Goal: Task Accomplishment & Management: Manage account settings

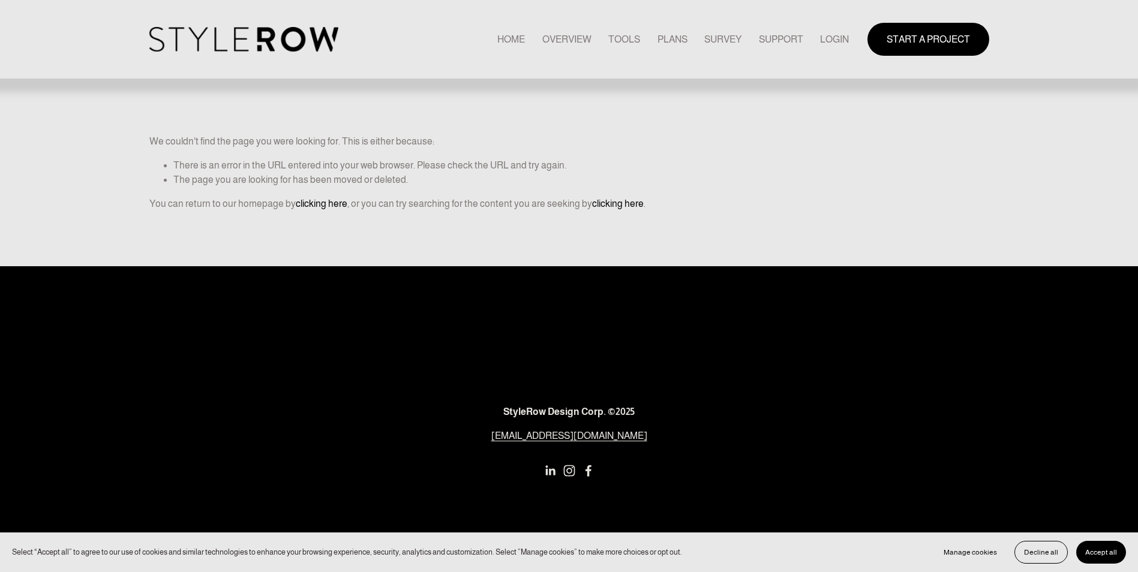
click at [836, 37] on link "LOGIN" at bounding box center [834, 39] width 29 height 16
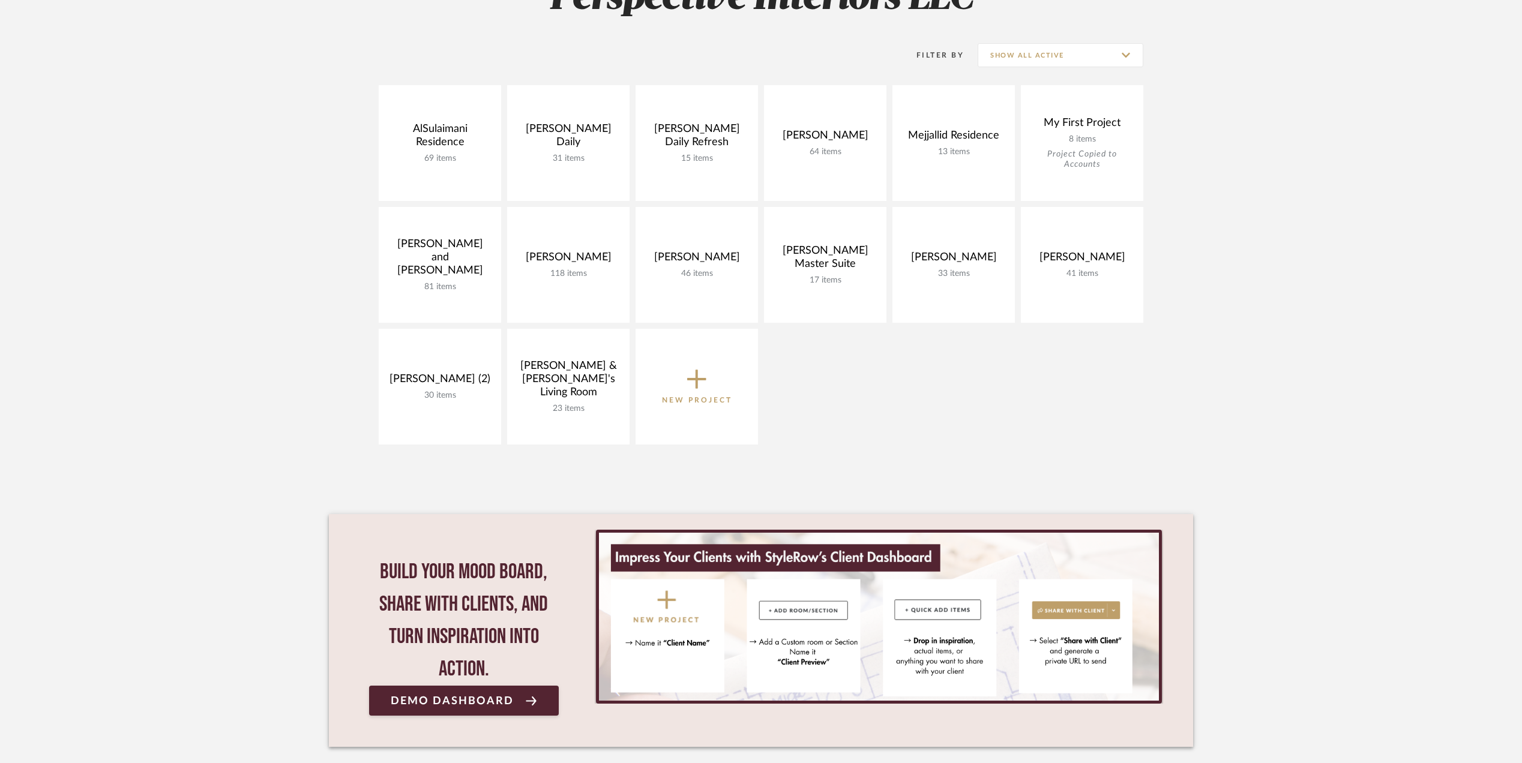
scroll to position [240, 0]
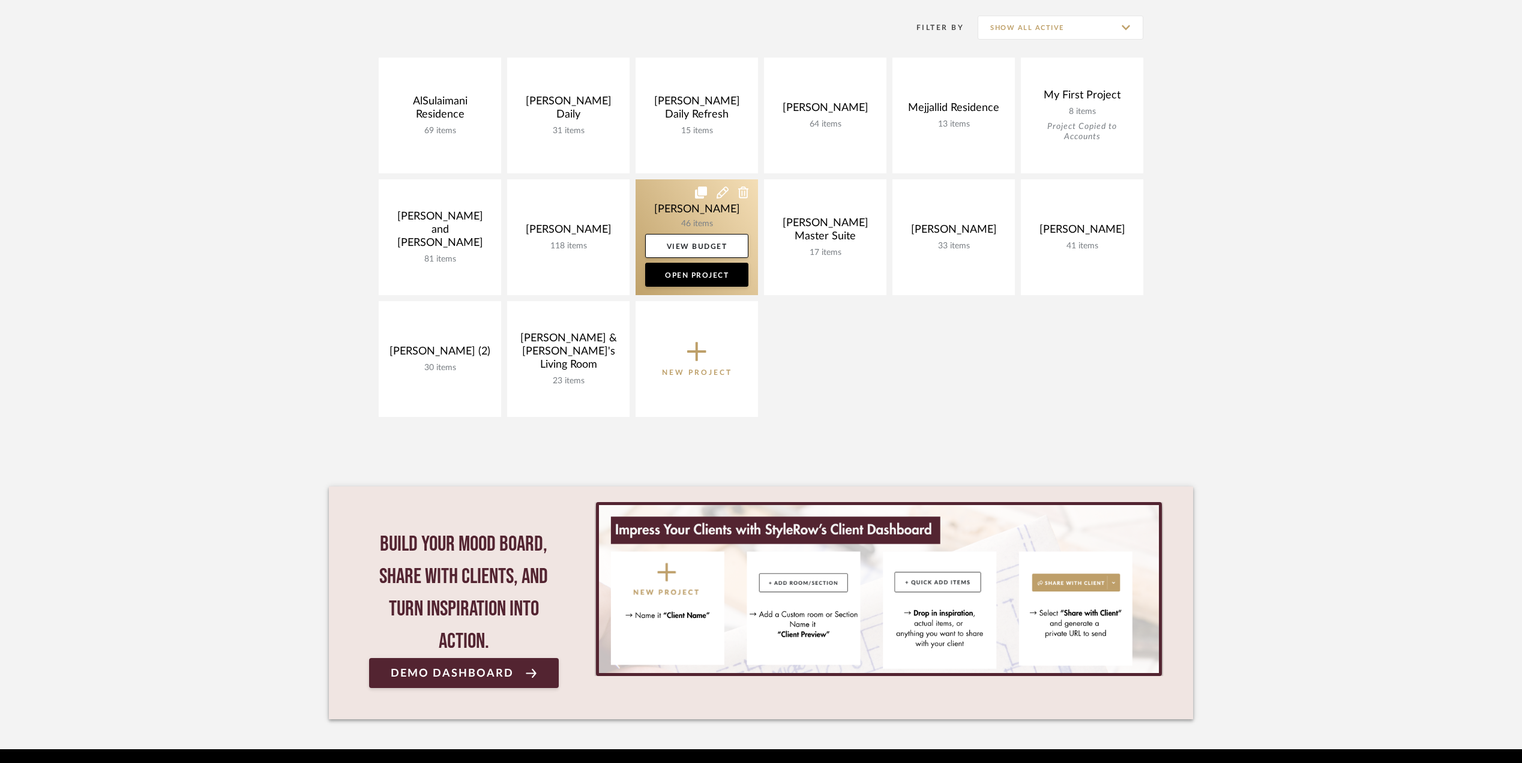
click at [677, 209] on link at bounding box center [696, 237] width 122 height 116
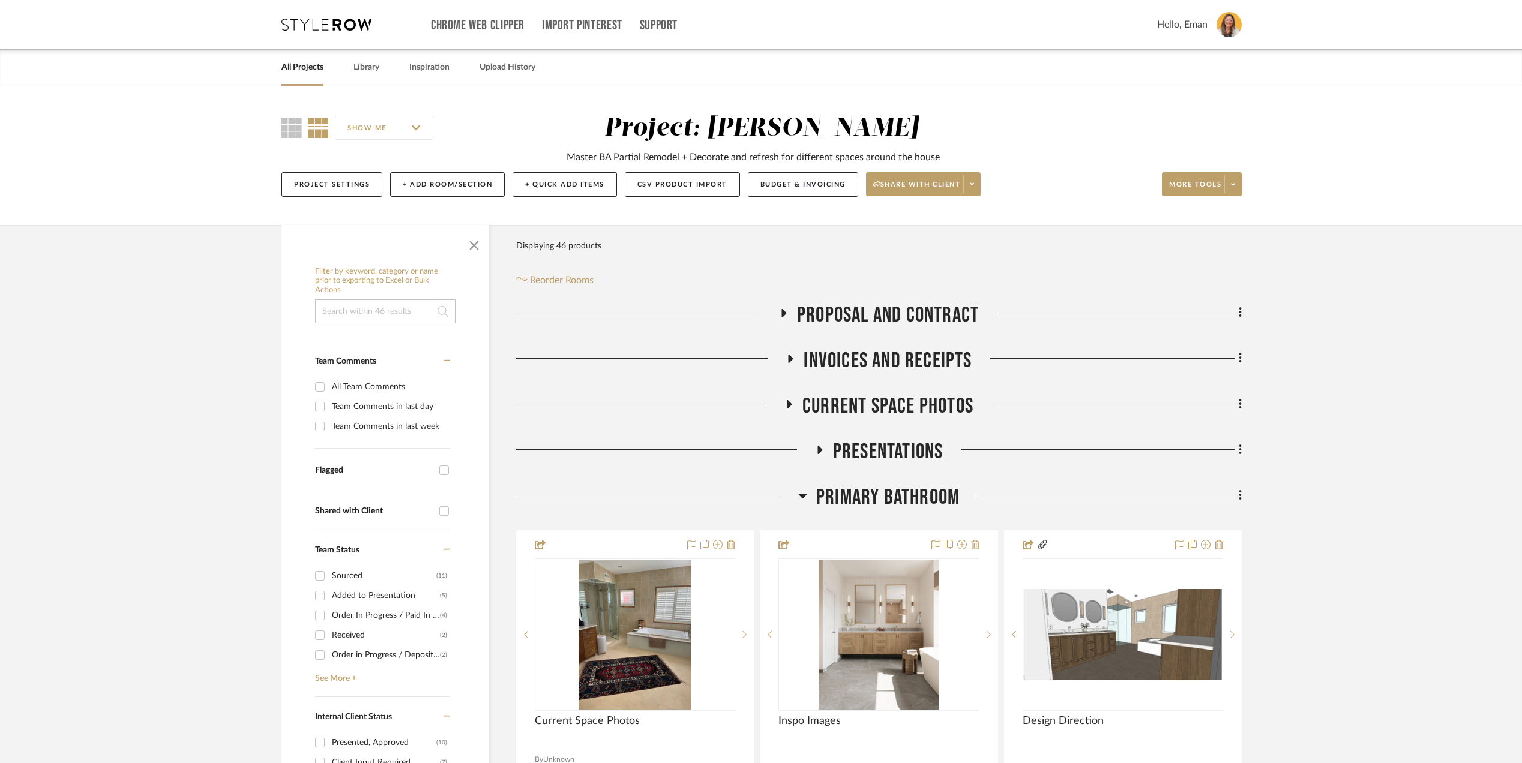
click at [294, 64] on link "All Projects" at bounding box center [302, 67] width 42 height 16
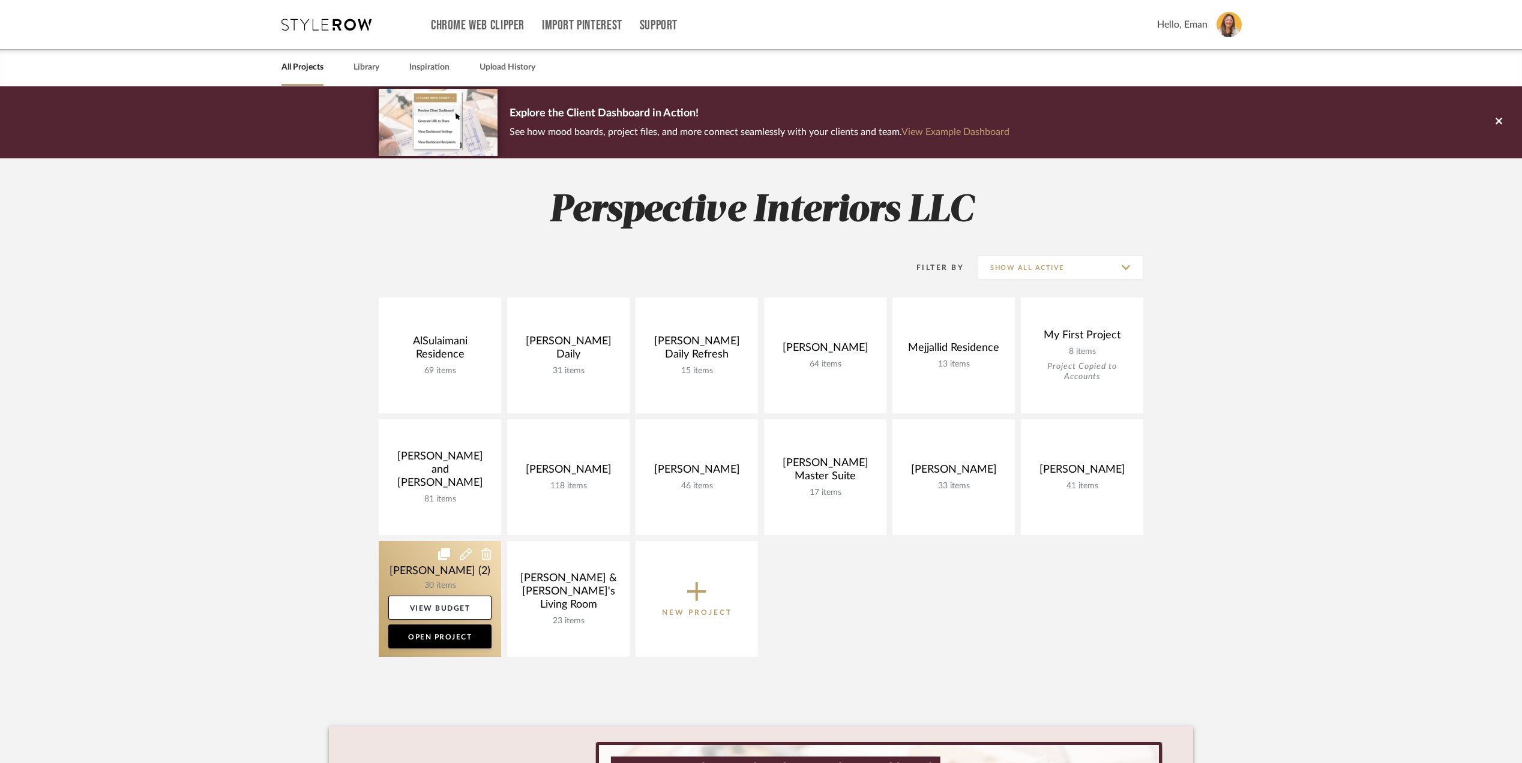
click at [403, 562] on link at bounding box center [440, 599] width 122 height 116
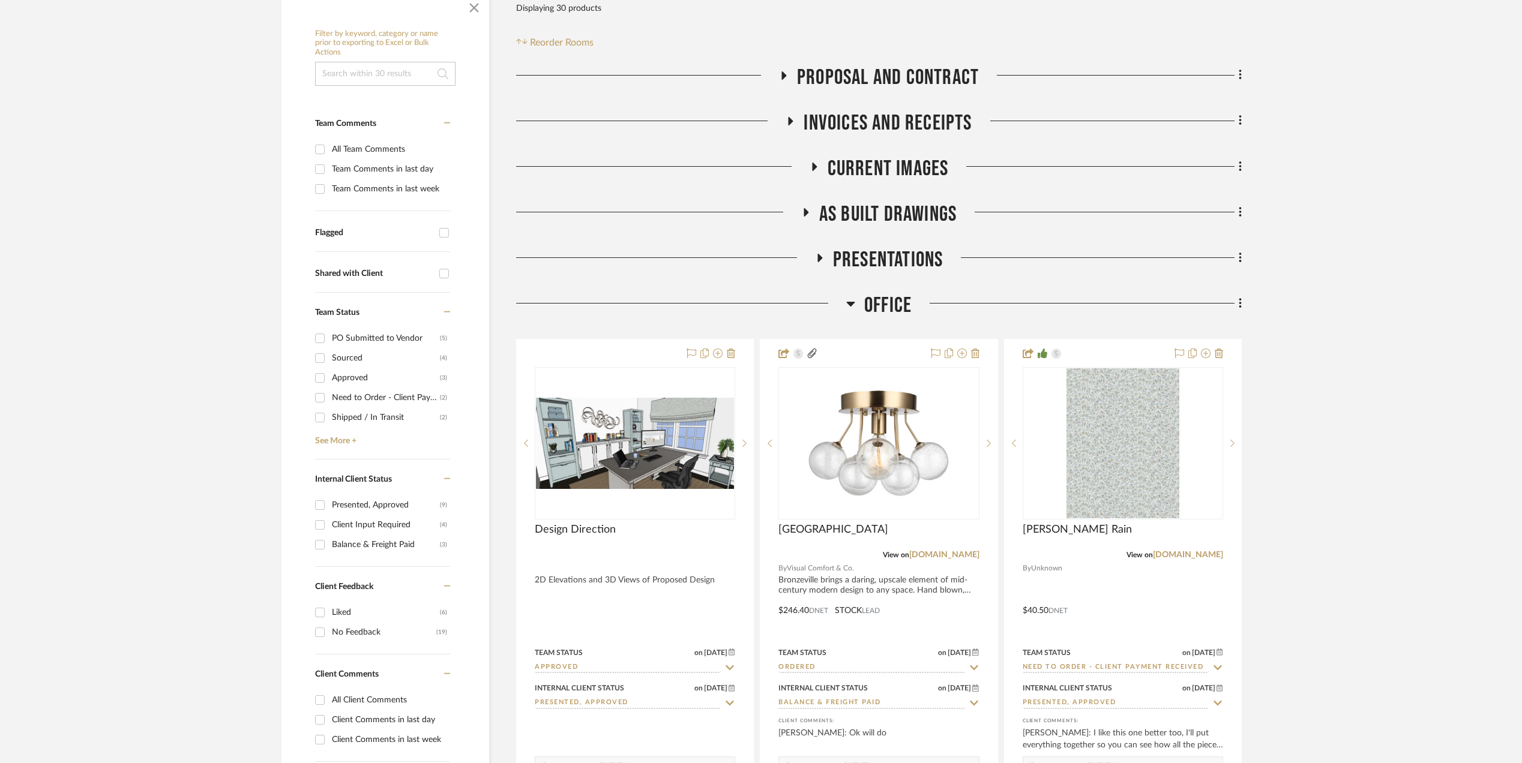
scroll to position [400, 0]
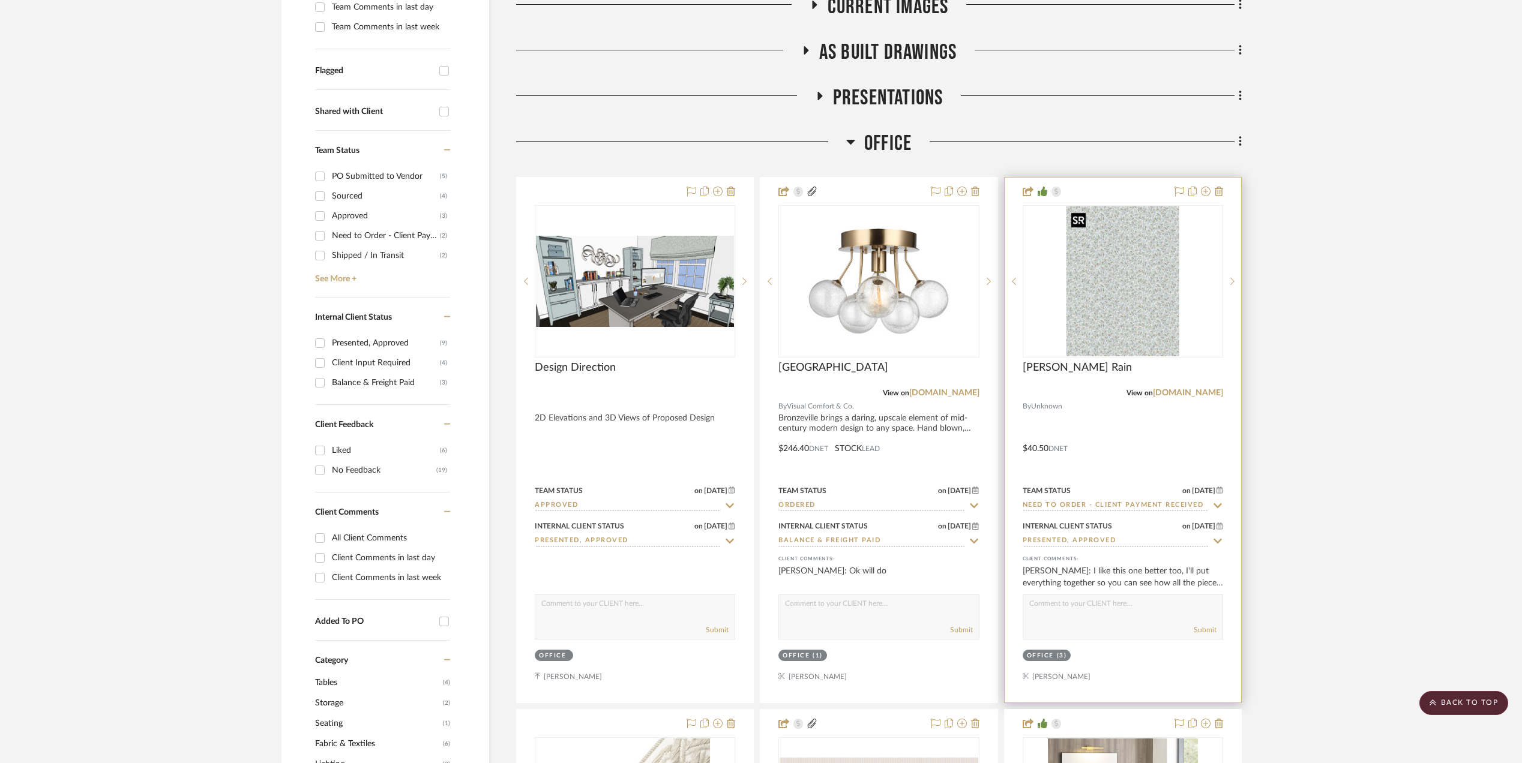
click at [1123, 296] on img "0" at bounding box center [1122, 281] width 113 height 150
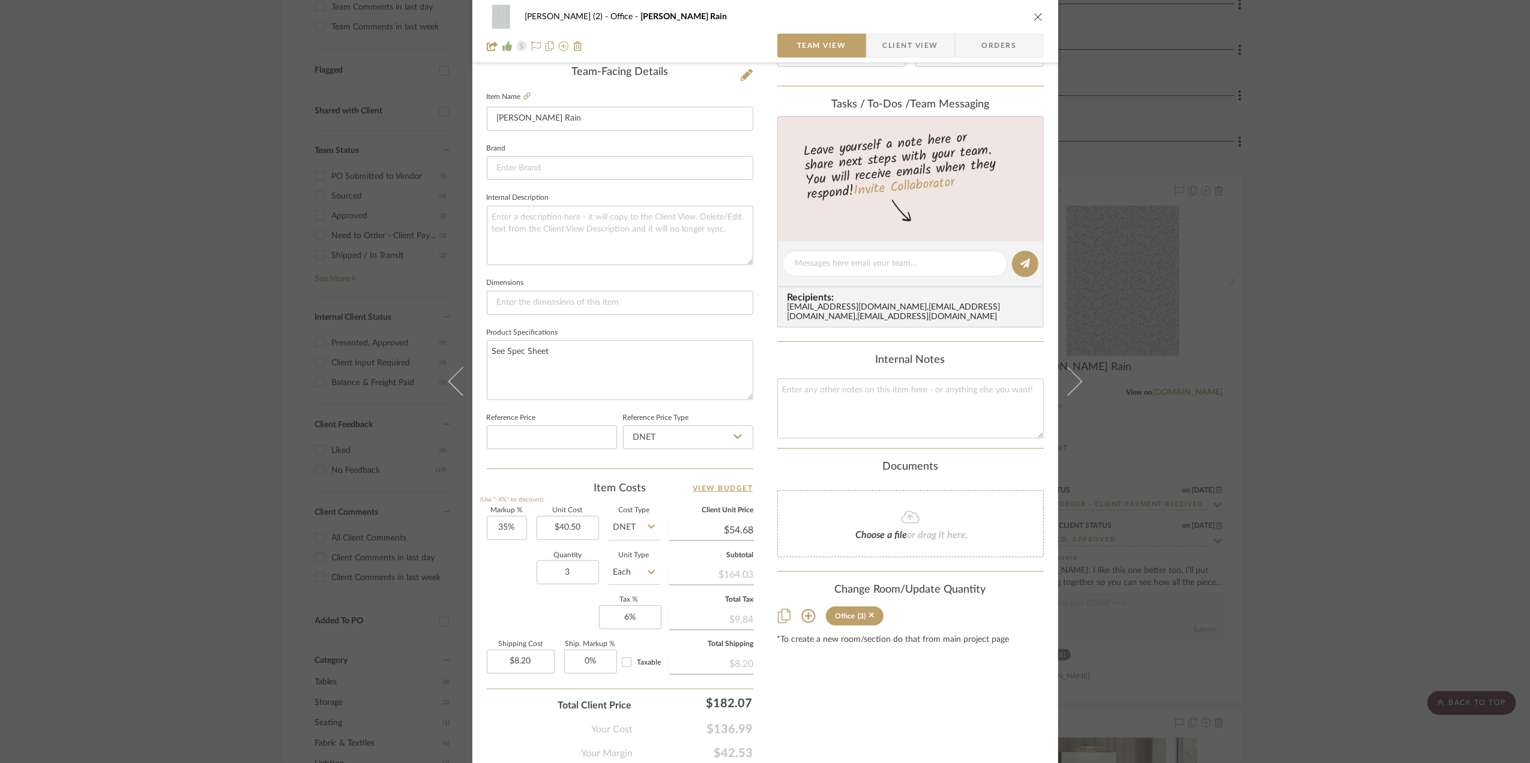
scroll to position [320, 0]
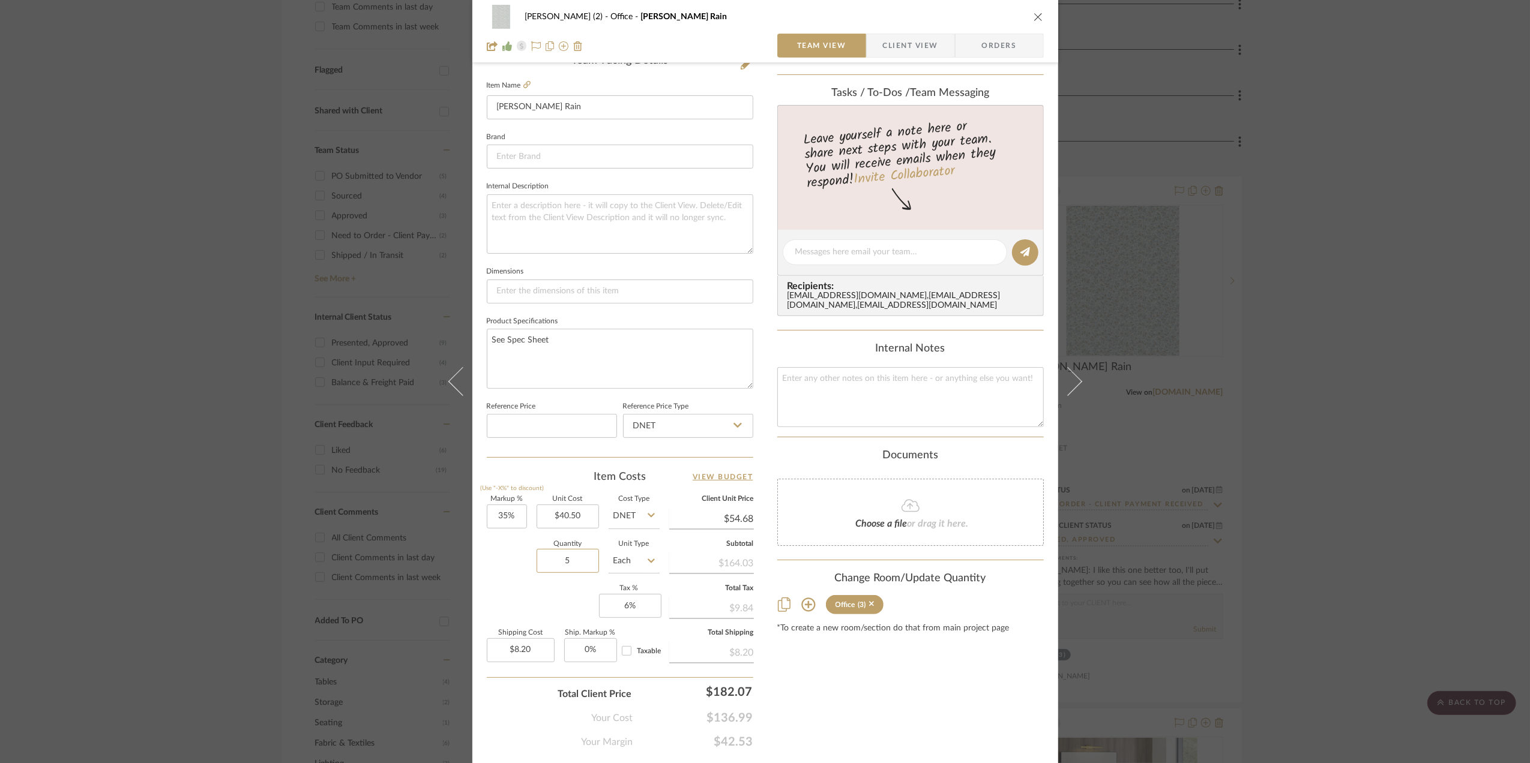
type input "5"
click at [517, 581] on div "Quantity 5 Unit Type Each" at bounding box center [573, 562] width 173 height 43
type input "$13.67"
click at [647, 518] on icon at bounding box center [650, 516] width 7 height 4
click at [627, 574] on div "Retail" at bounding box center [679, 579] width 148 height 31
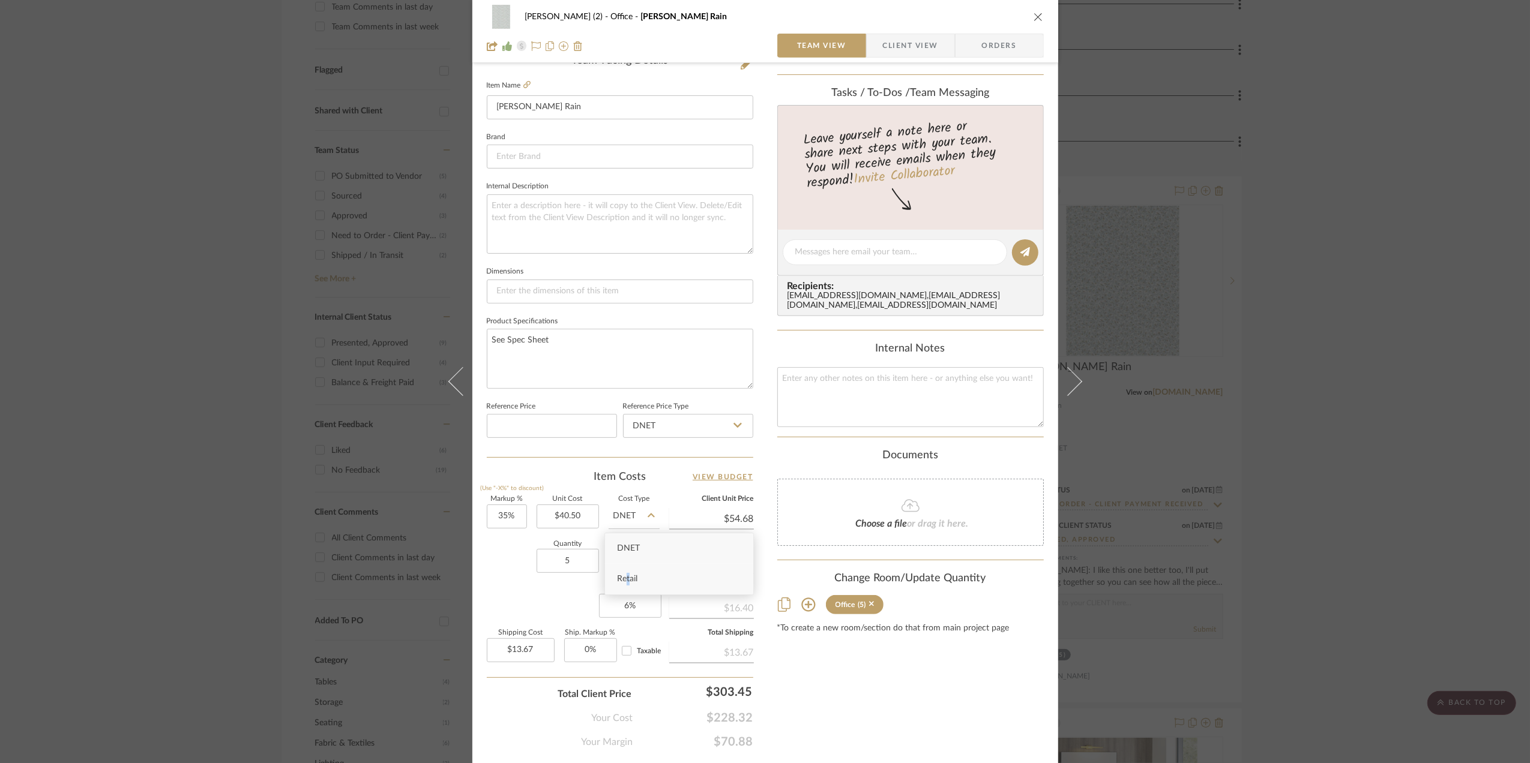
type input "Retail"
drag, startPoint x: 627, startPoint y: 574, endPoint x: 497, endPoint y: 558, distance: 131.2
click at [497, 558] on div "Quantity 5 Unit Type Each" at bounding box center [573, 562] width 173 height 43
type input "$81.00"
click at [497, 565] on div "Quantity 5 Unit Type Each" at bounding box center [573, 562] width 173 height 43
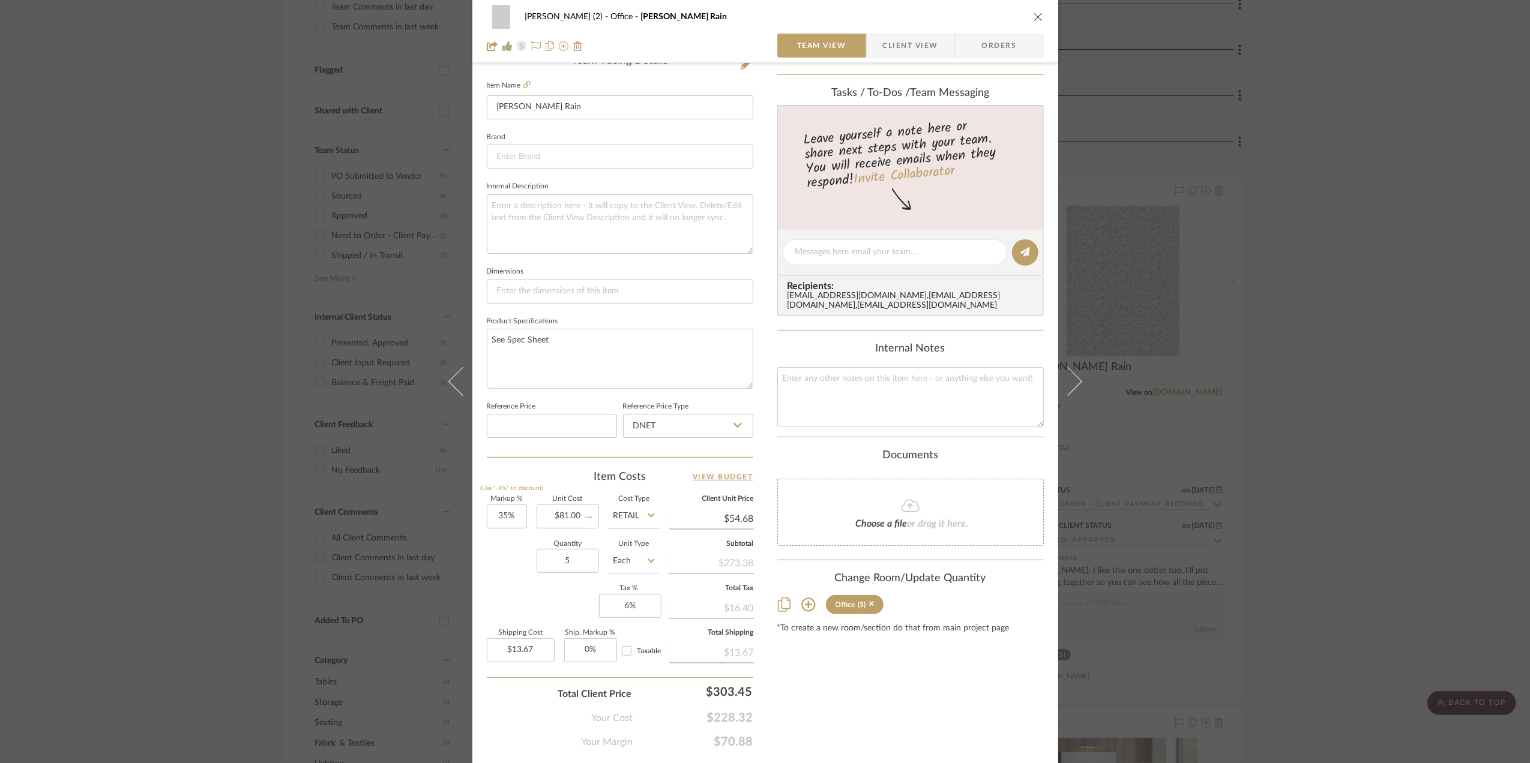
type input "$109.35"
type input "$27.34"
click at [517, 521] on input "35" at bounding box center [507, 517] width 40 height 24
type input "0%"
click at [493, 553] on div "Quantity 5 Unit Type Each" at bounding box center [573, 562] width 173 height 43
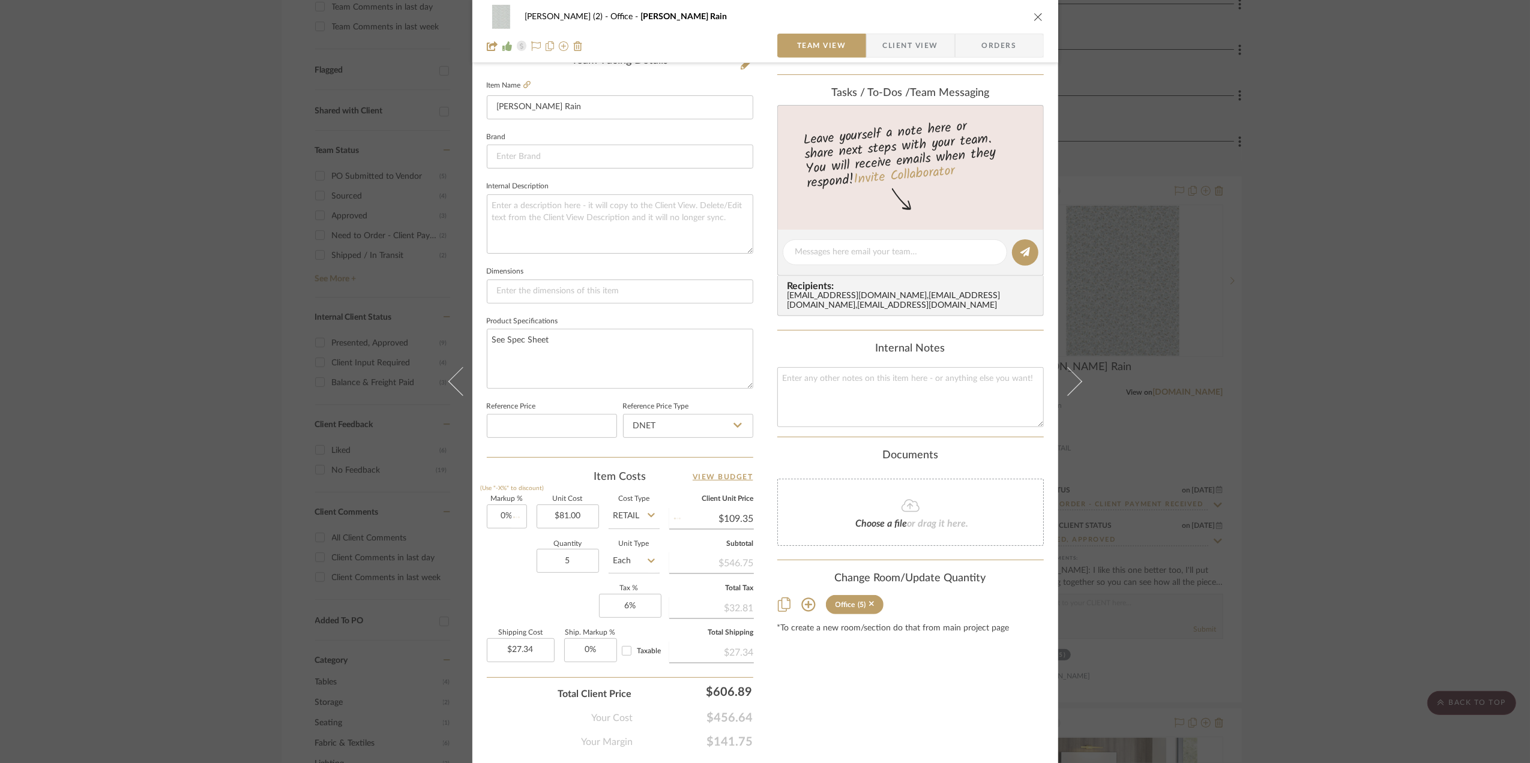
type input "$81.00"
type input "$20.25"
click at [1352, 452] on div "[PERSON_NAME] (2) Office [PERSON_NAME] Rain Team View Client View Orders 1 / 3 …" at bounding box center [765, 381] width 1530 height 763
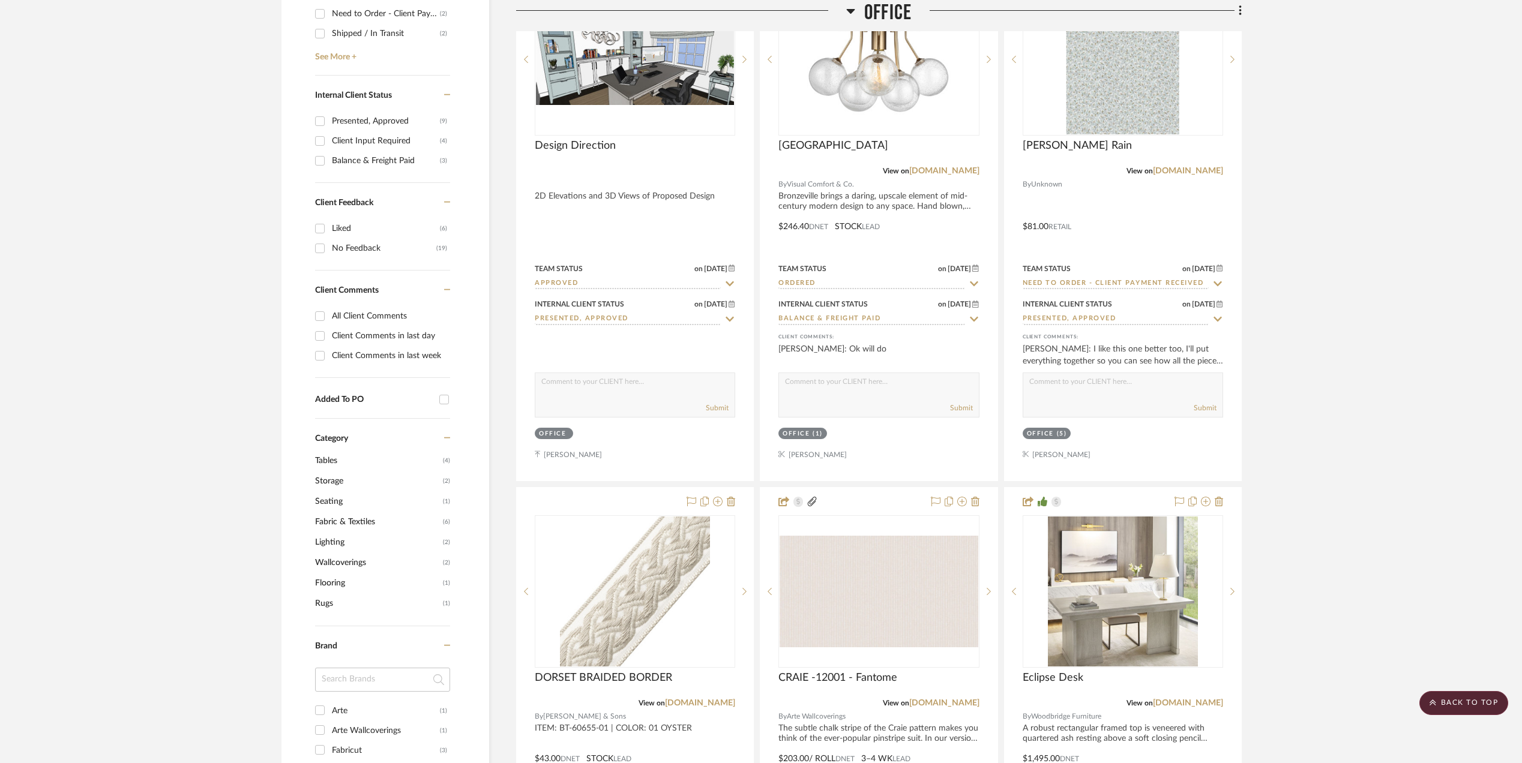
scroll to position [720, 0]
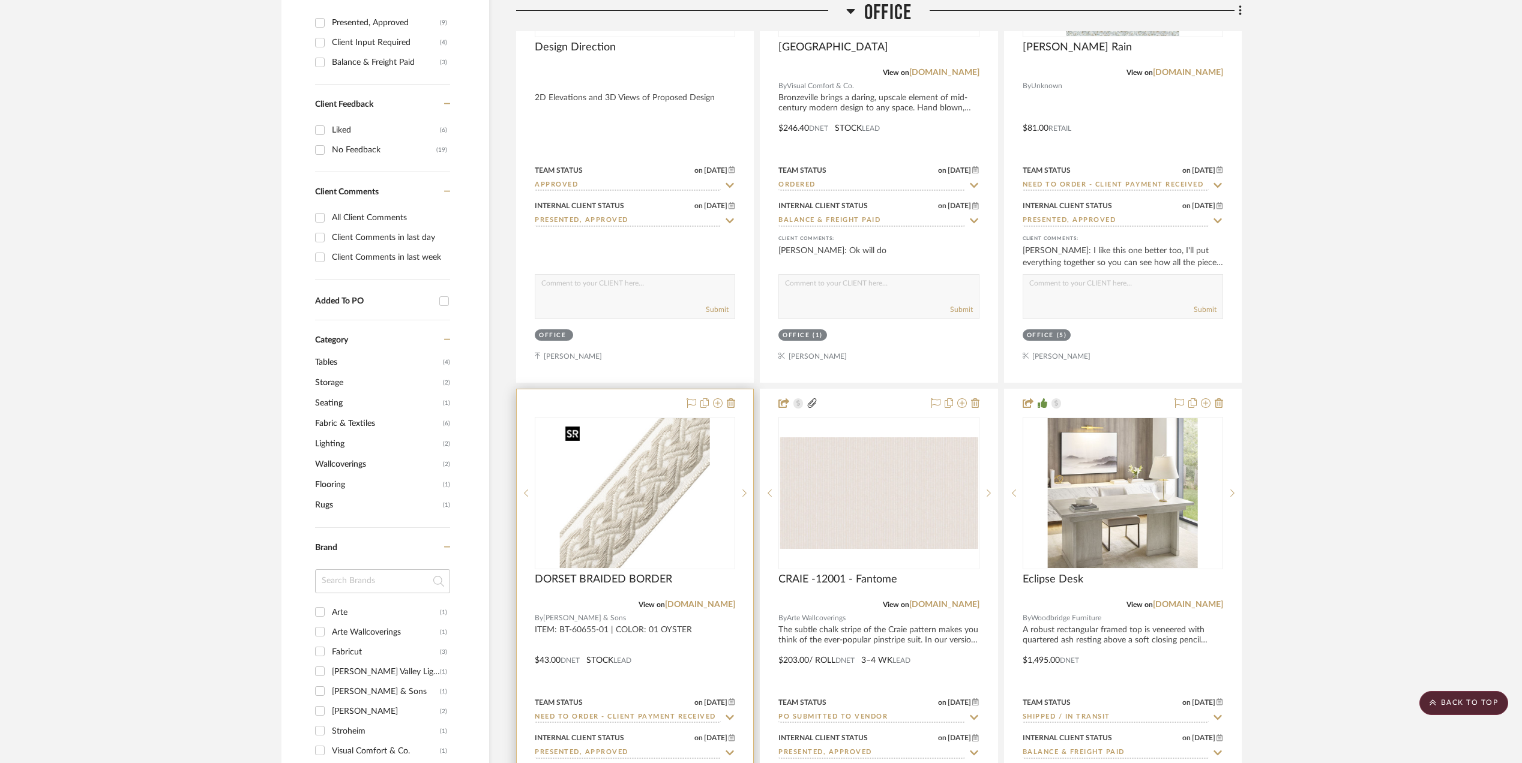
click at [630, 506] on img "0" at bounding box center [635, 493] width 150 height 150
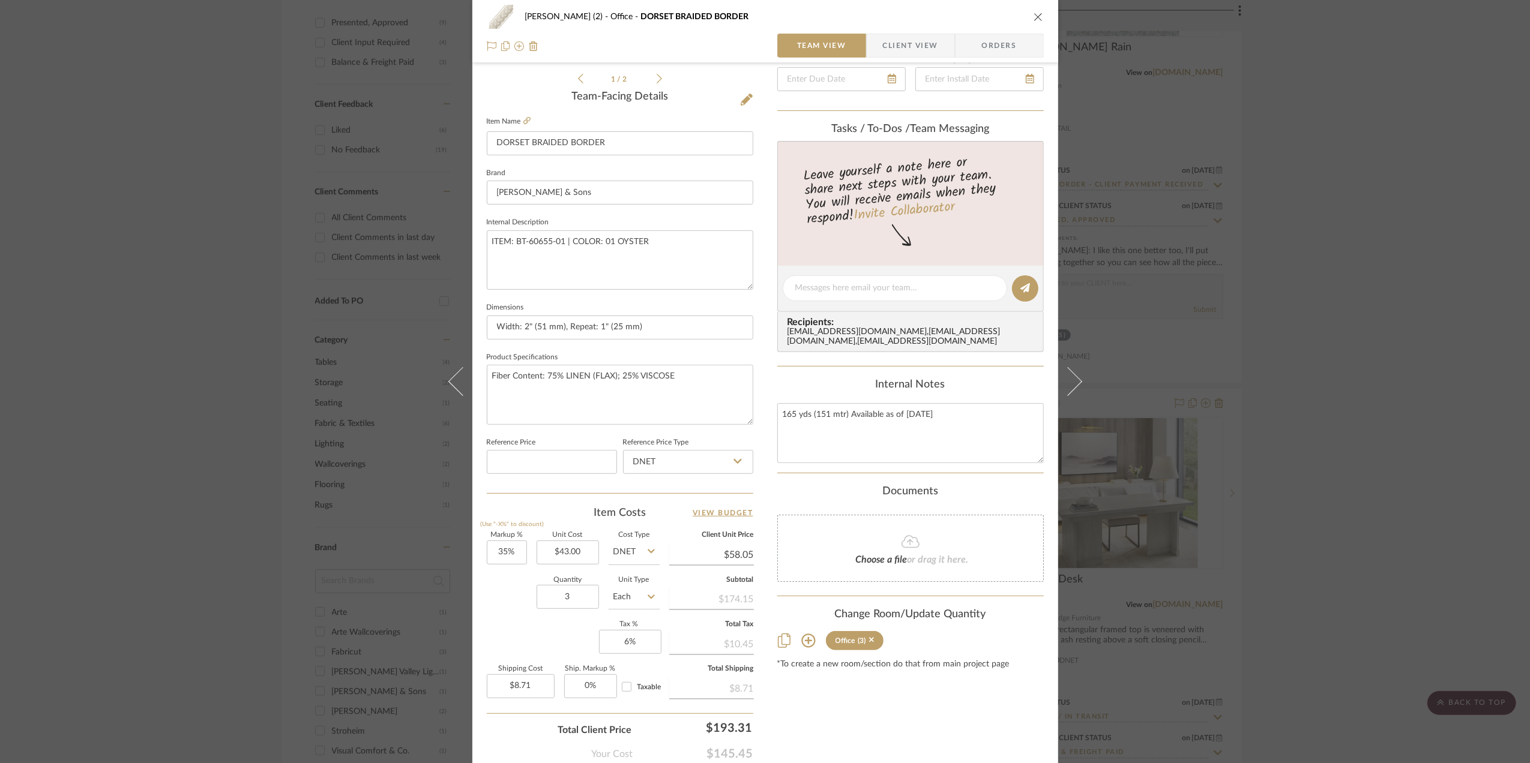
scroll to position [320, 0]
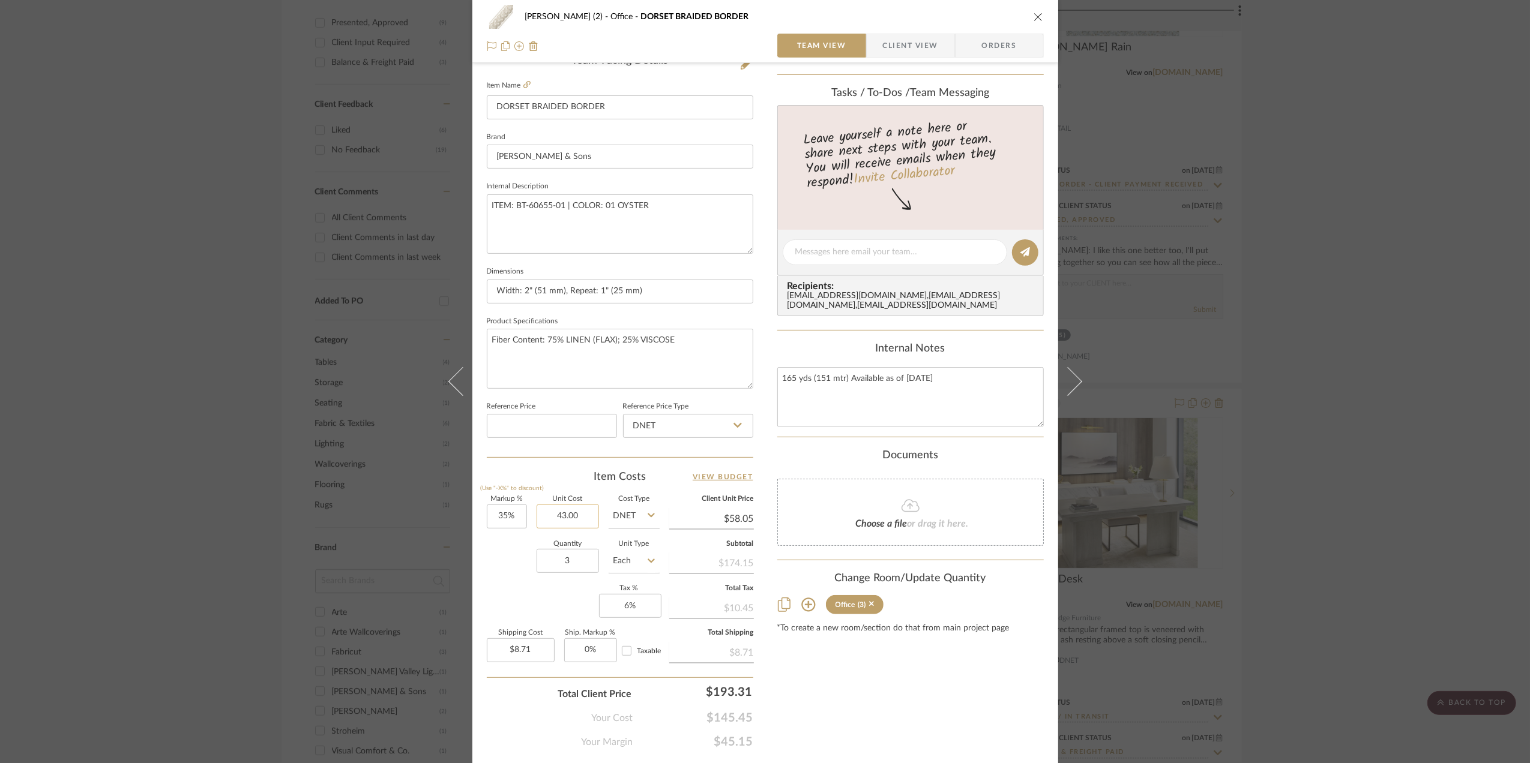
click at [581, 516] on input "43.00" at bounding box center [567, 517] width 62 height 24
type input "$86.00"
click at [505, 572] on div "Quantity 3 Unit Type Each" at bounding box center [573, 562] width 173 height 43
type input "$116.10"
type input "$17.42"
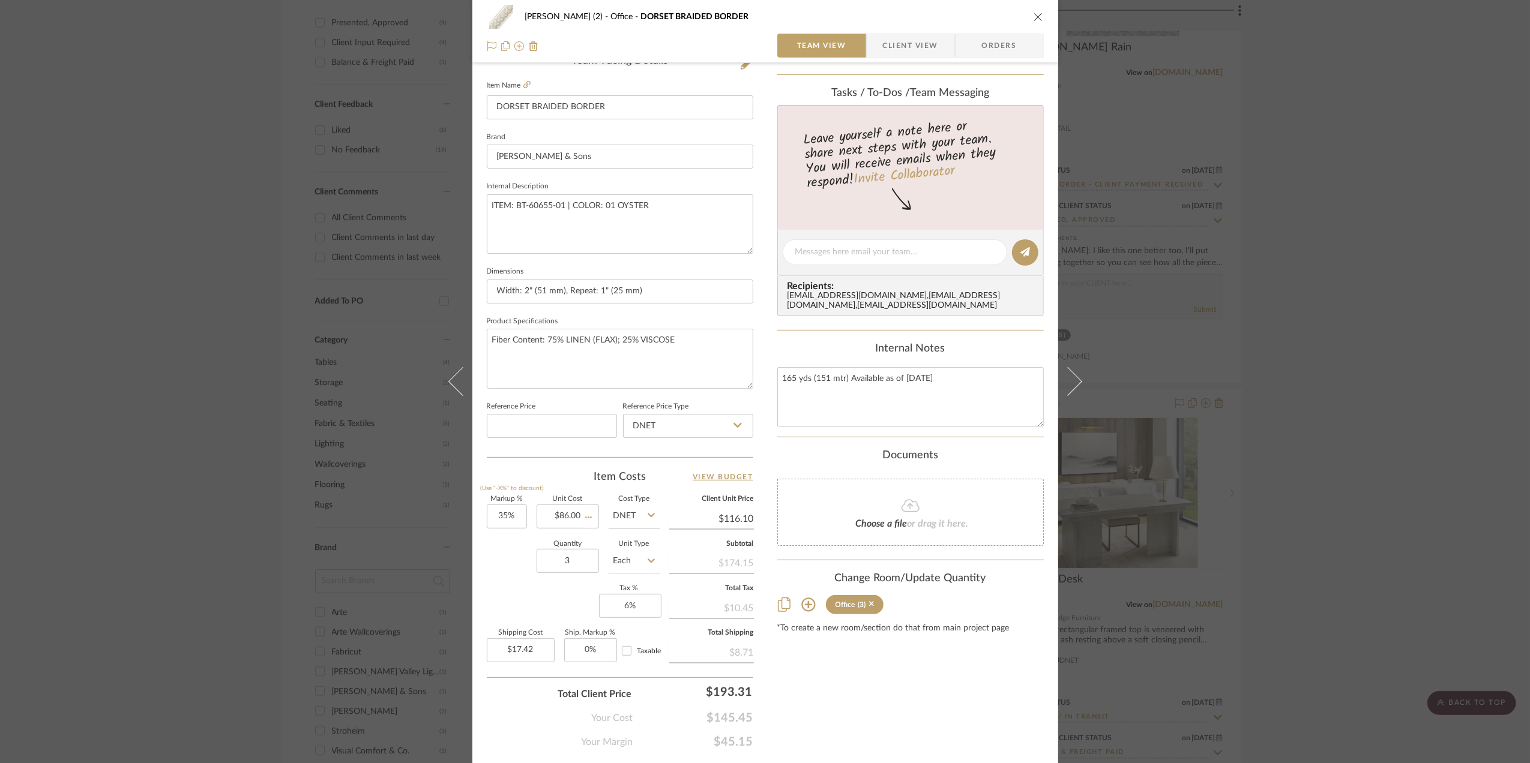
click at [641, 512] on input "DNET" at bounding box center [633, 517] width 51 height 24
click at [647, 518] on icon at bounding box center [650, 516] width 7 height 4
click at [644, 512] on input "DNET" at bounding box center [633, 517] width 51 height 24
click at [632, 579] on span "Retail" at bounding box center [627, 579] width 20 height 8
type input "Retail"
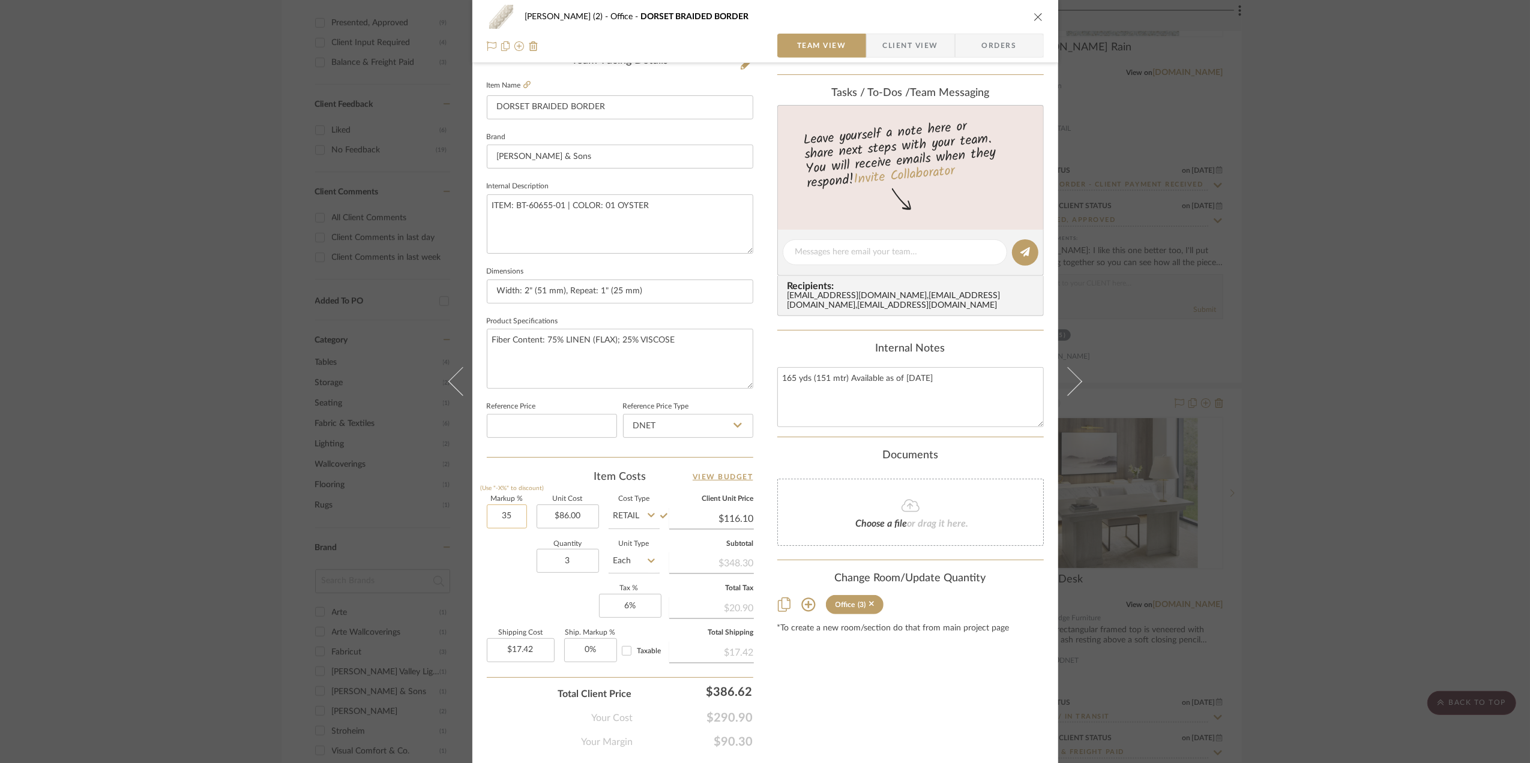
click at [506, 518] on input "35" at bounding box center [507, 517] width 40 height 24
type input "0%"
click at [498, 569] on div "Quantity 3 Unit Type Each" at bounding box center [573, 562] width 173 height 43
type input "$86.00"
type input "$12.90"
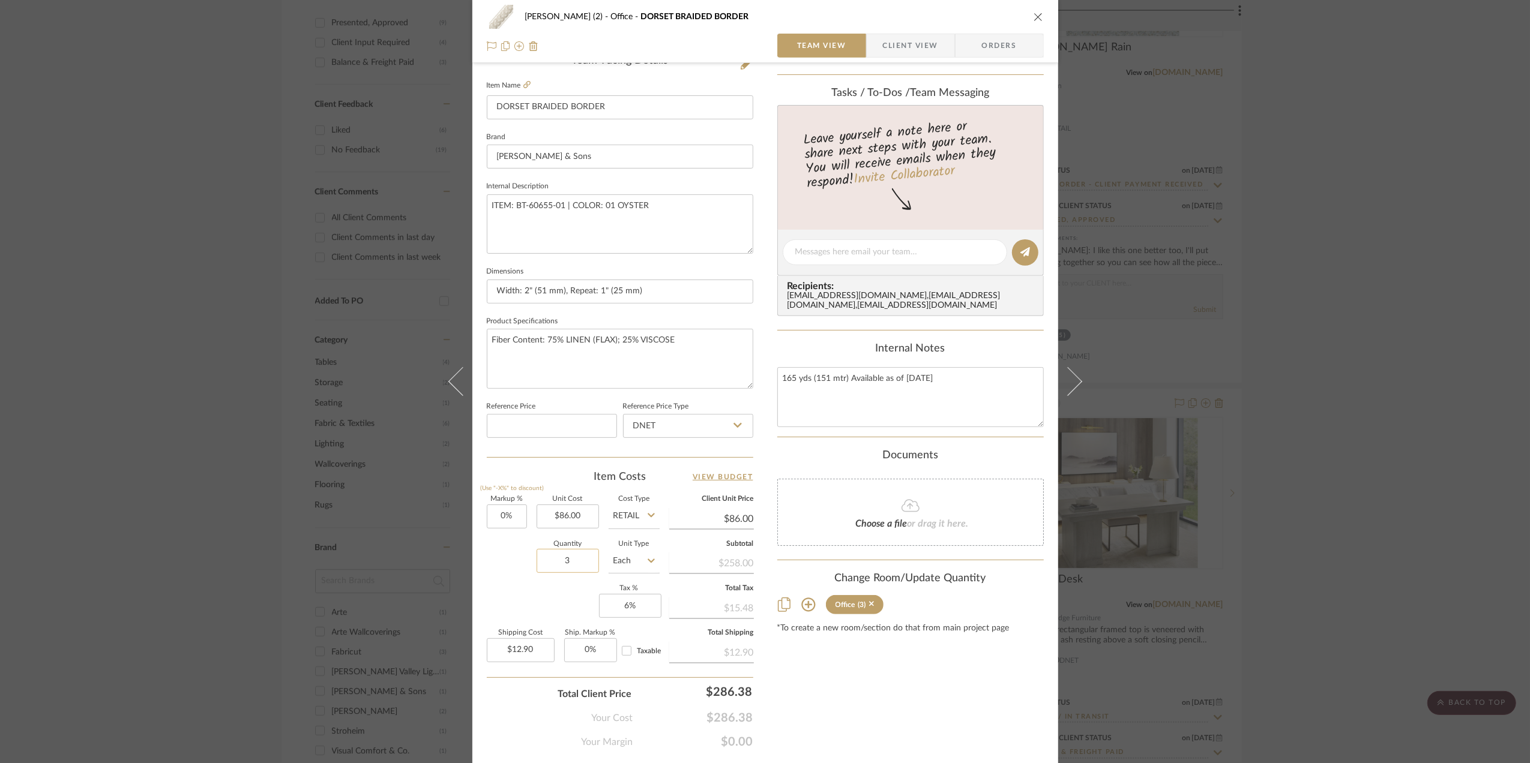
click at [575, 564] on input "3" at bounding box center [567, 561] width 62 height 24
type input "5"
click at [495, 572] on div "Quantity 5 Unit Type Each" at bounding box center [573, 562] width 173 height 43
type input "$21.50"
click at [1385, 442] on div "[PERSON_NAME] (2) Office [GEOGRAPHIC_DATA] BRAIDED BORDER Team View Client View…" at bounding box center [765, 381] width 1530 height 763
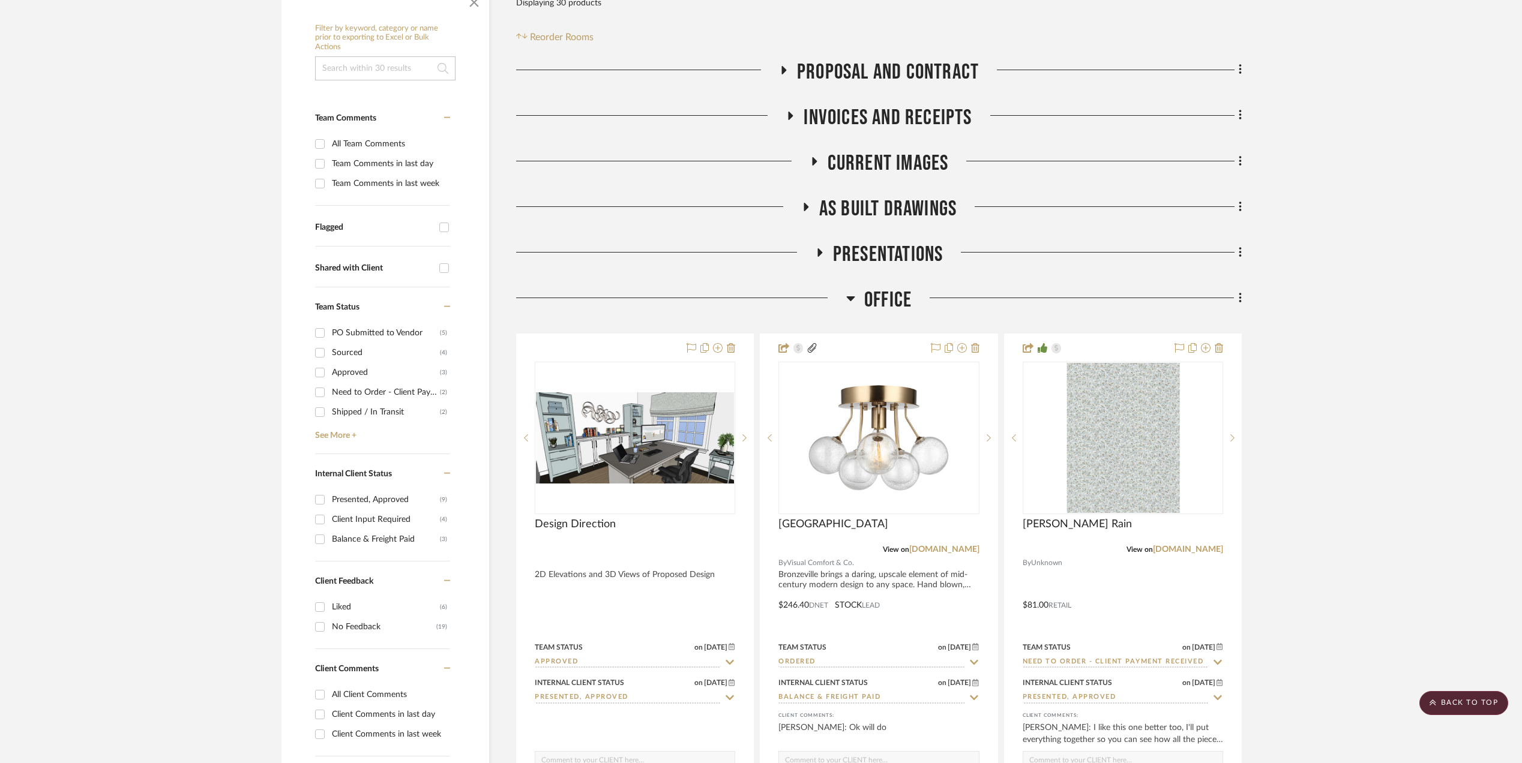
scroll to position [160, 0]
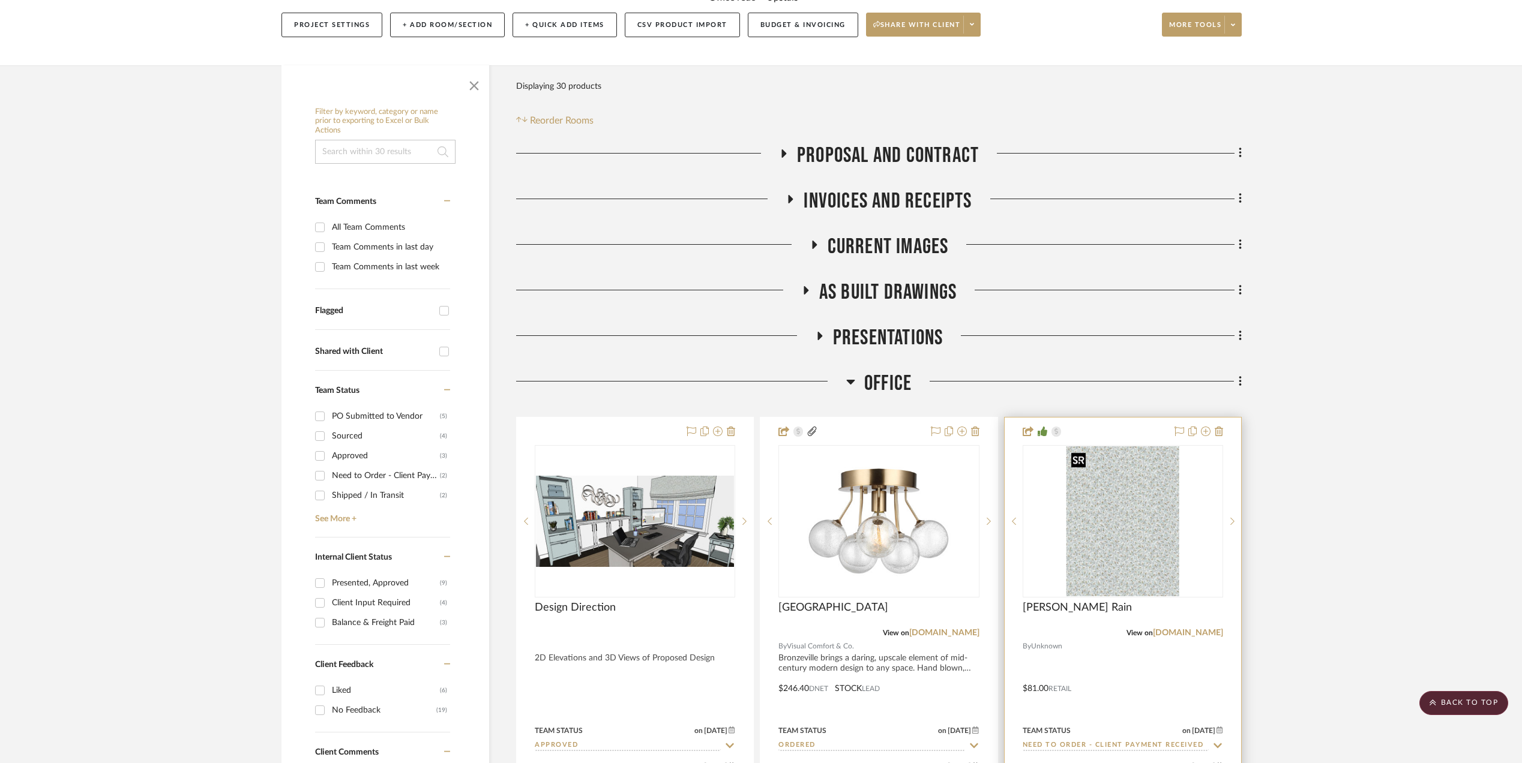
click at [1101, 502] on img "0" at bounding box center [1122, 521] width 113 height 150
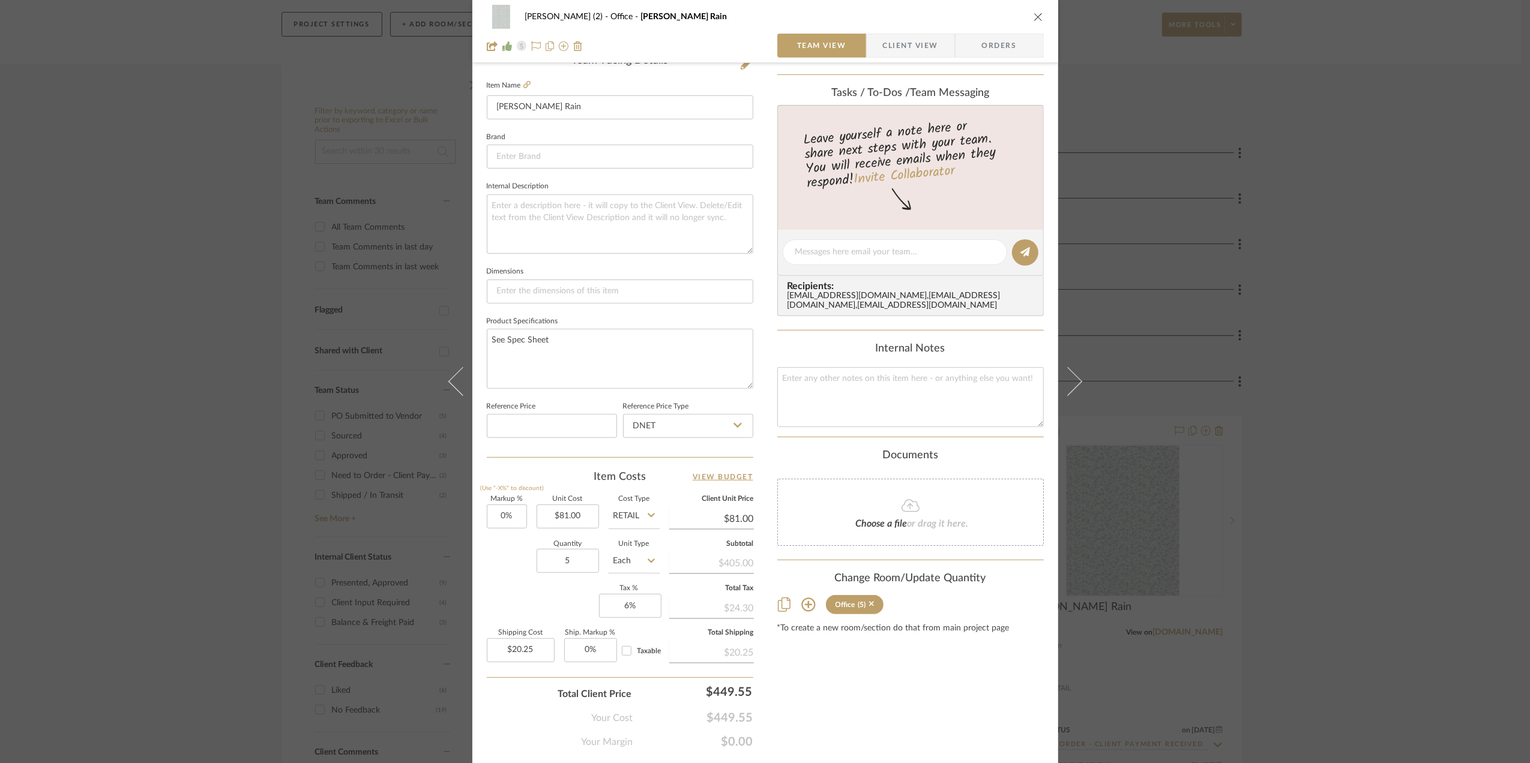
scroll to position [356, 0]
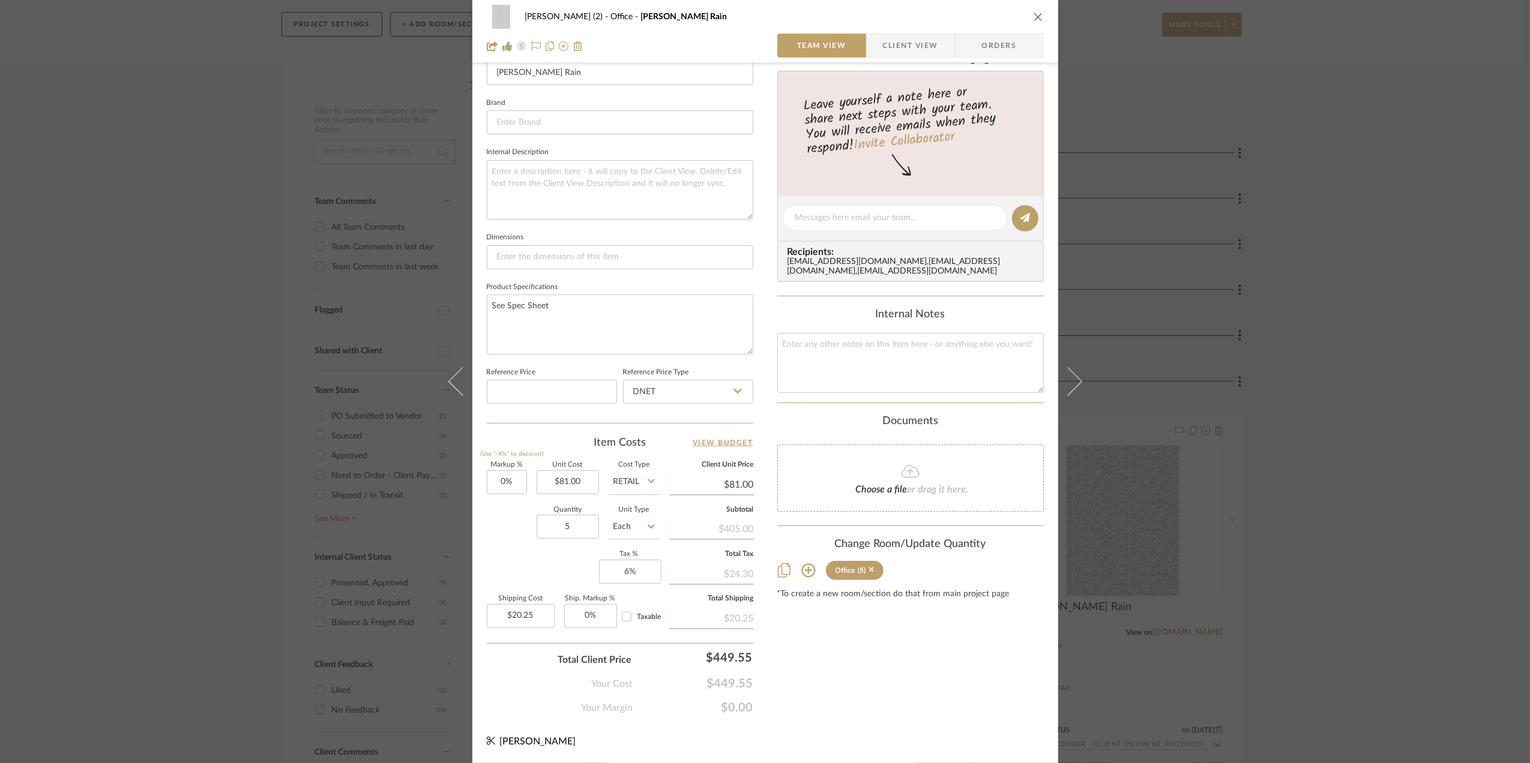
click at [1338, 490] on div "[PERSON_NAME] (2) Office [PERSON_NAME] Rain Team View Client View Orders 1 / 3 …" at bounding box center [765, 381] width 1530 height 763
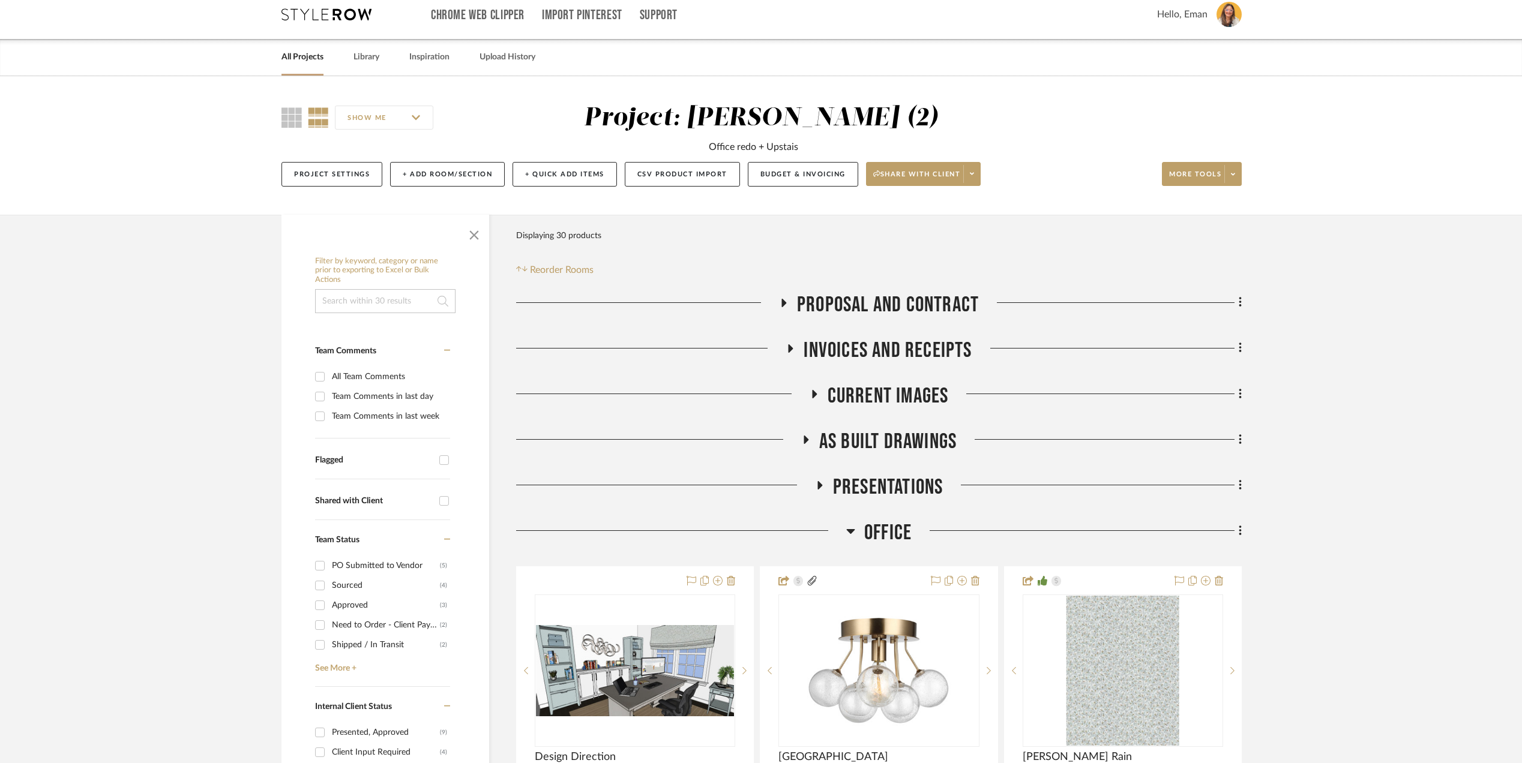
scroll to position [0, 0]
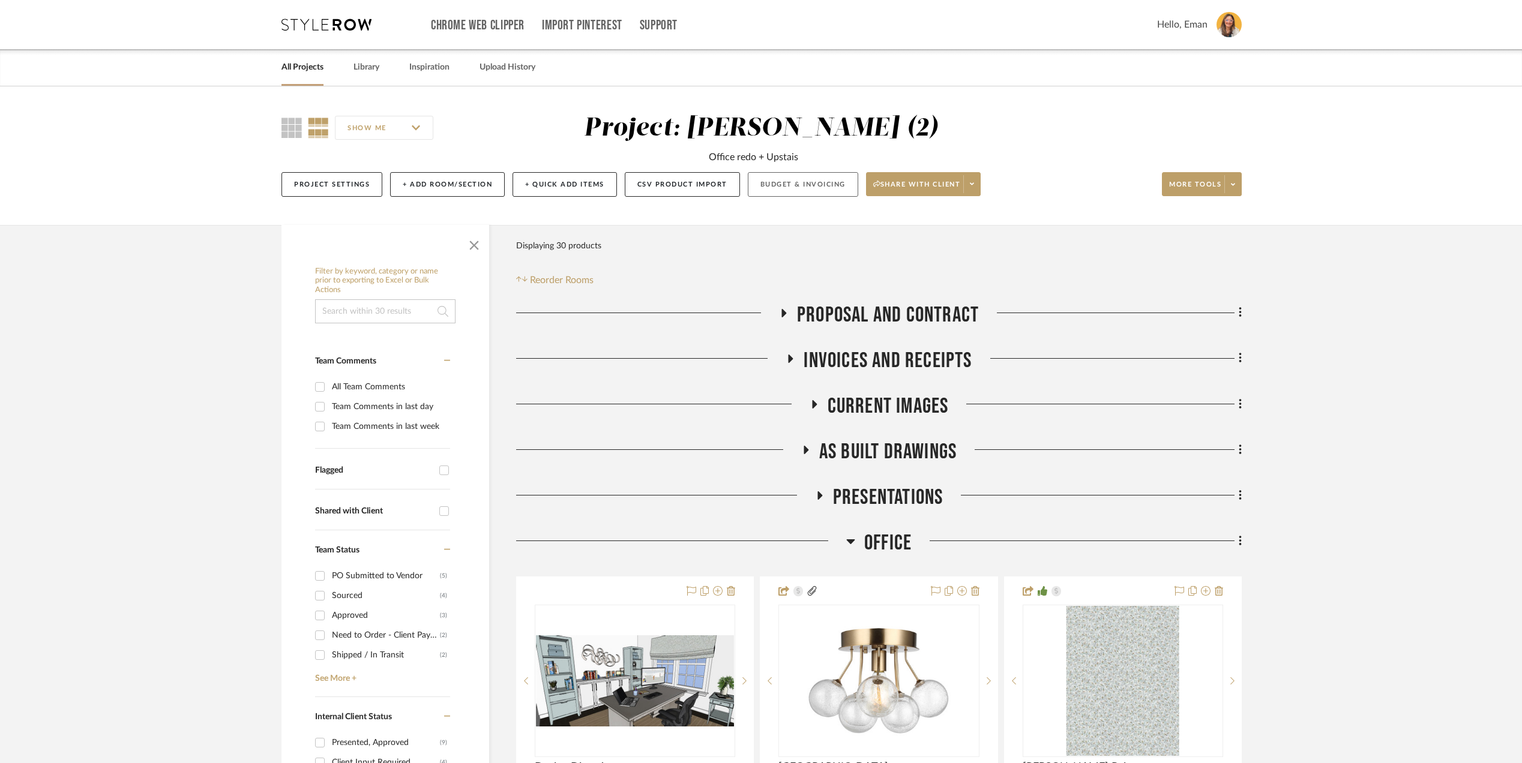
click at [786, 185] on button "Budget & Invoicing" at bounding box center [803, 184] width 110 height 25
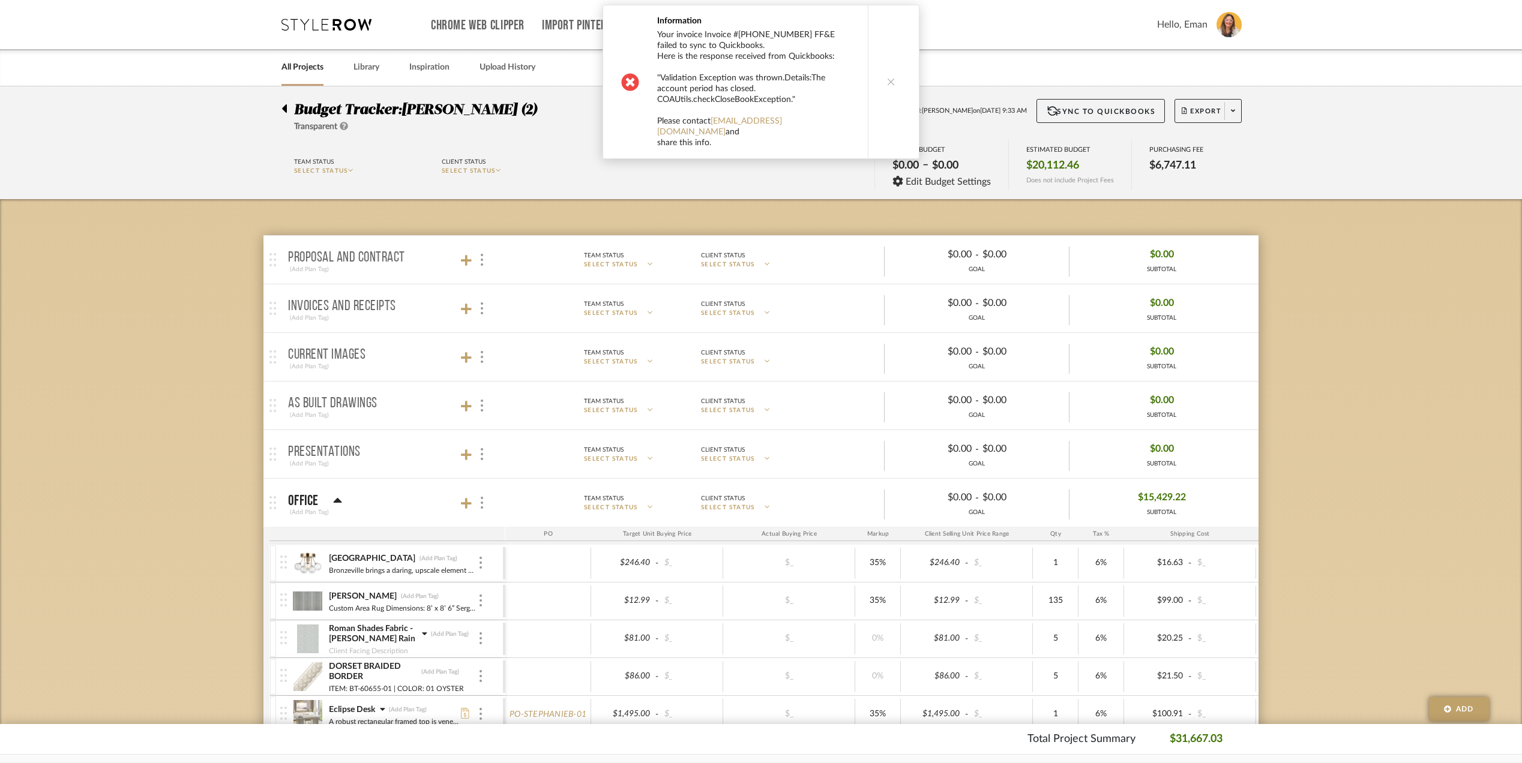
click at [889, 82] on button at bounding box center [891, 81] width 46 height 153
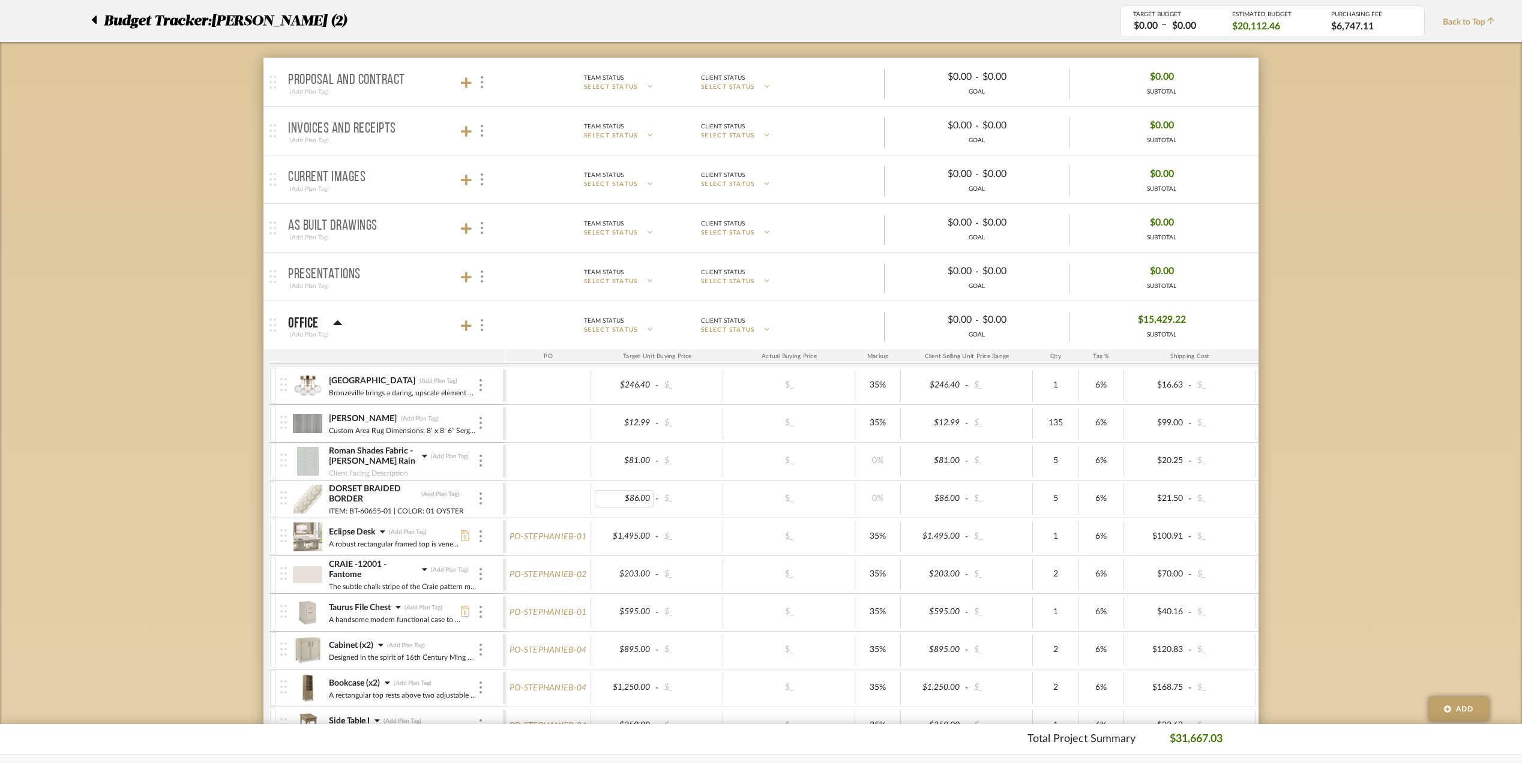
scroll to position [160, 0]
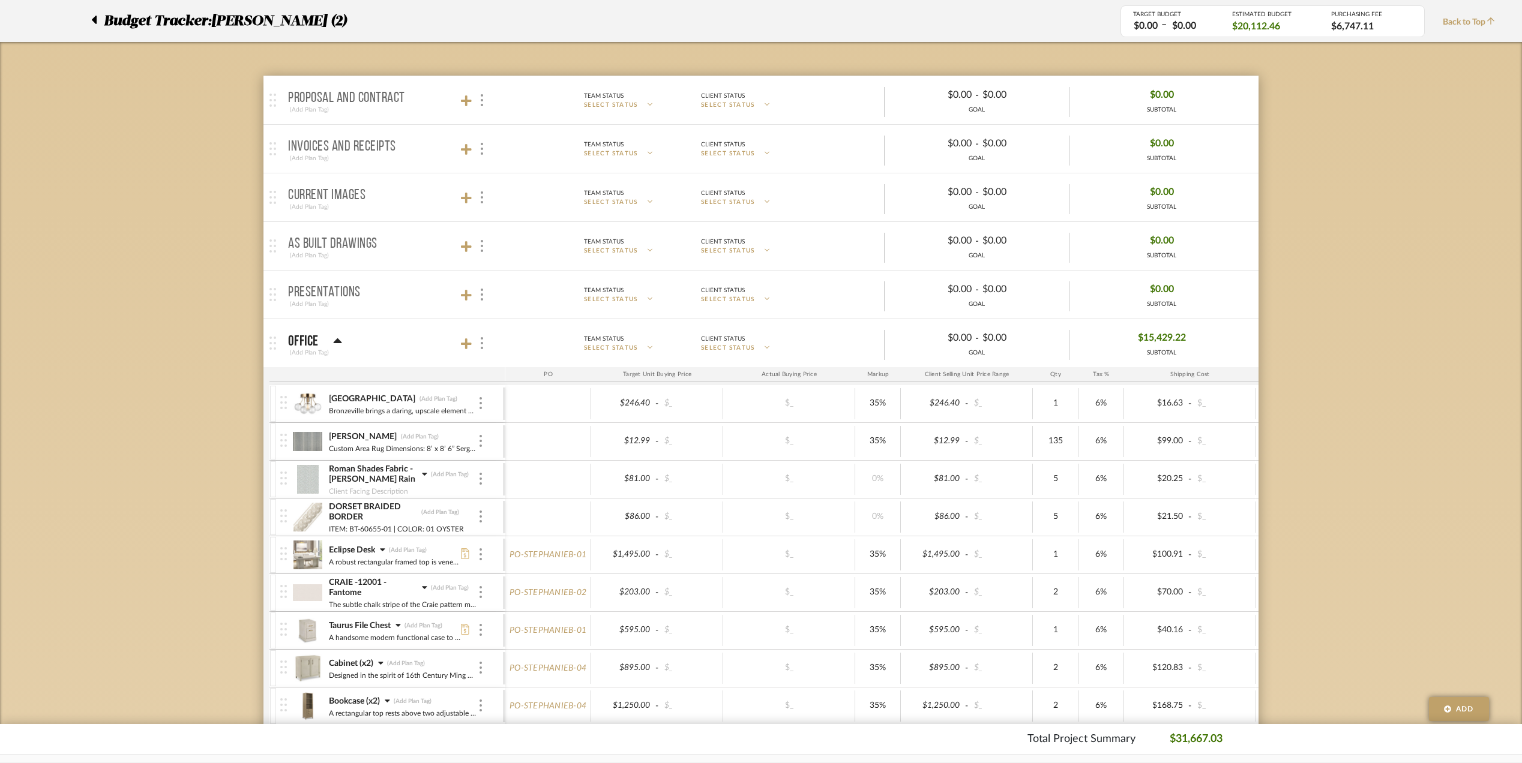
click at [425, 470] on fa-icon at bounding box center [424, 475] width 5 height 12
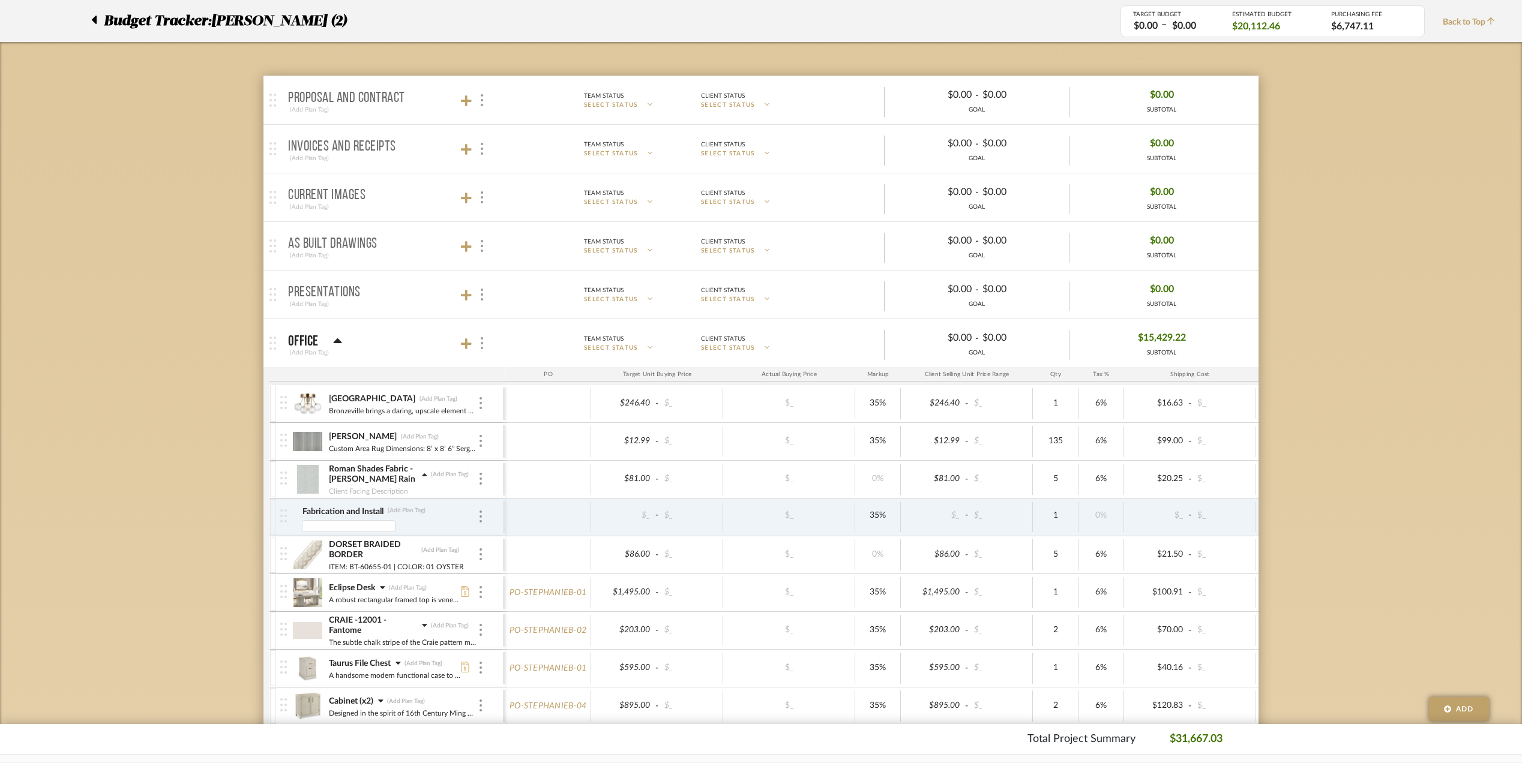
click at [421, 516] on sr-inline-edit-container "(Add Plan Tag)" at bounding box center [406, 511] width 39 height 10
click at [479, 518] on img at bounding box center [480, 517] width 2 height 12
click at [478, 517] on div at bounding box center [761, 381] width 1522 height 763
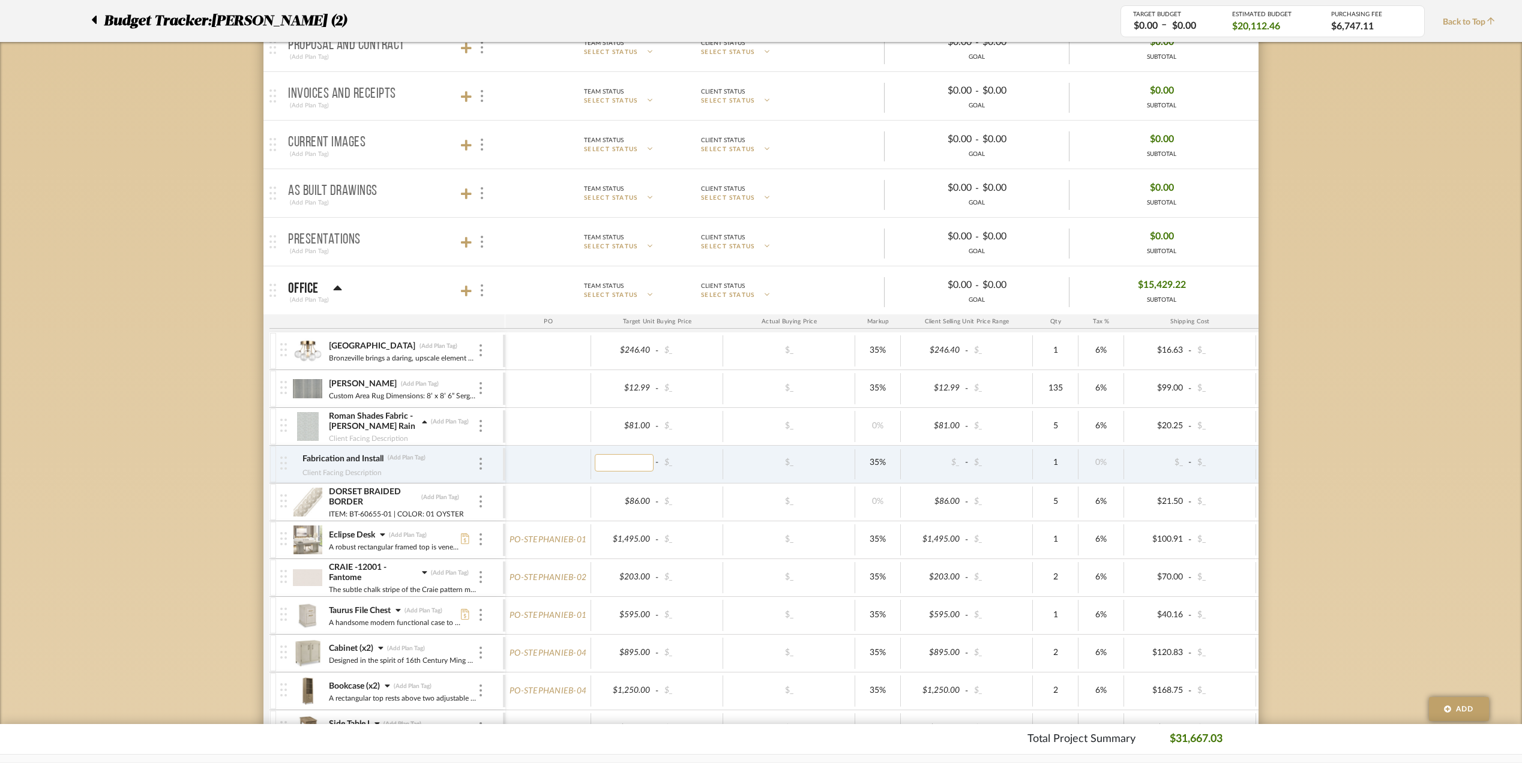
scroll to position [240, 0]
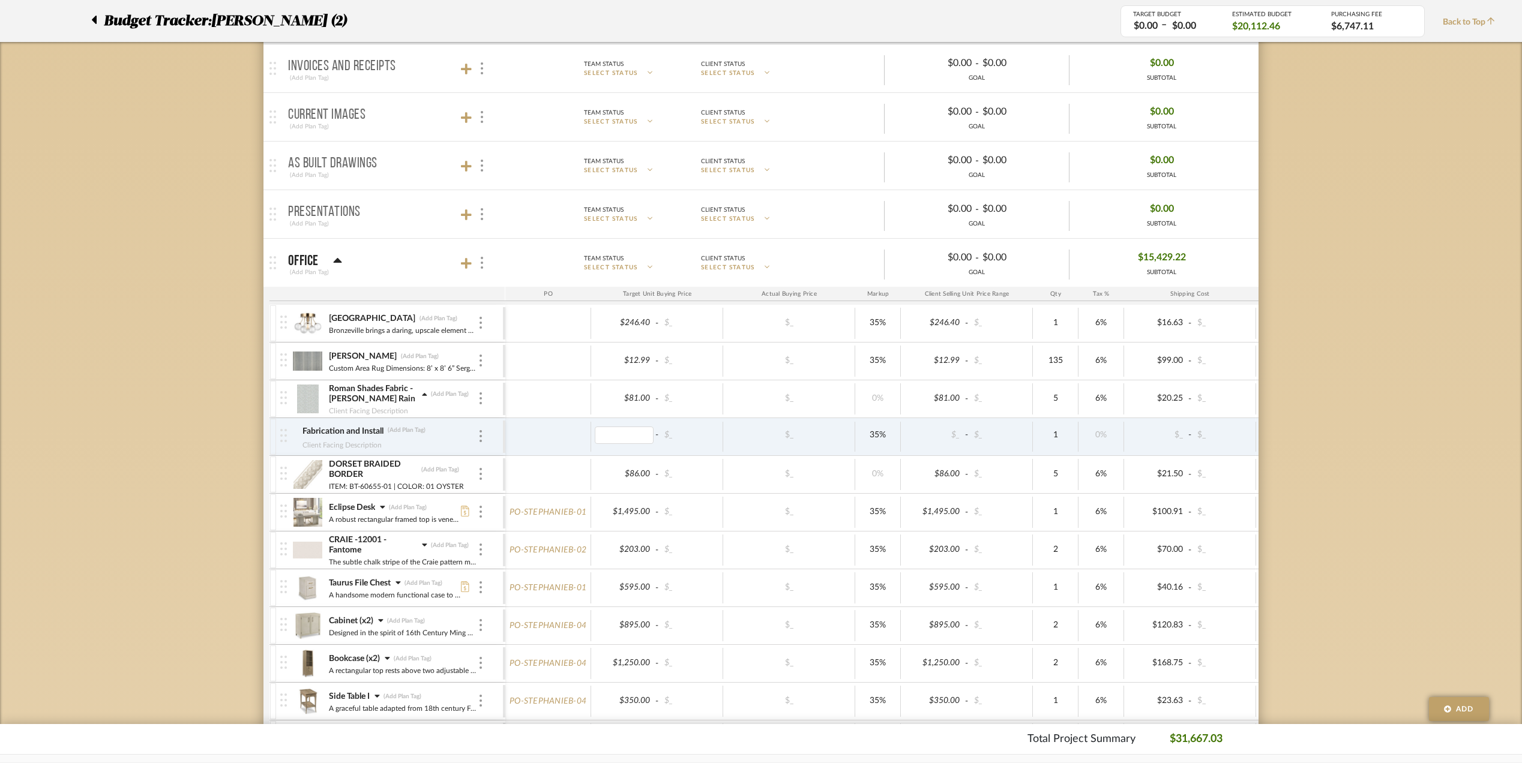
click at [380, 509] on icon at bounding box center [382, 507] width 5 height 8
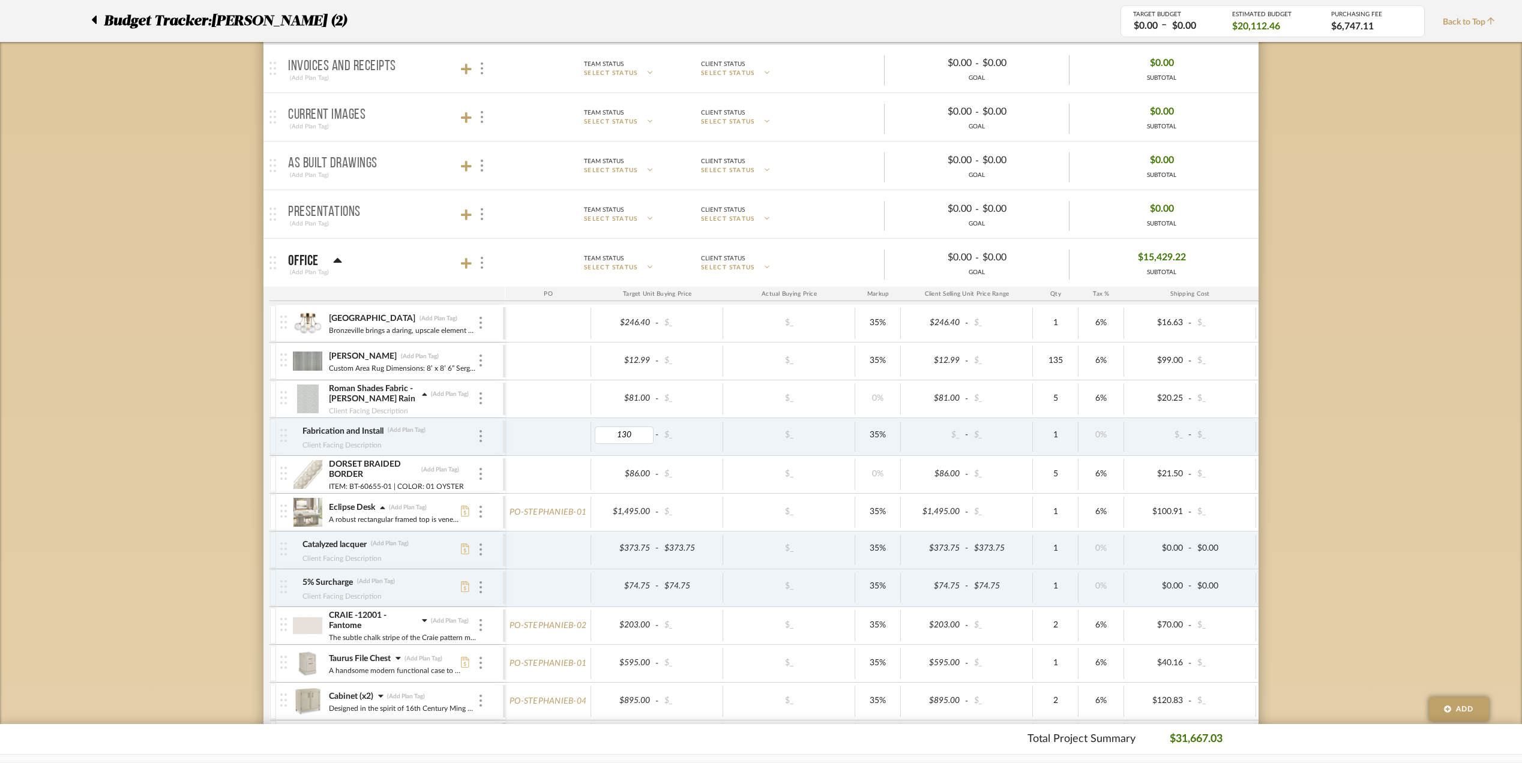
type input "1300"
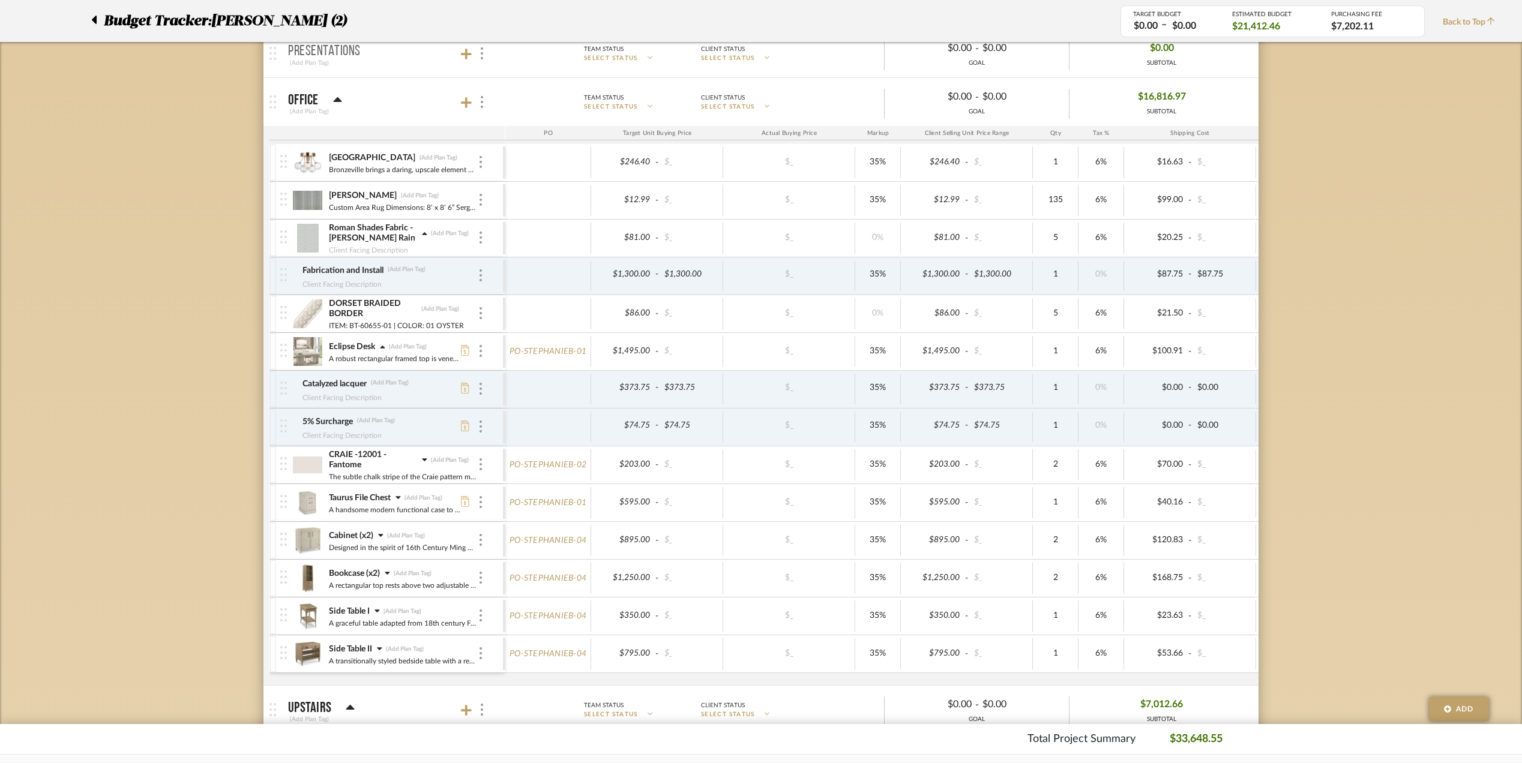
scroll to position [400, 0]
click at [422, 463] on icon at bounding box center [424, 461] width 5 height 3
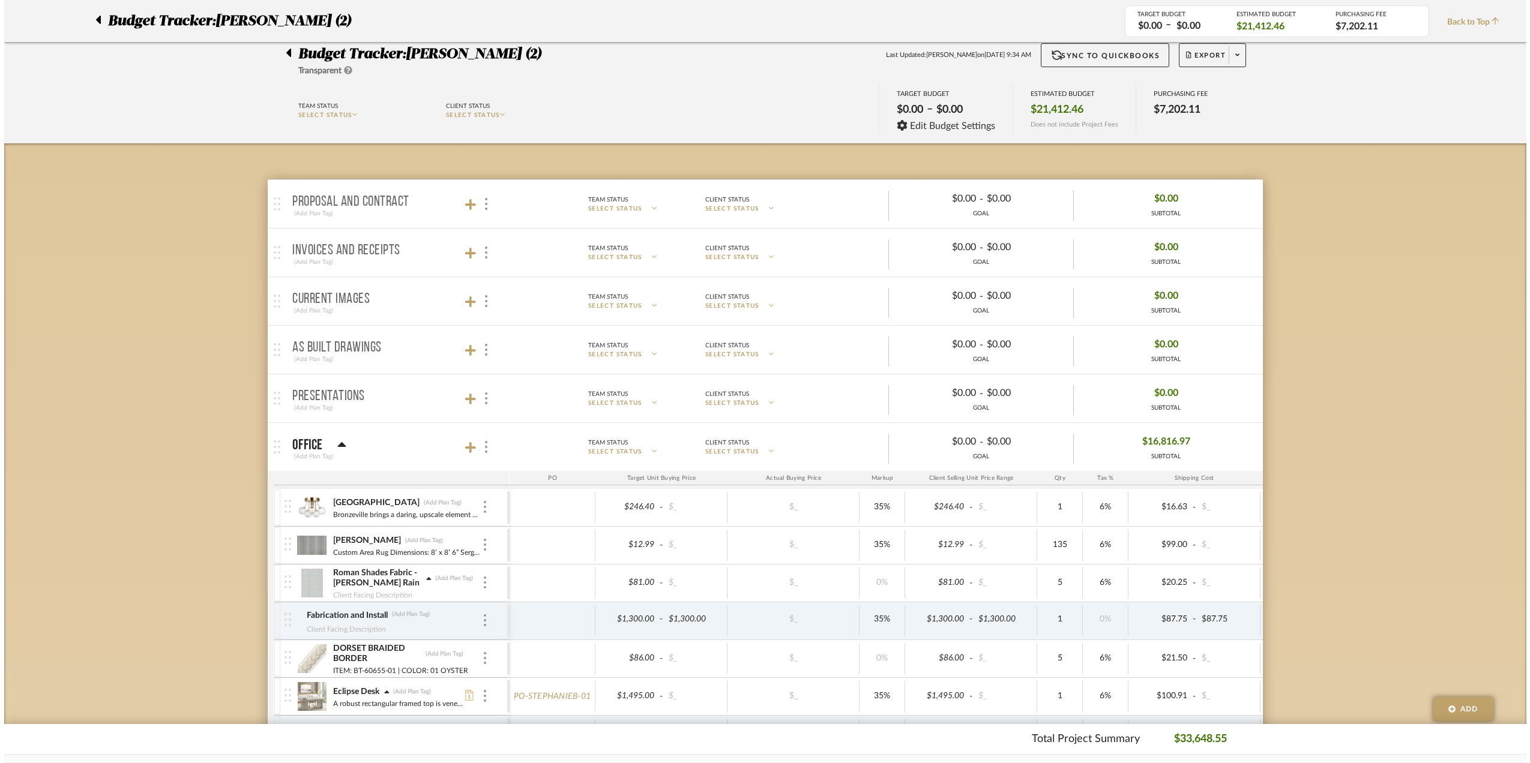
scroll to position [0, 0]
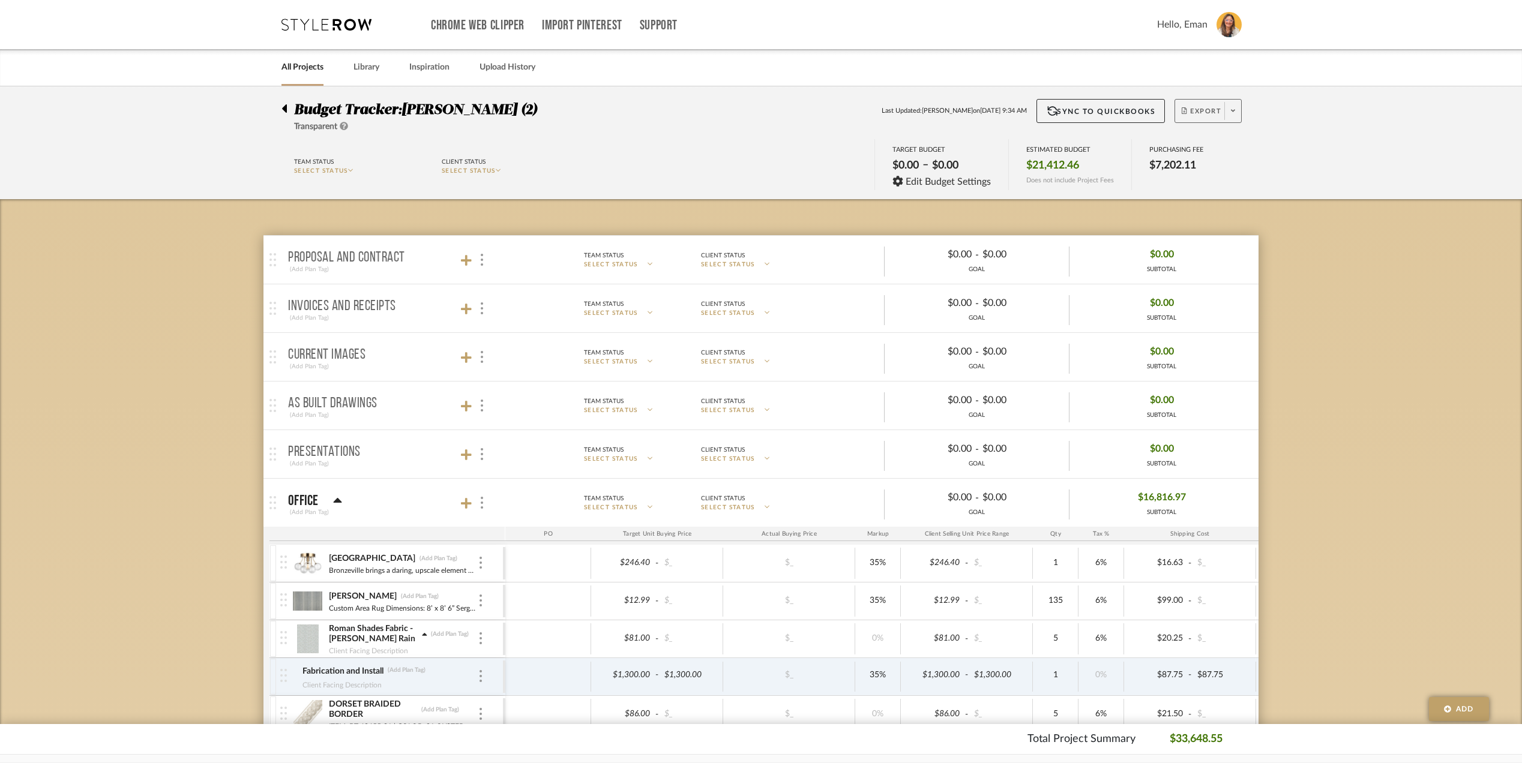
click at [1233, 110] on icon at bounding box center [1233, 110] width 4 height 7
click at [1206, 143] on span "Export PDF" at bounding box center [1228, 145] width 90 height 10
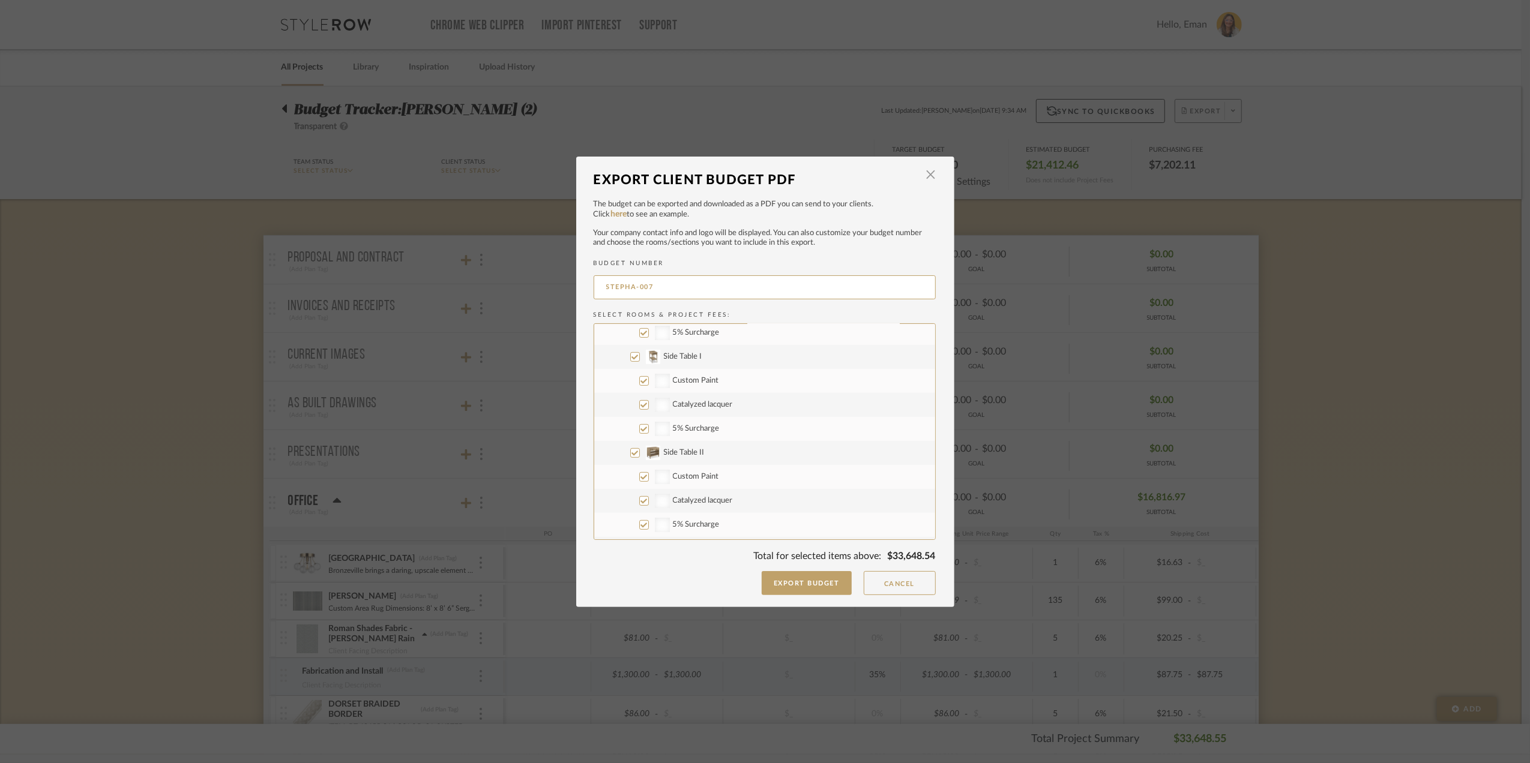
scroll to position [640, 0]
click at [621, 392] on input "Upstairs" at bounding box center [626, 393] width 10 height 10
checkbox input "false"
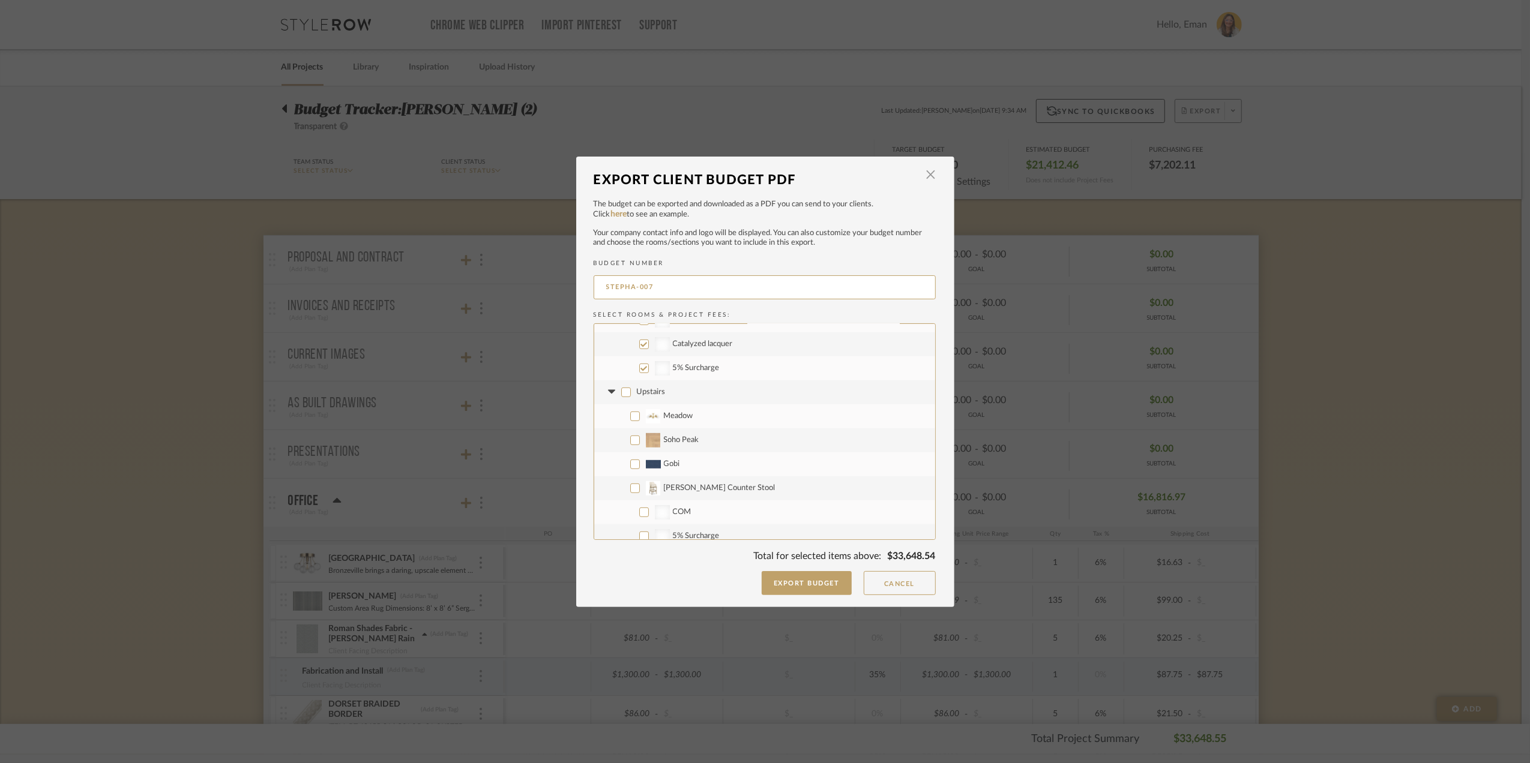
checkbox input "false"
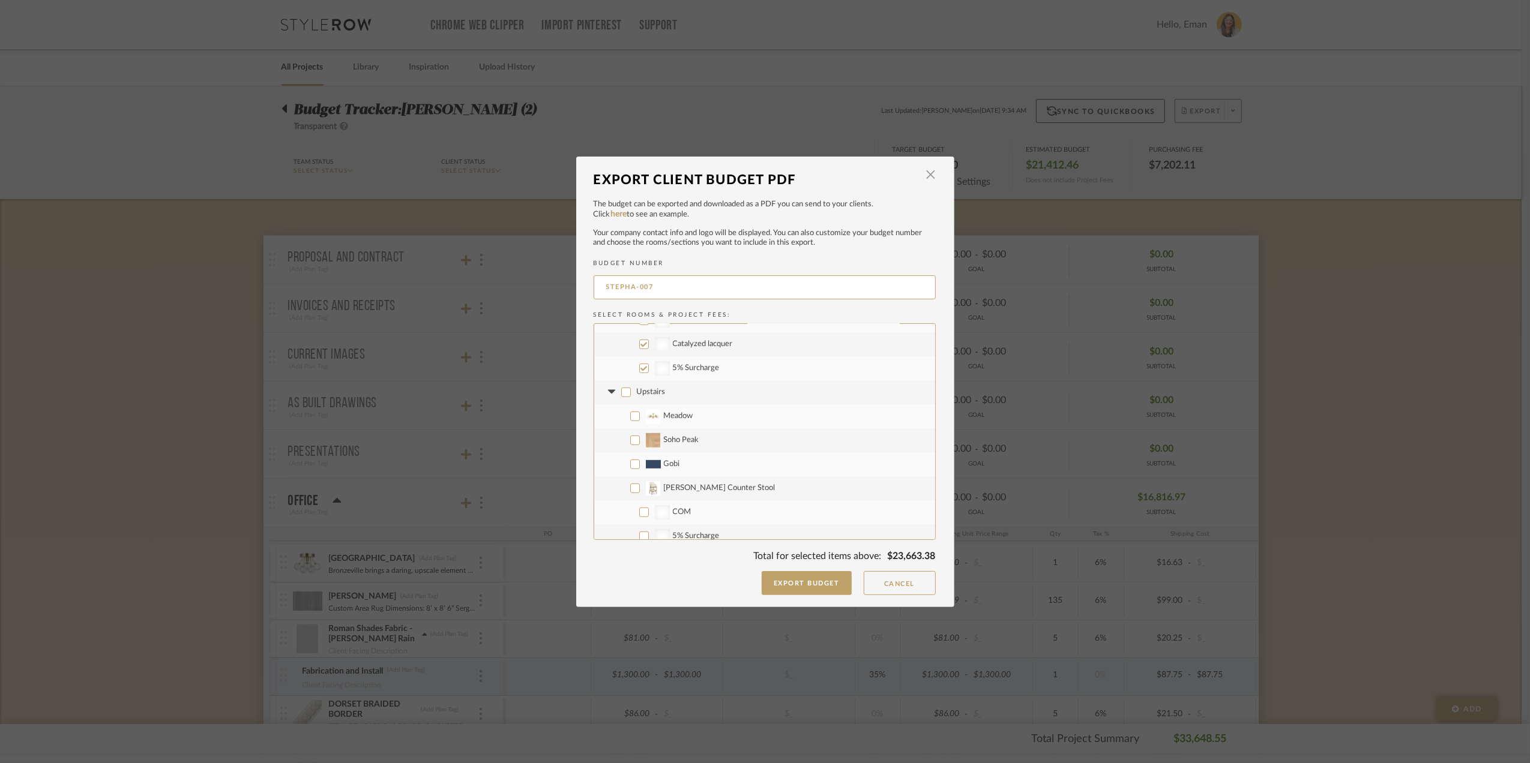
click at [605, 392] on icon at bounding box center [611, 392] width 13 height 5
click at [630, 385] on input "Wallpaper Installation" at bounding box center [635, 384] width 10 height 10
checkbox input "false"
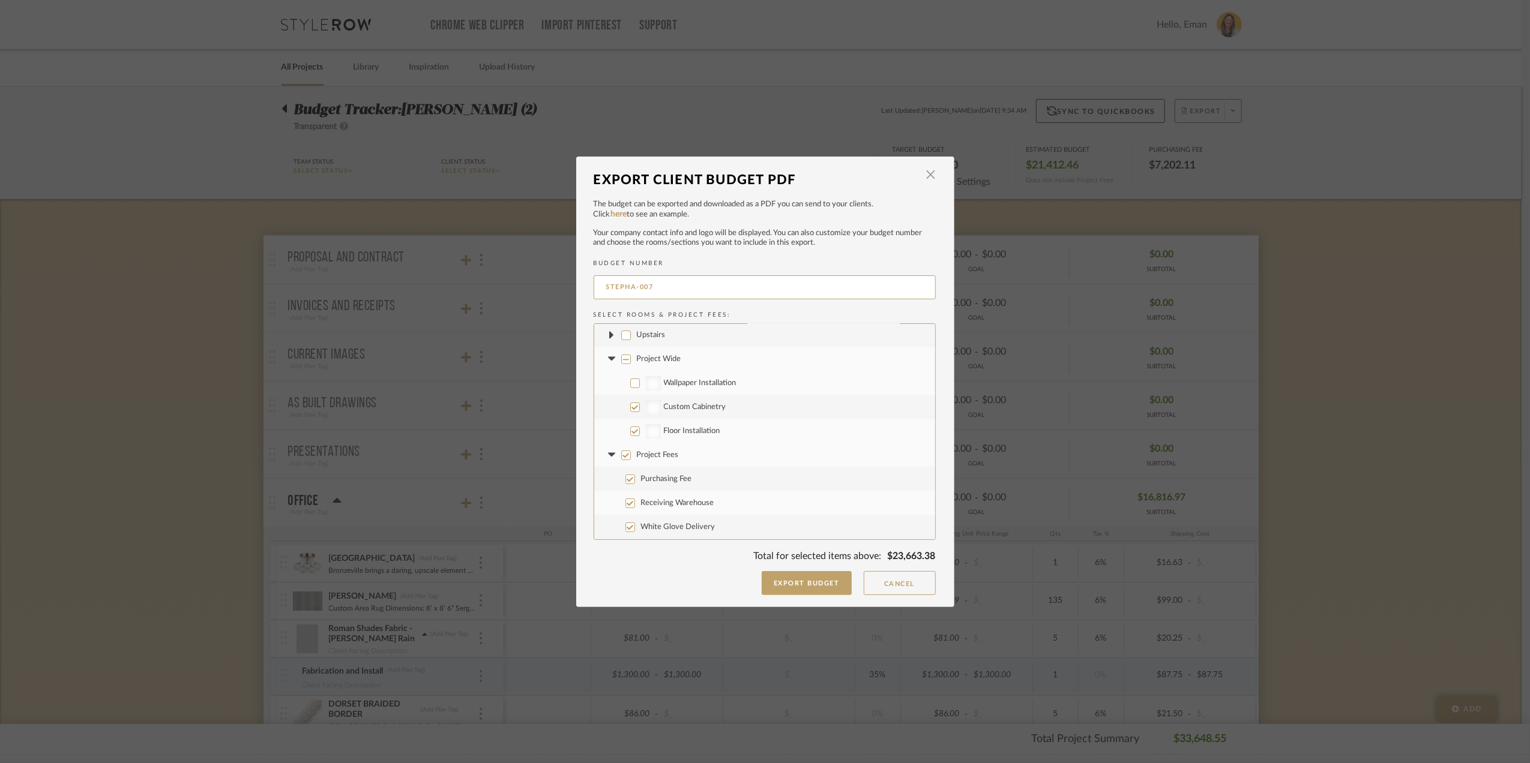
drag, startPoint x: 629, startPoint y: 410, endPoint x: 624, endPoint y: 418, distance: 9.0
click at [630, 410] on input "Custom Cabinetry" at bounding box center [635, 408] width 10 height 10
checkbox input "false"
click at [630, 430] on input "Floor Installation" at bounding box center [635, 432] width 10 height 10
checkbox input "false"
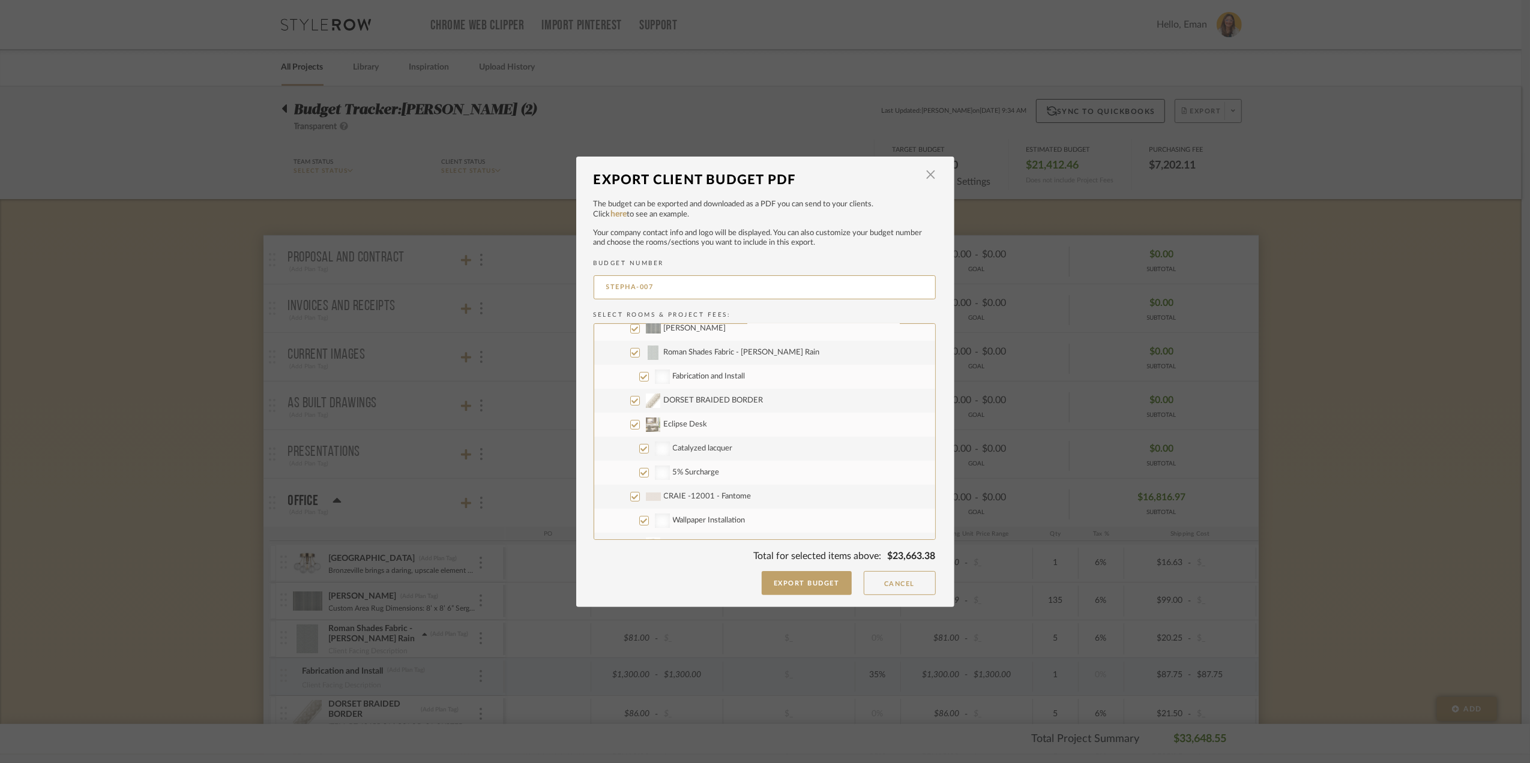
scroll to position [0, 0]
drag, startPoint x: 629, startPoint y: 481, endPoint x: 717, endPoint y: 485, distance: 87.7
click at [630, 482] on input "Eclipse Desk" at bounding box center [635, 480] width 10 height 10
checkbox input "false"
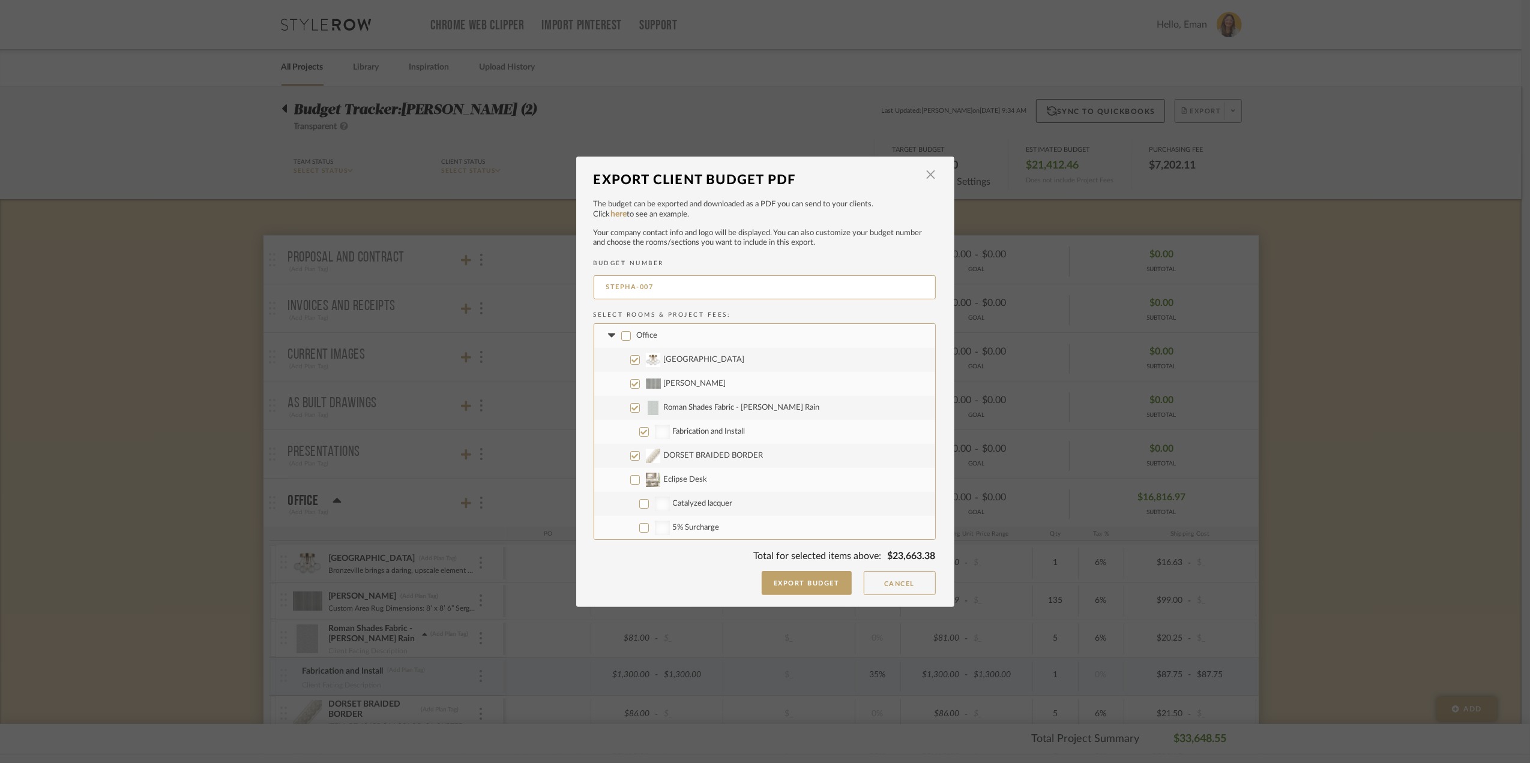
checkbox input "false"
click at [631, 440] on input "Taurus File Chest" at bounding box center [635, 441] width 10 height 10
checkbox input "false"
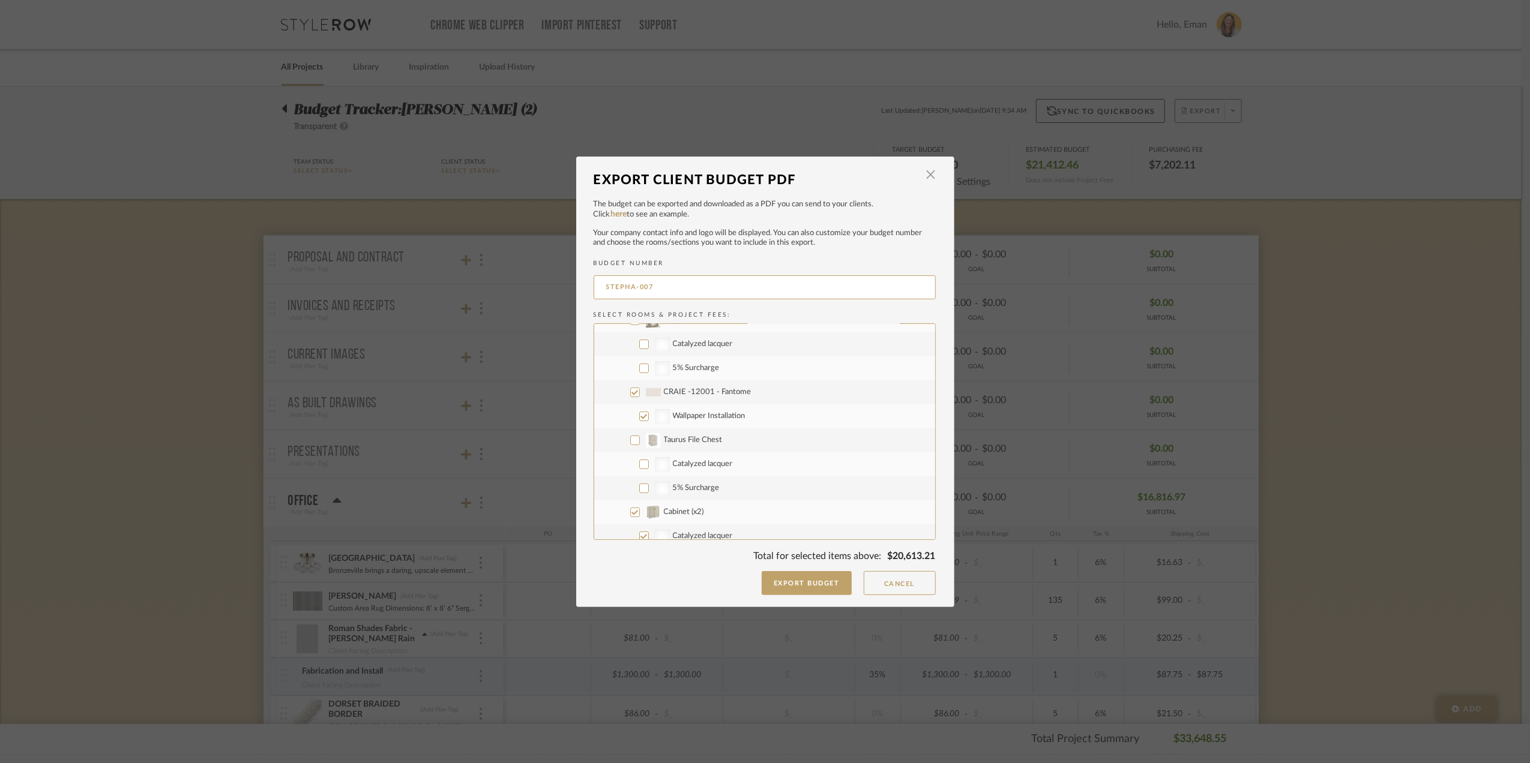
checkbox input "false"
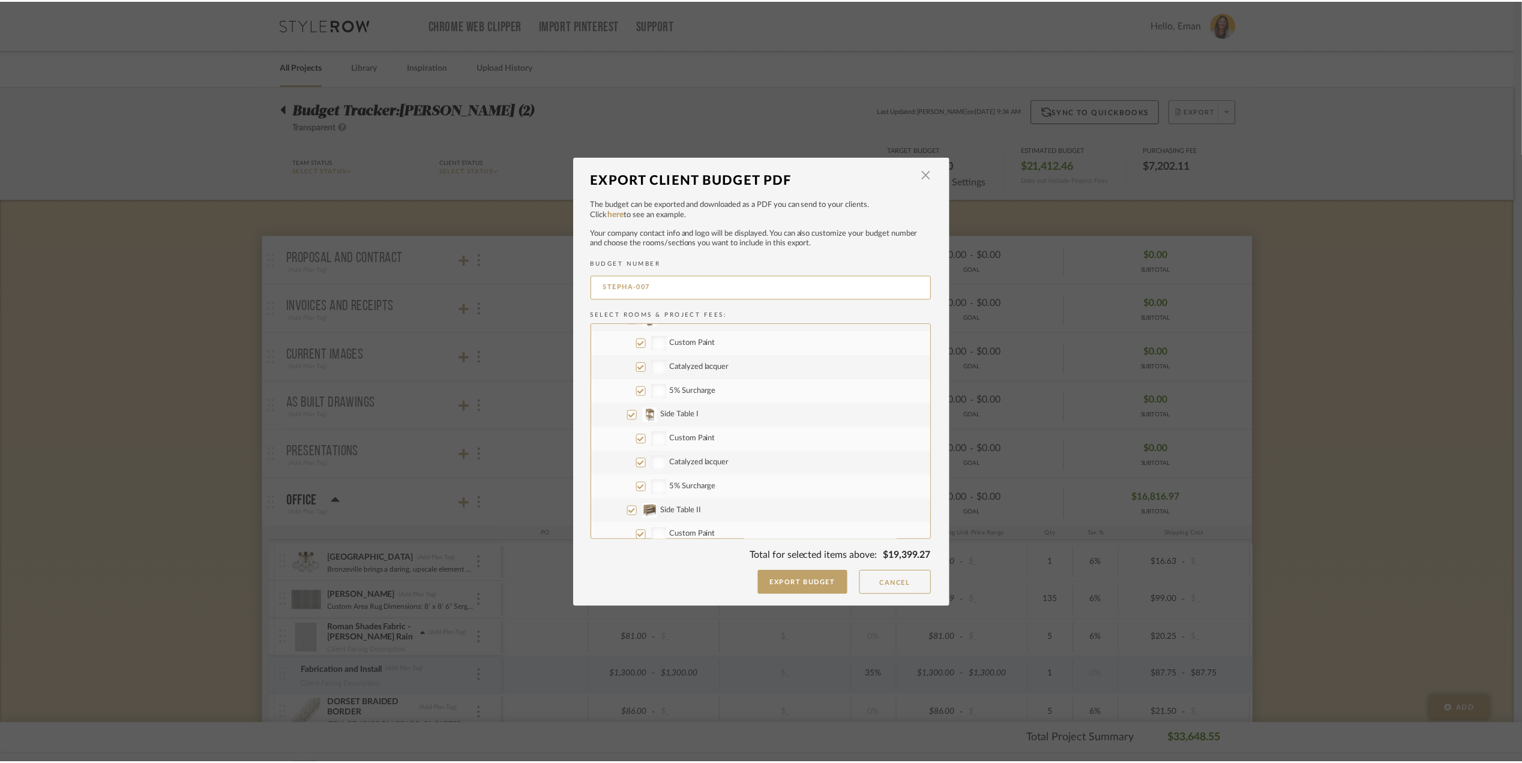
scroll to position [697, 0]
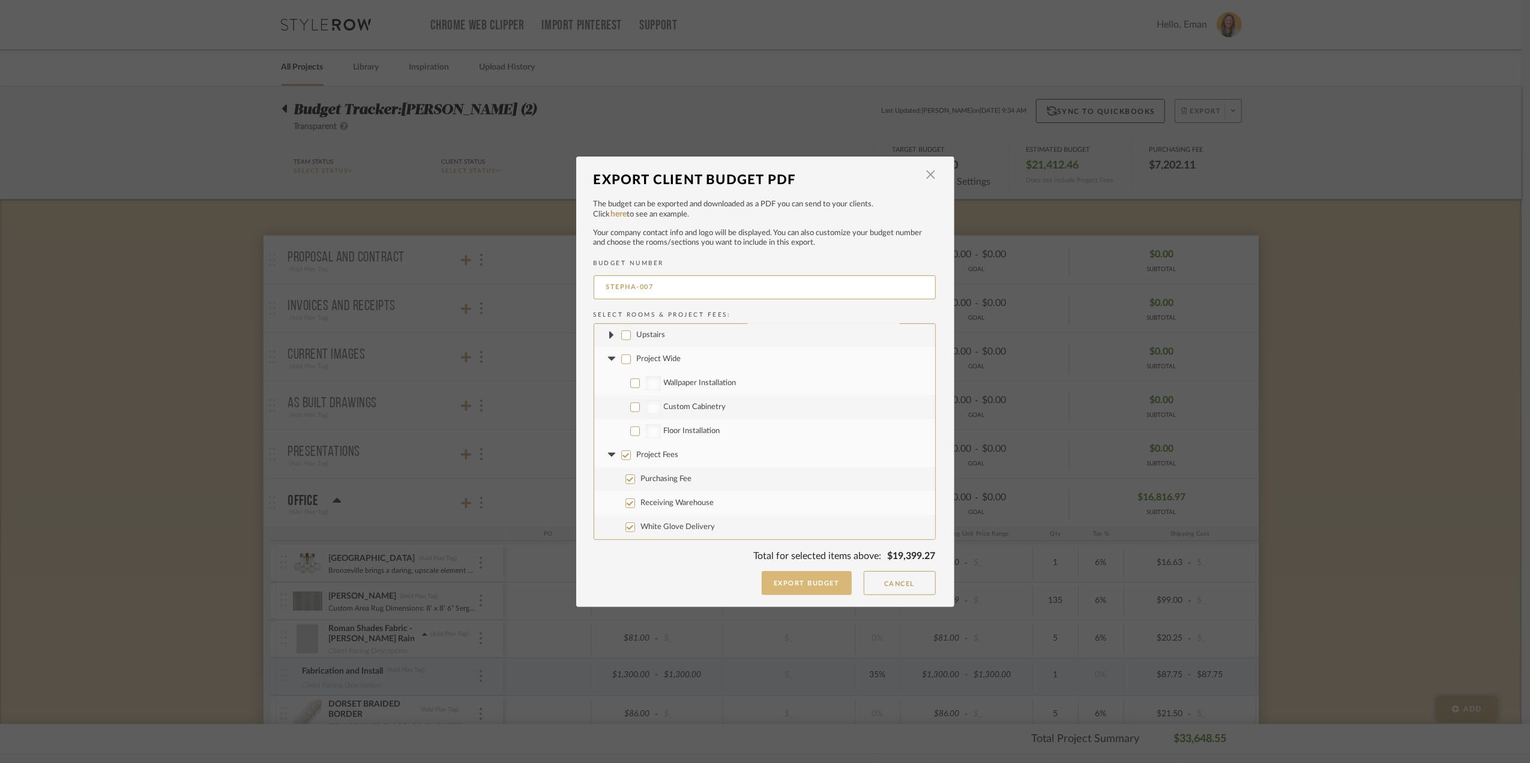
click at [803, 589] on button "Export Budget" at bounding box center [807, 583] width 90 height 24
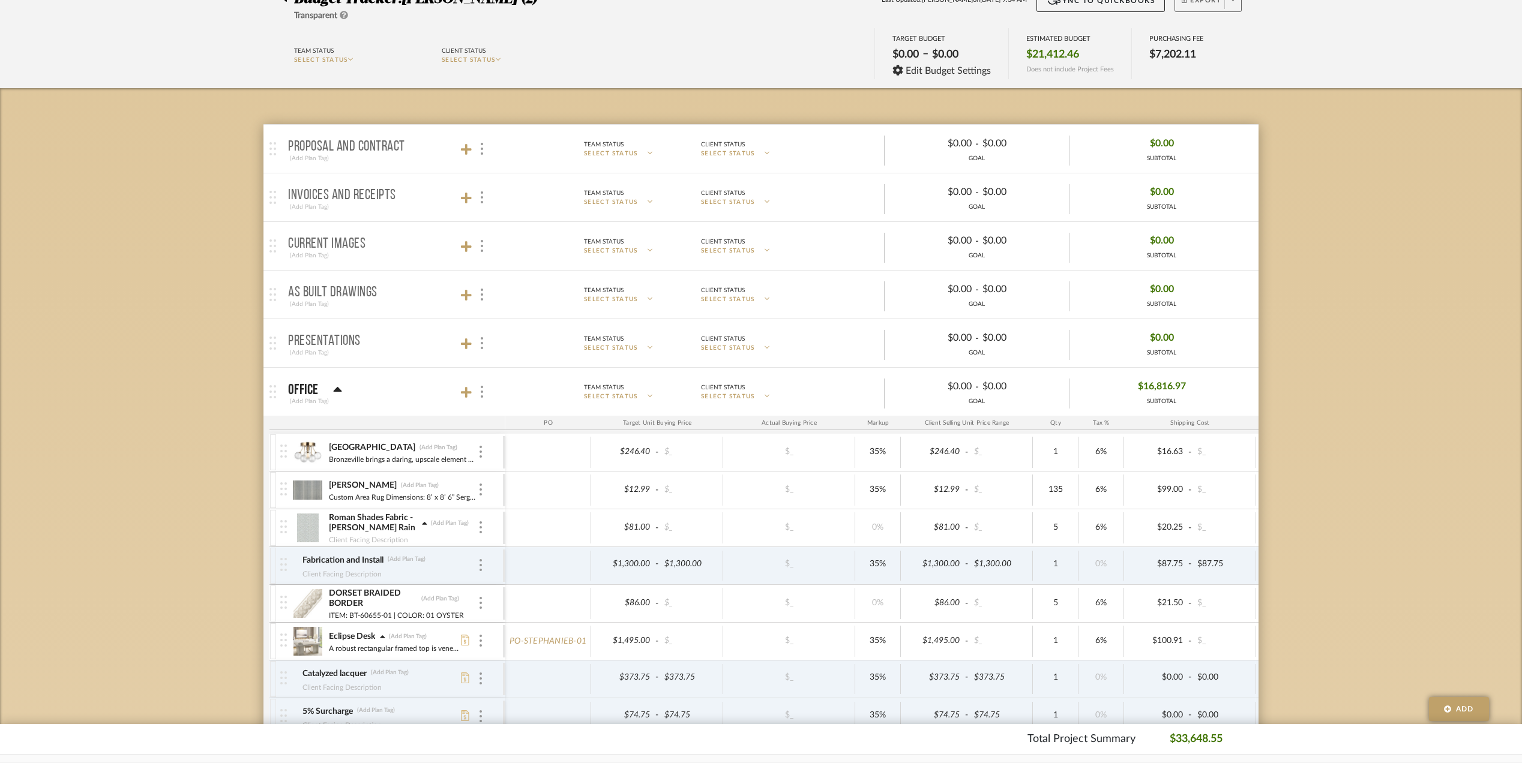
scroll to position [240, 0]
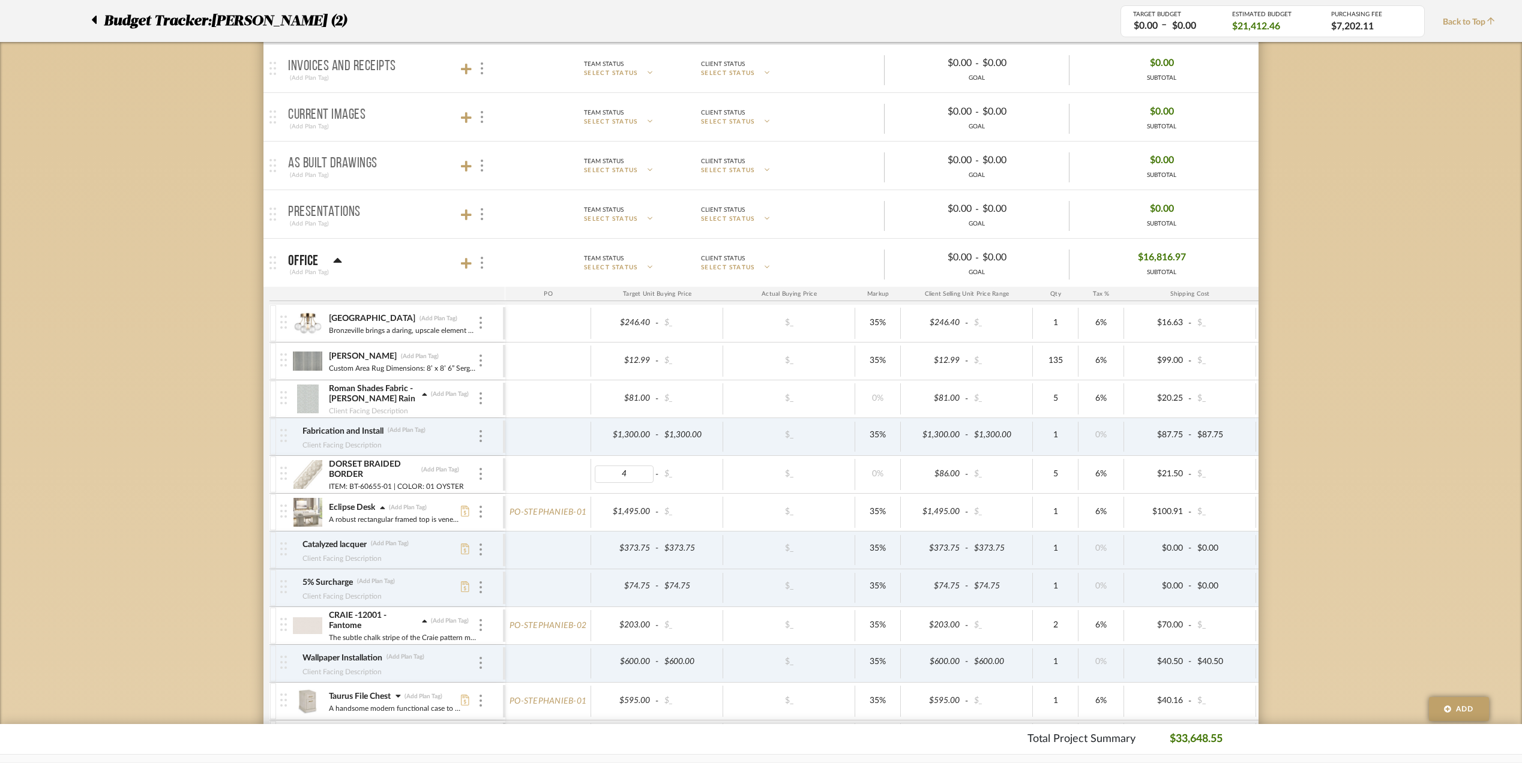
type input "43"
click at [1362, 493] on body "Chrome Web Clipper Import Pinterest Support All Projects Library Inspiration Up…" at bounding box center [761, 141] width 1522 height 763
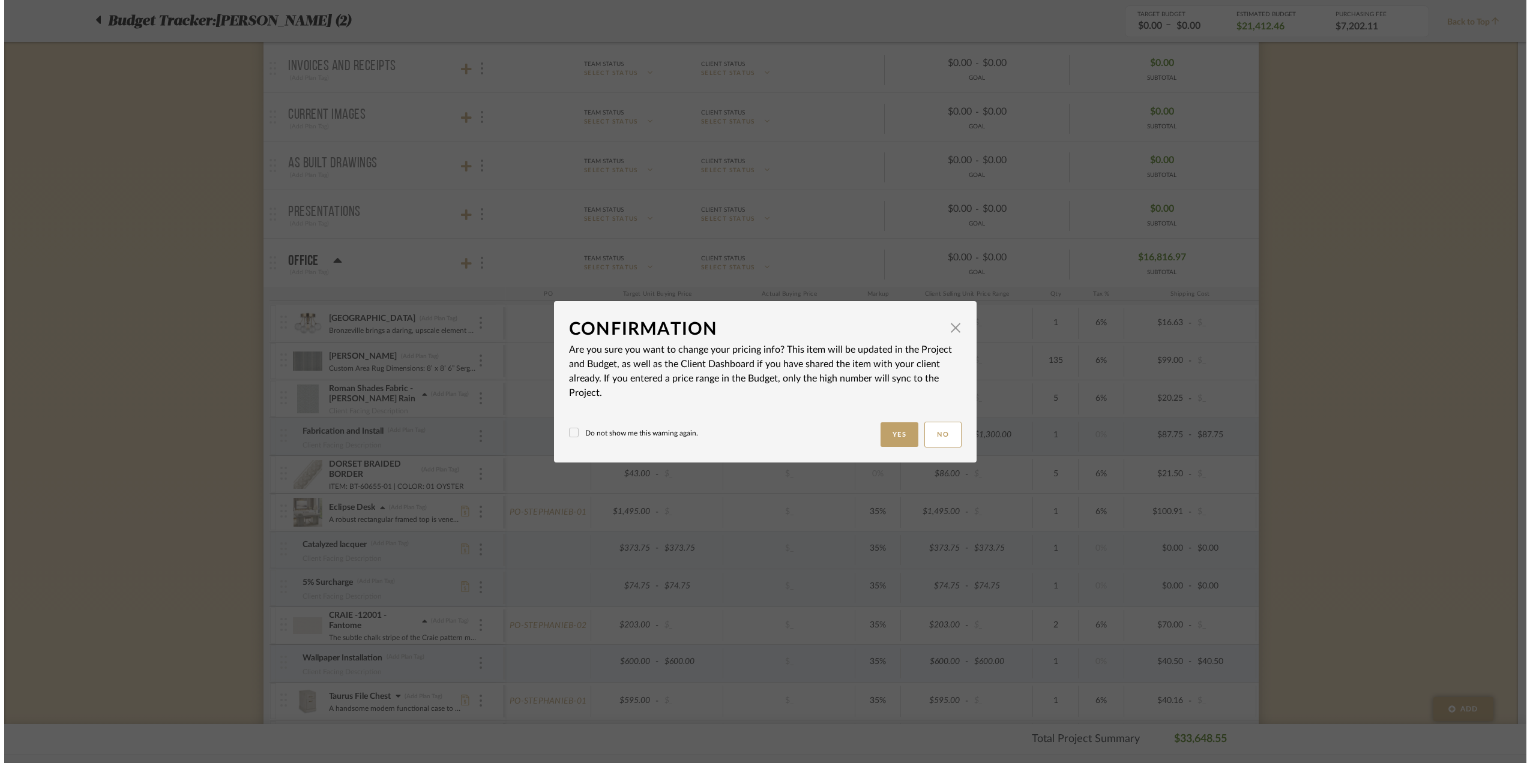
scroll to position [0, 0]
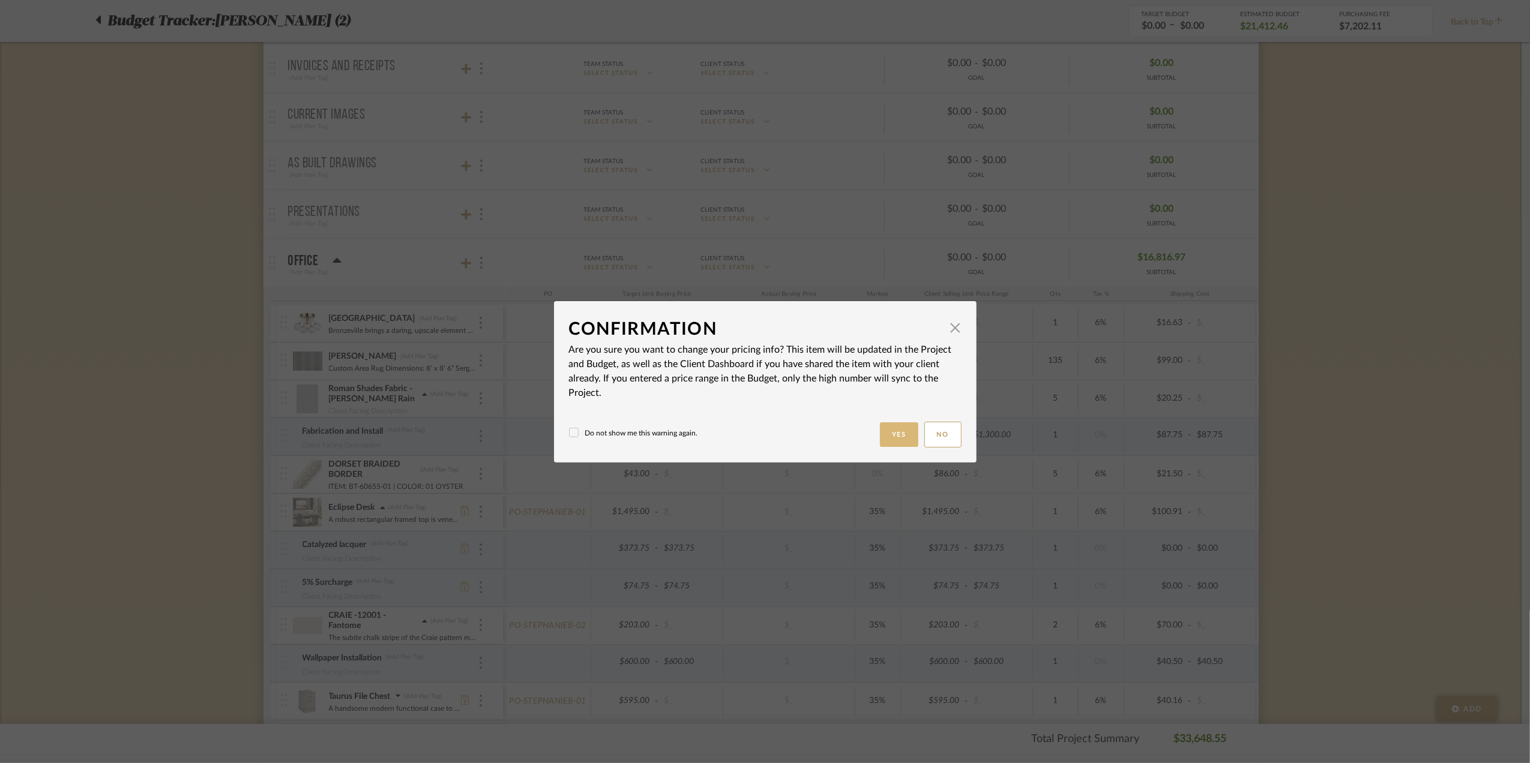
click at [894, 433] on button "Yes" at bounding box center [899, 434] width 38 height 25
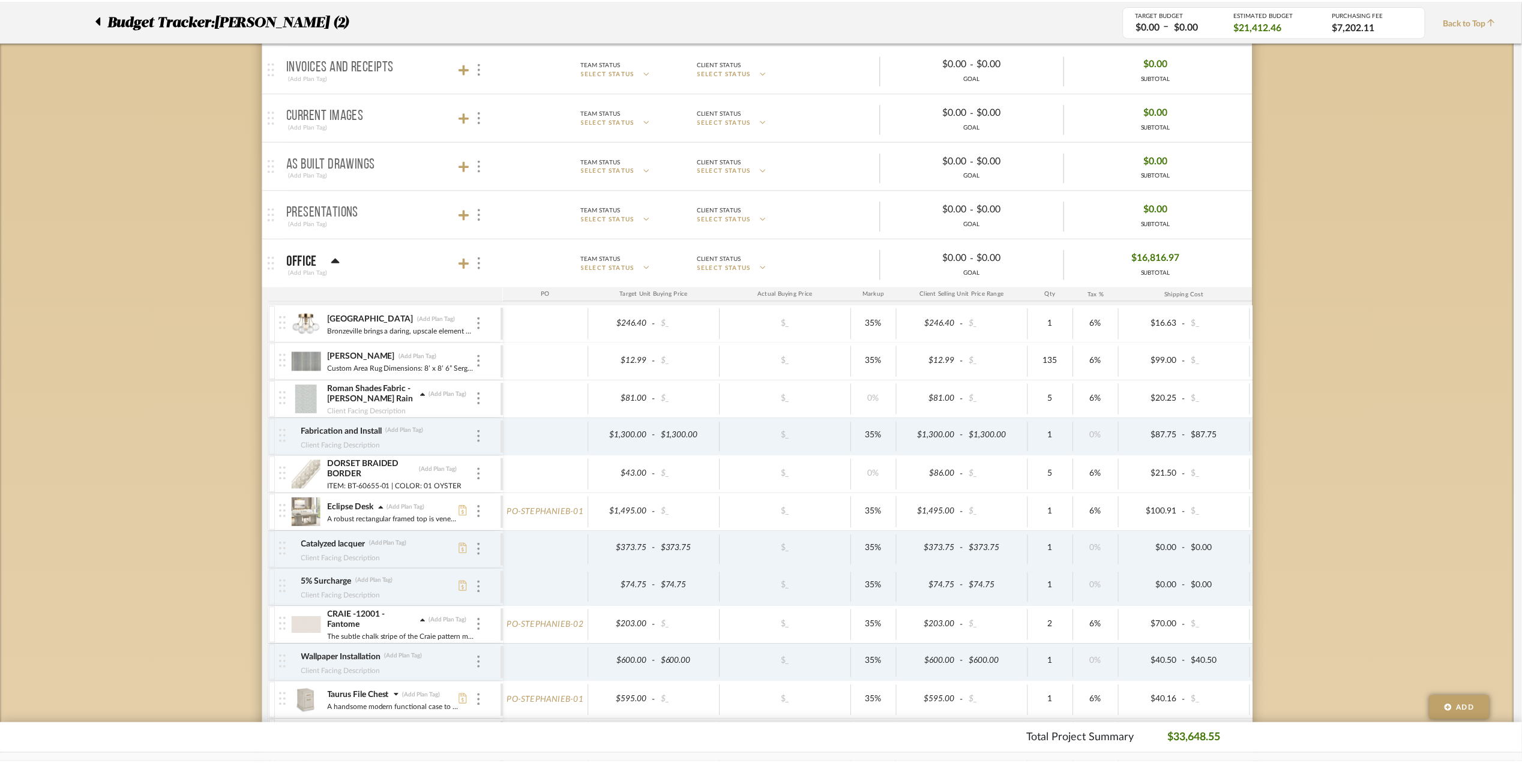
scroll to position [240, 0]
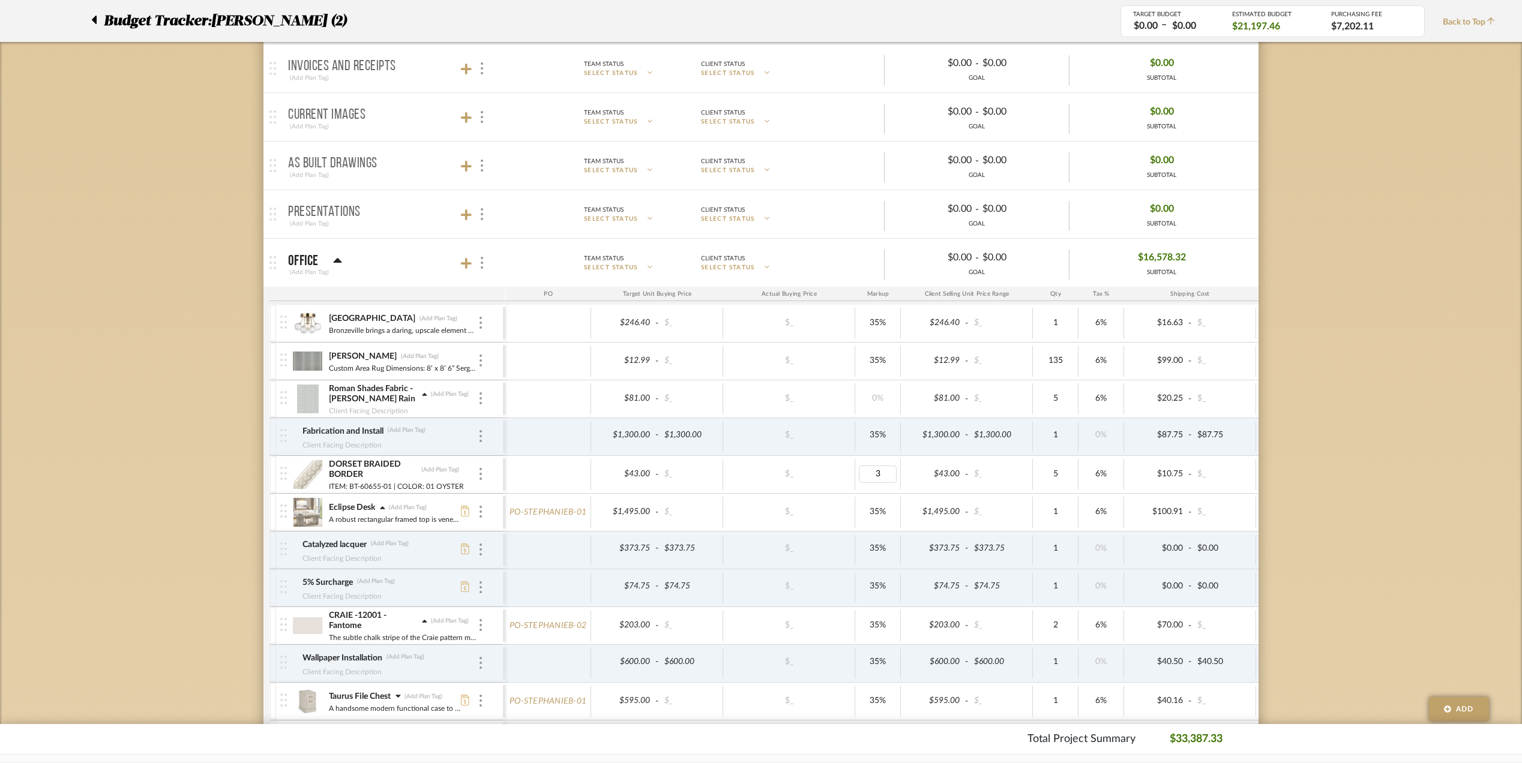
type input "35"
click at [1304, 478] on body "Chrome Web Clipper Import Pinterest Support All Projects Library Inspiration Up…" at bounding box center [761, 141] width 1522 height 763
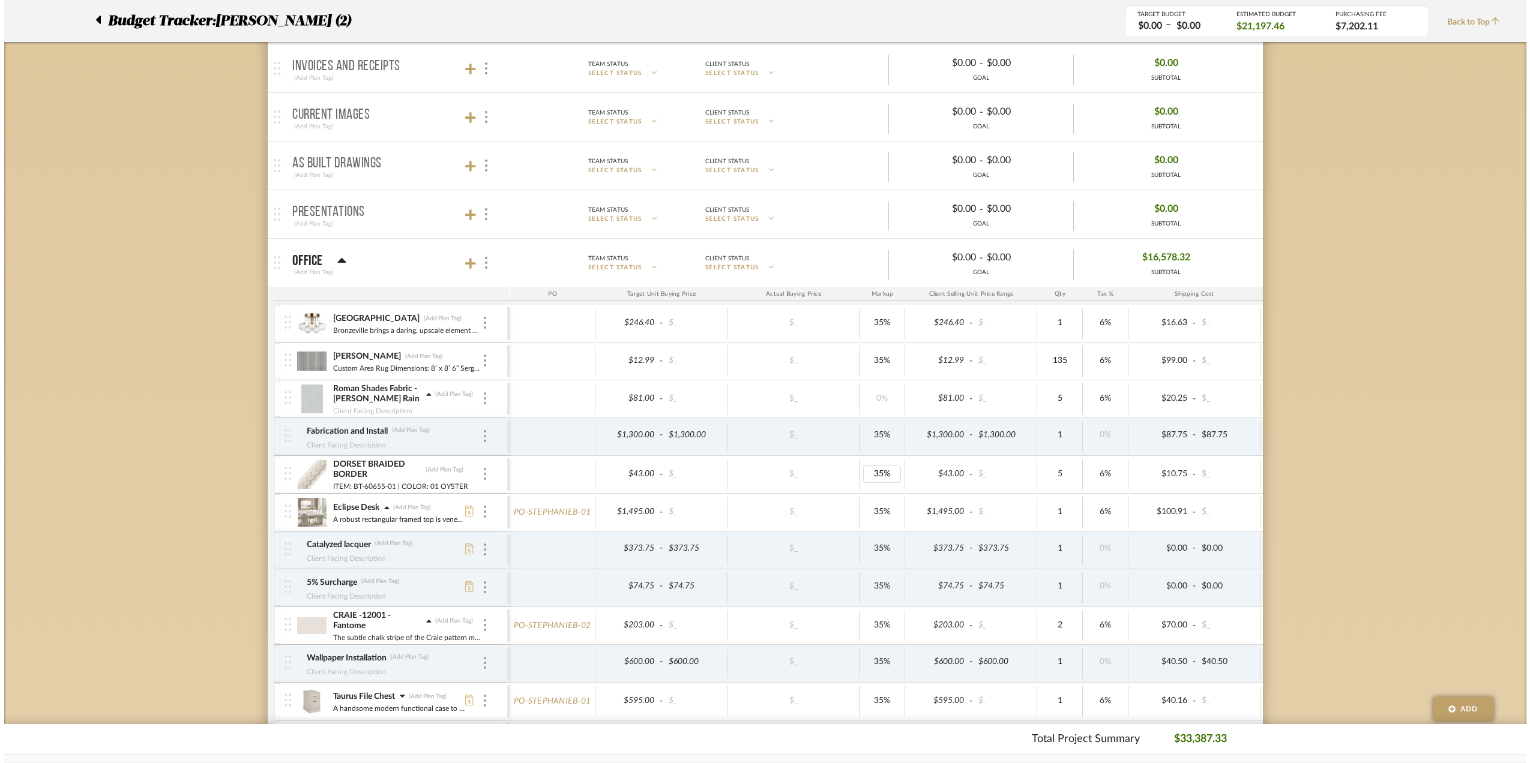
scroll to position [0, 0]
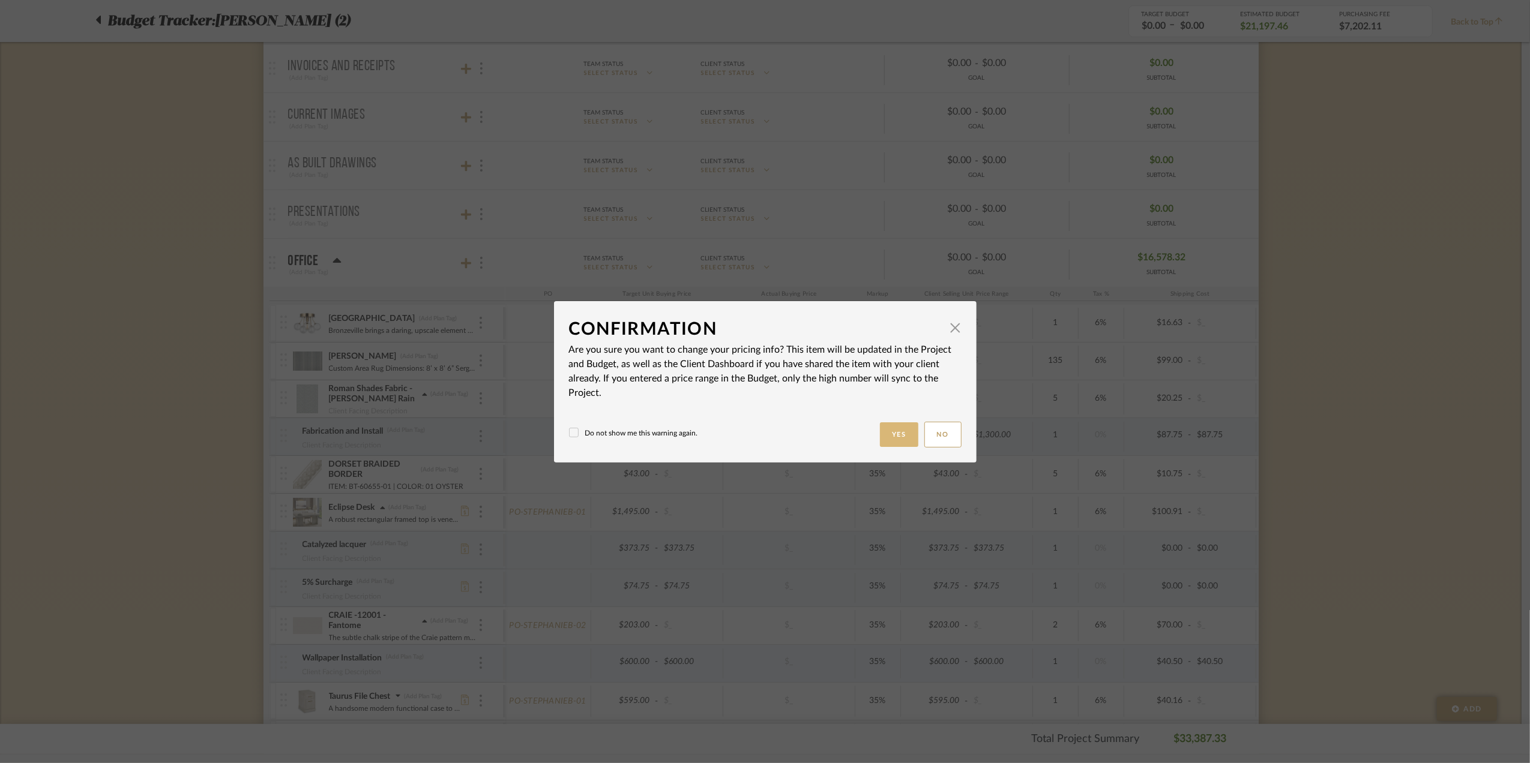
click at [901, 425] on button "Yes" at bounding box center [899, 434] width 38 height 25
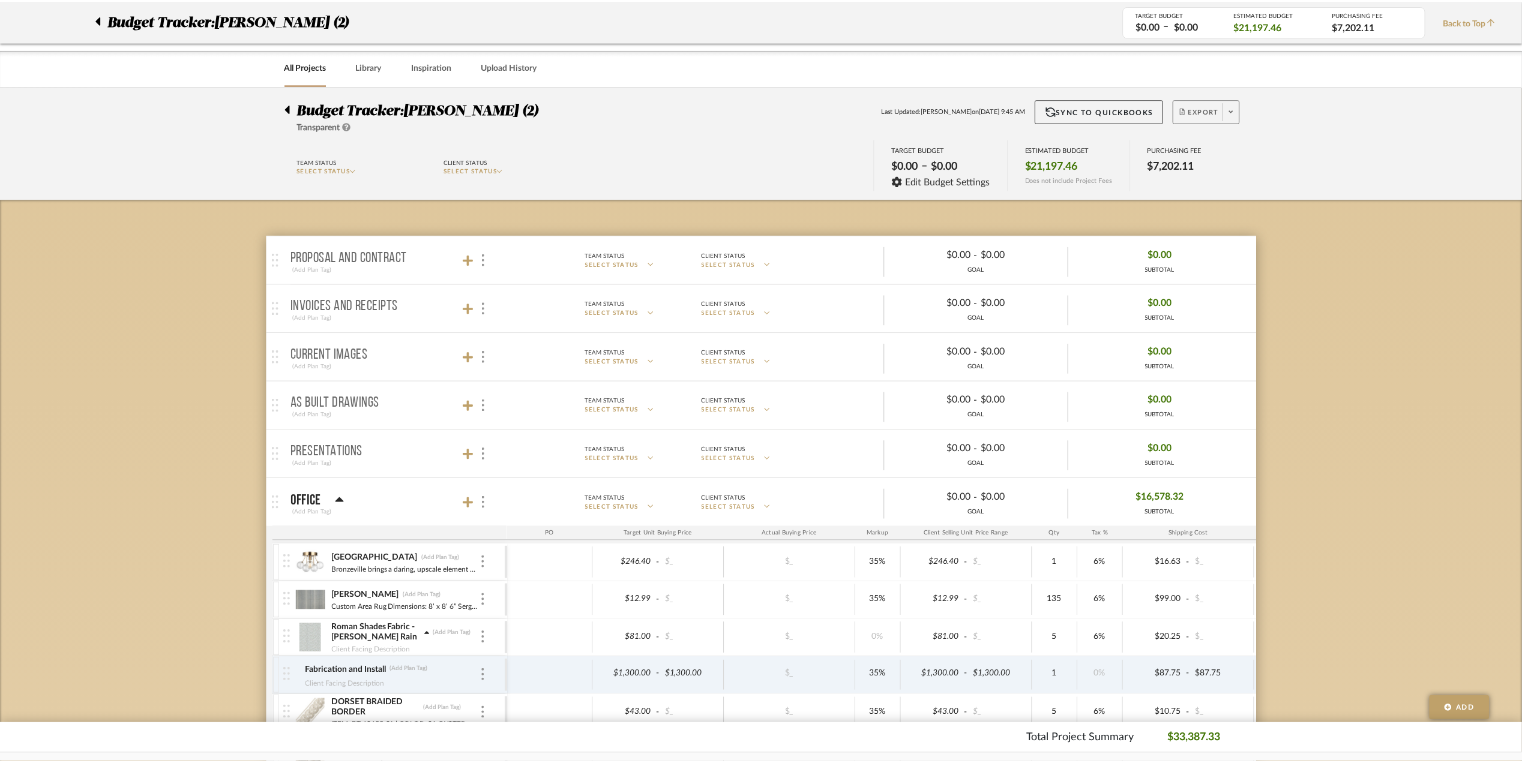
scroll to position [240, 0]
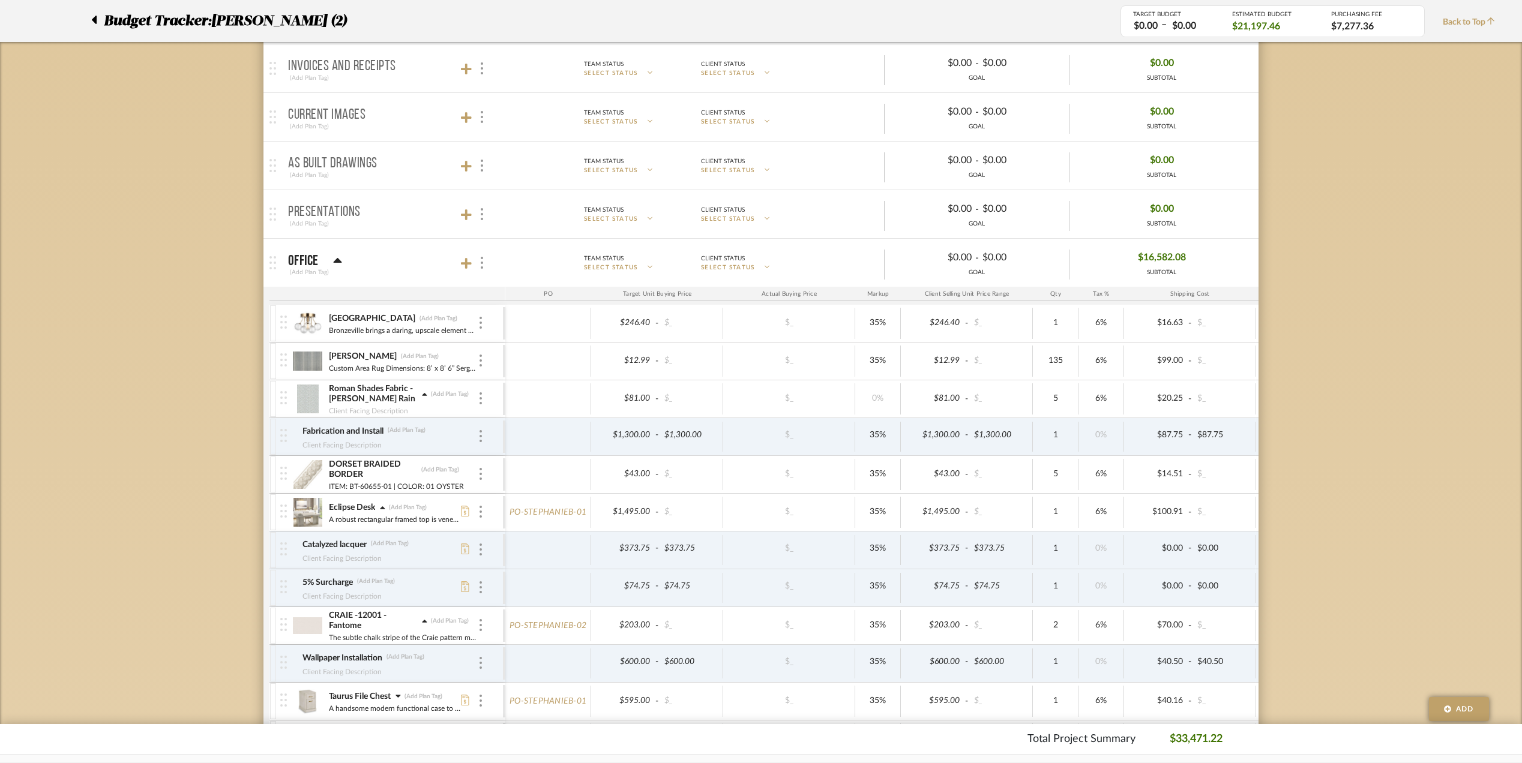
click at [422, 395] on icon at bounding box center [424, 395] width 5 height 8
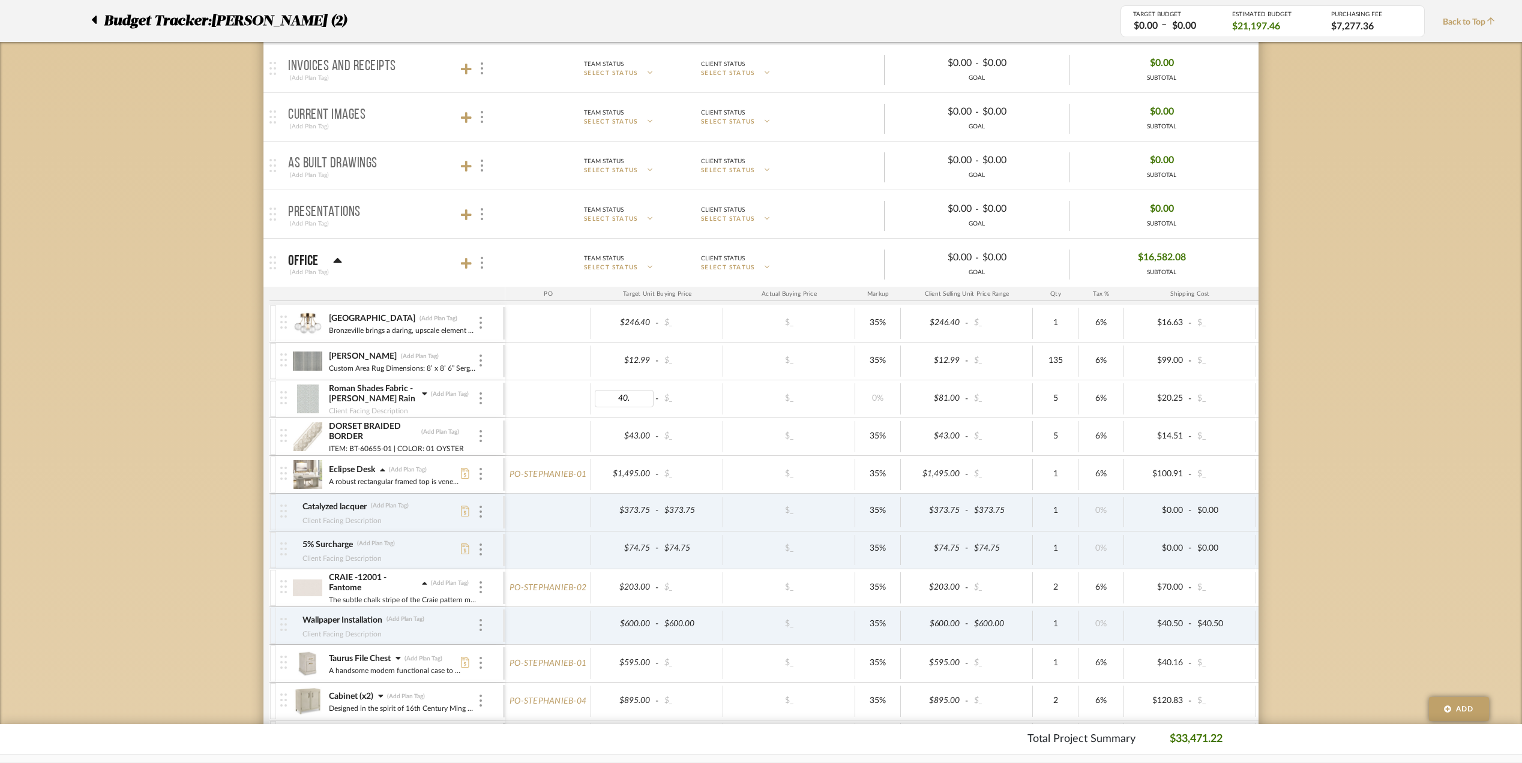
type input "40.5"
click at [1336, 482] on body "Chrome Web Clipper Import Pinterest Support All Projects Library Inspiration Up…" at bounding box center [761, 141] width 1522 height 763
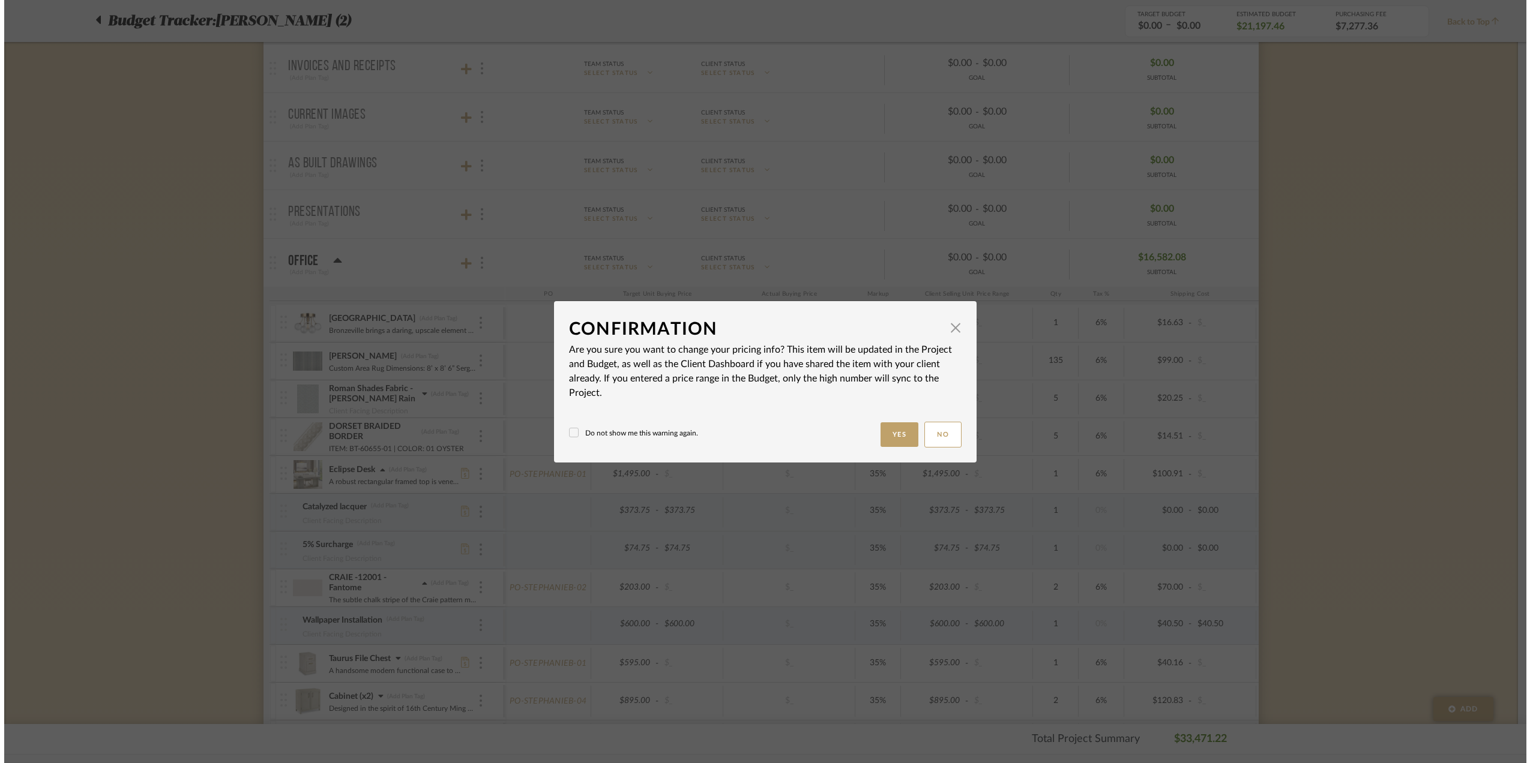
scroll to position [0, 0]
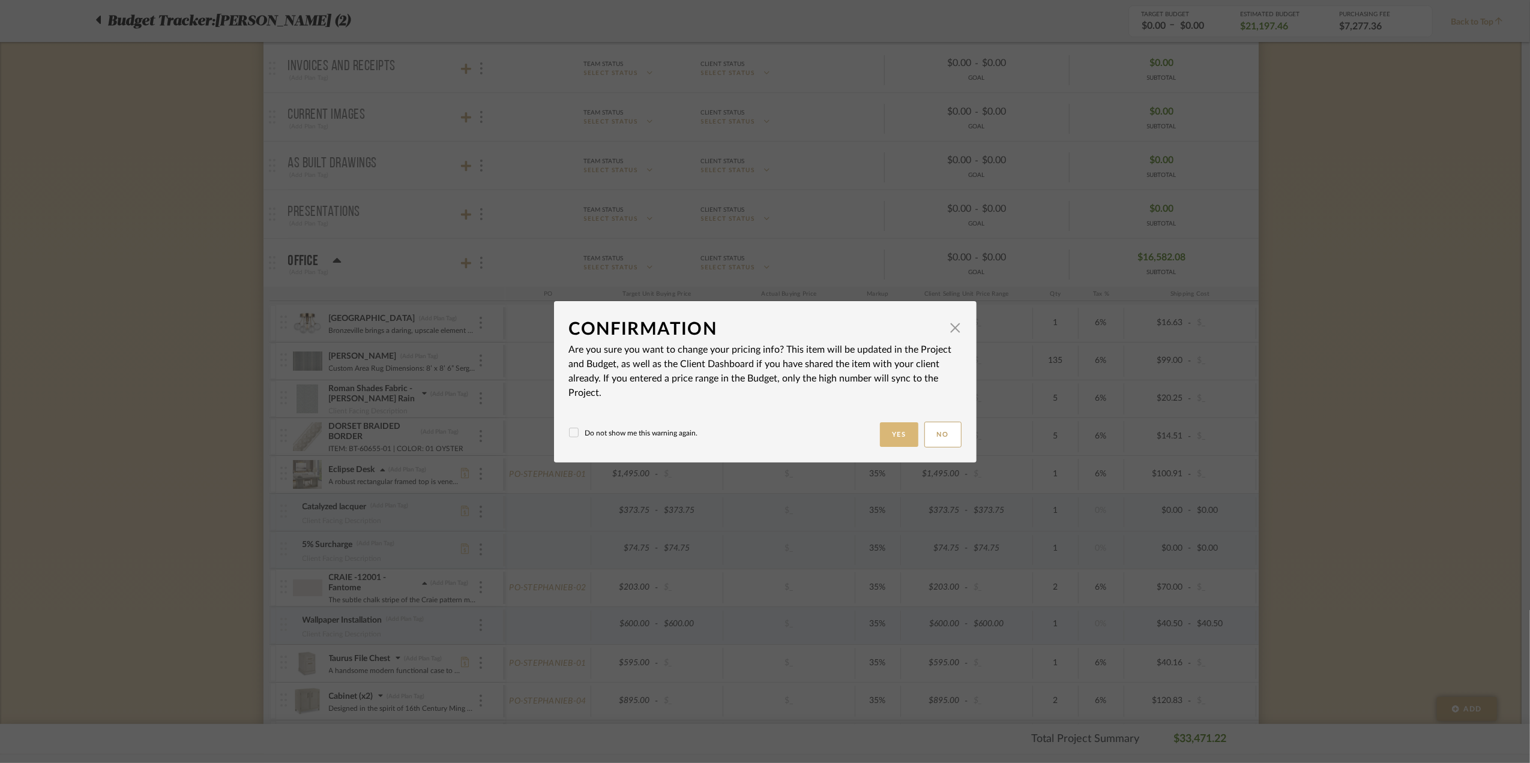
click at [898, 428] on button "Yes" at bounding box center [899, 434] width 38 height 25
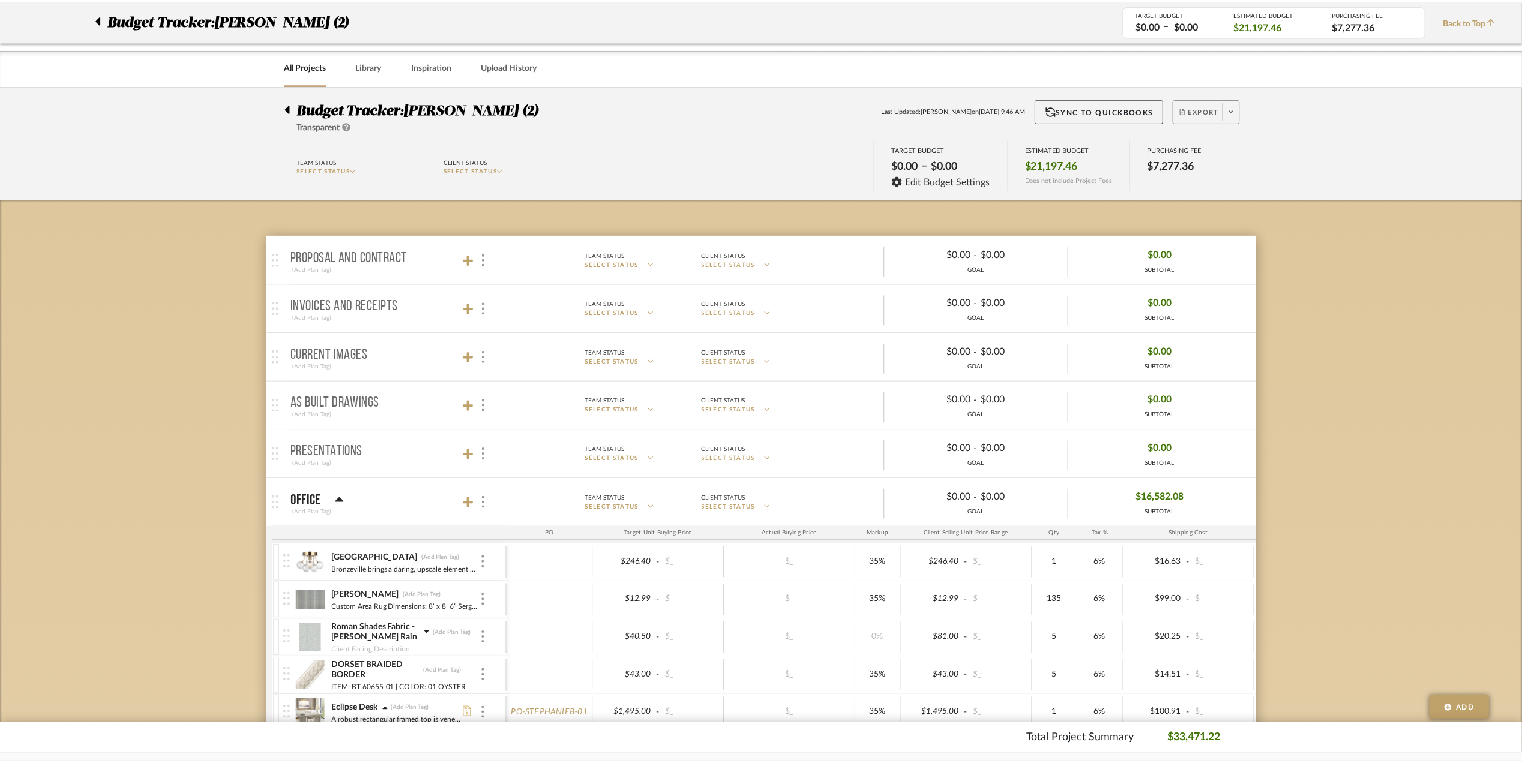
scroll to position [240, 0]
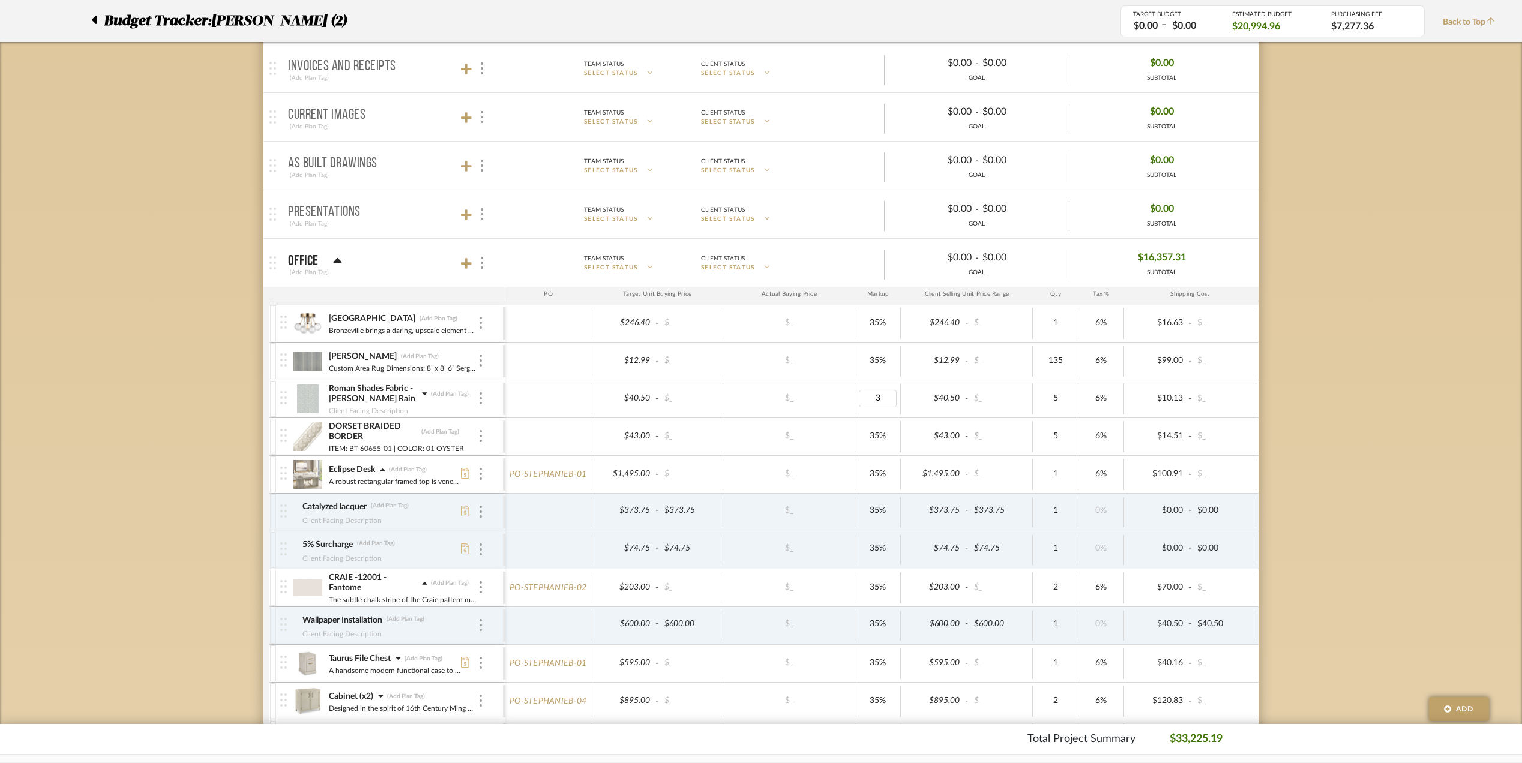
type input "35"
click at [1386, 406] on body "Chrome Web Clipper Import Pinterest Support All Projects Library Inspiration Up…" at bounding box center [761, 141] width 1522 height 763
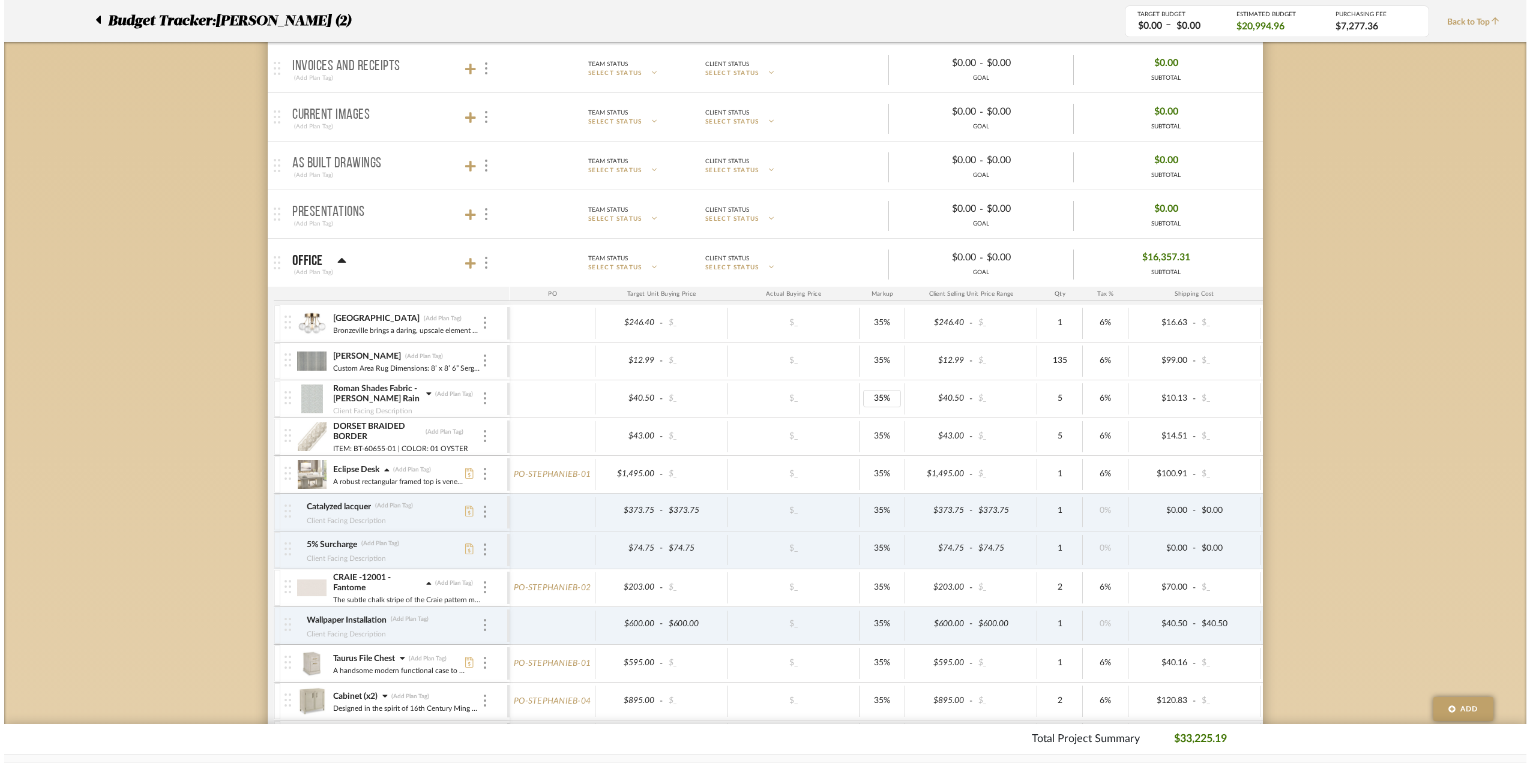
scroll to position [0, 0]
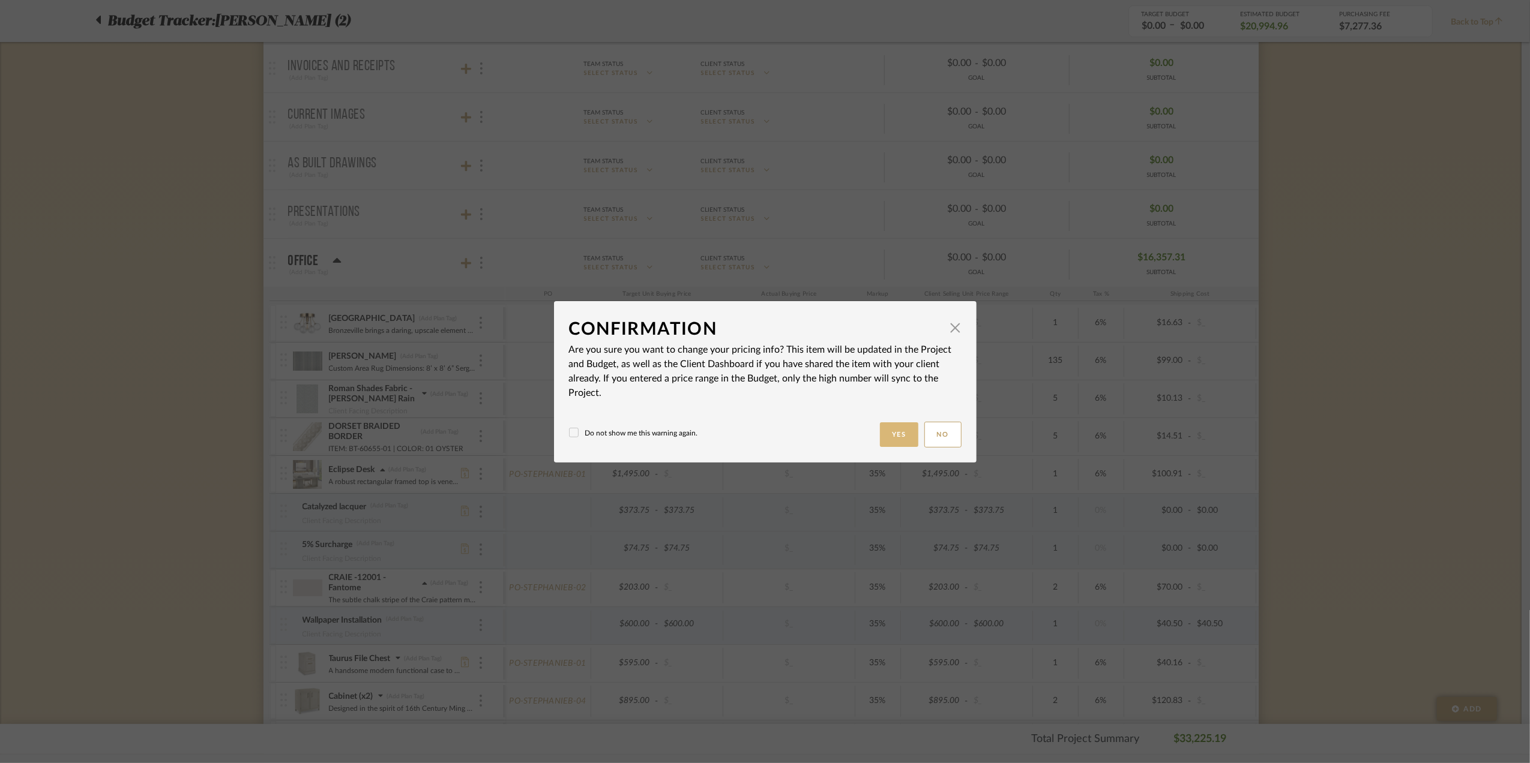
click at [896, 428] on button "Yes" at bounding box center [899, 434] width 38 height 25
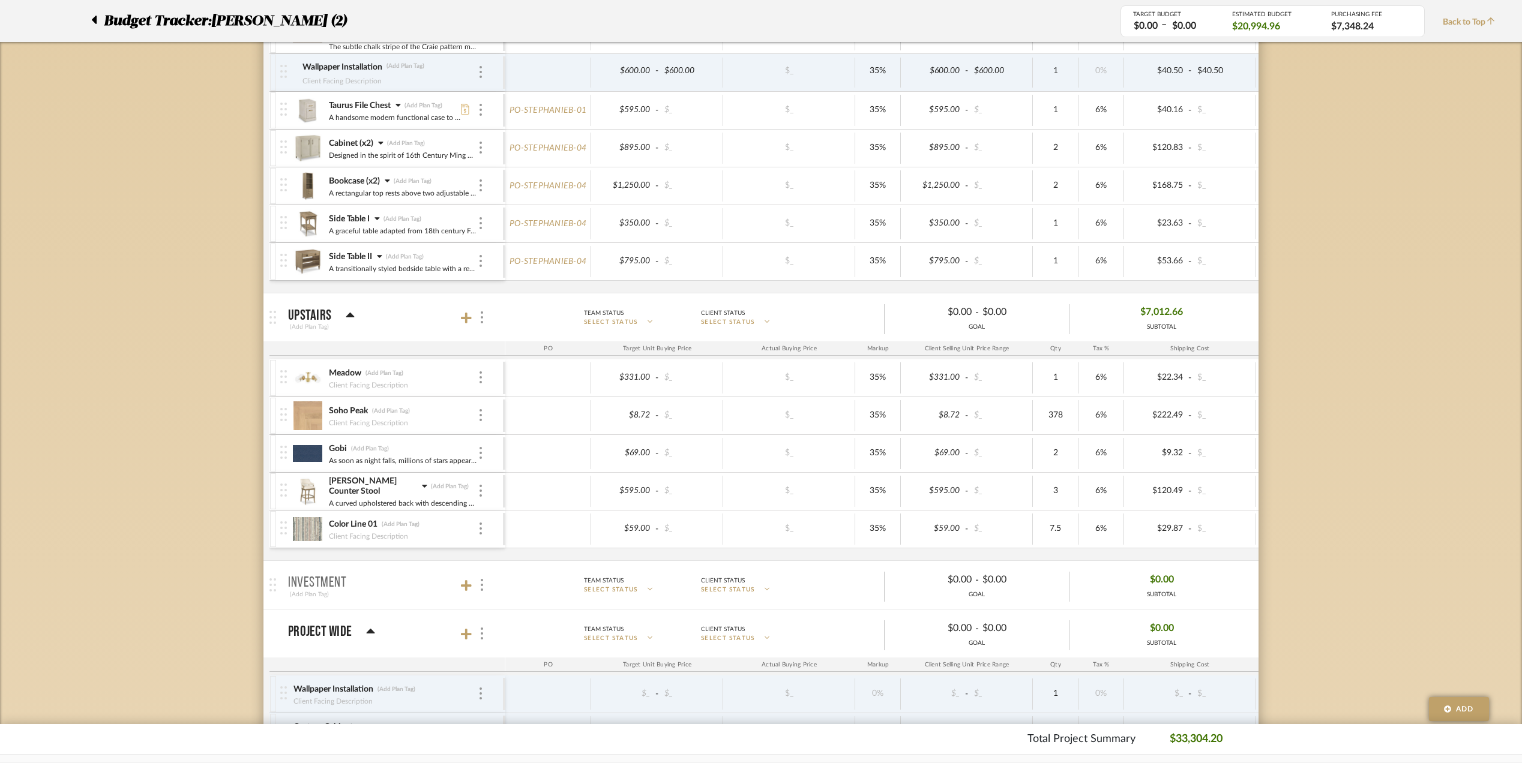
scroll to position [800, 0]
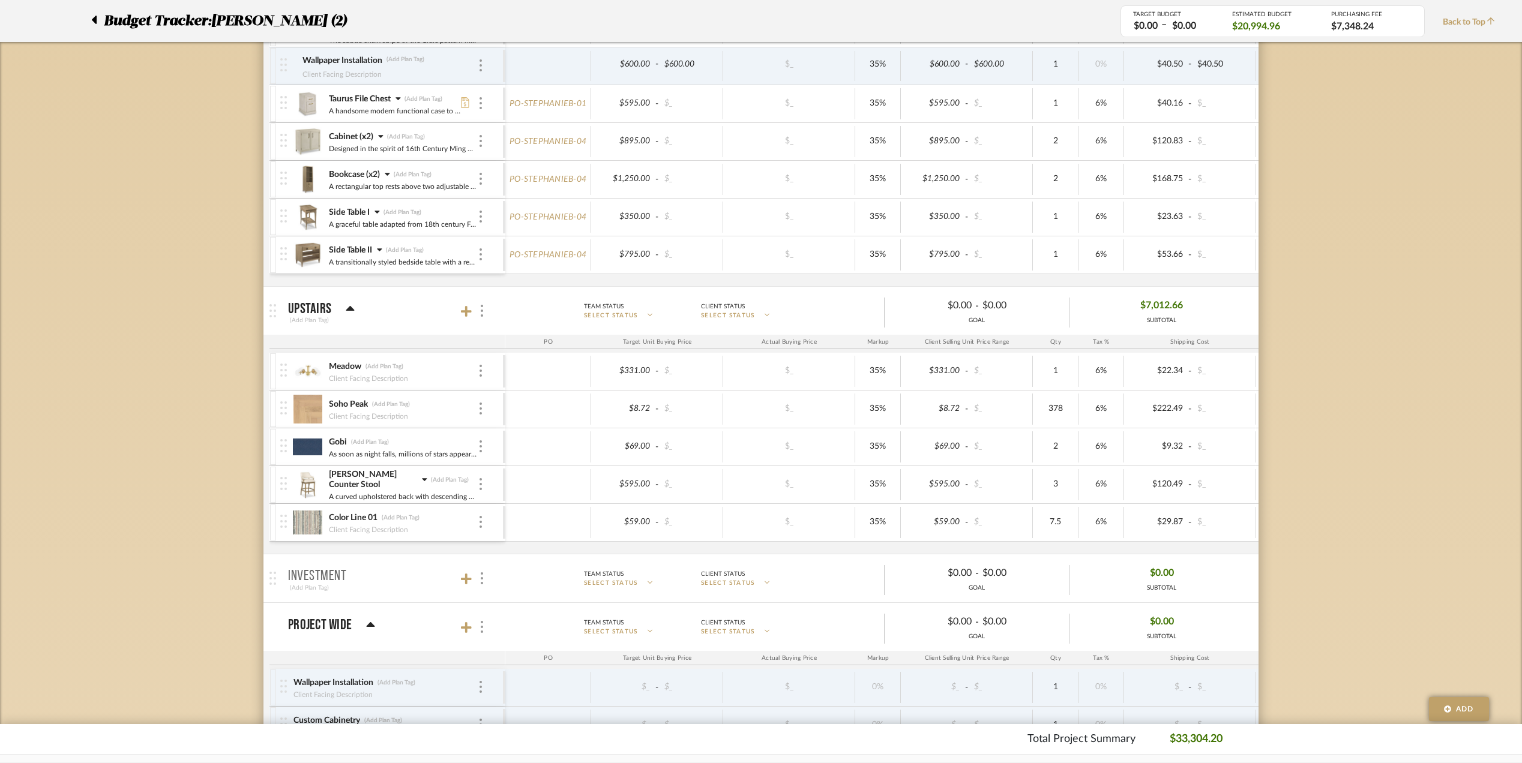
click at [422, 482] on icon at bounding box center [424, 479] width 5 height 8
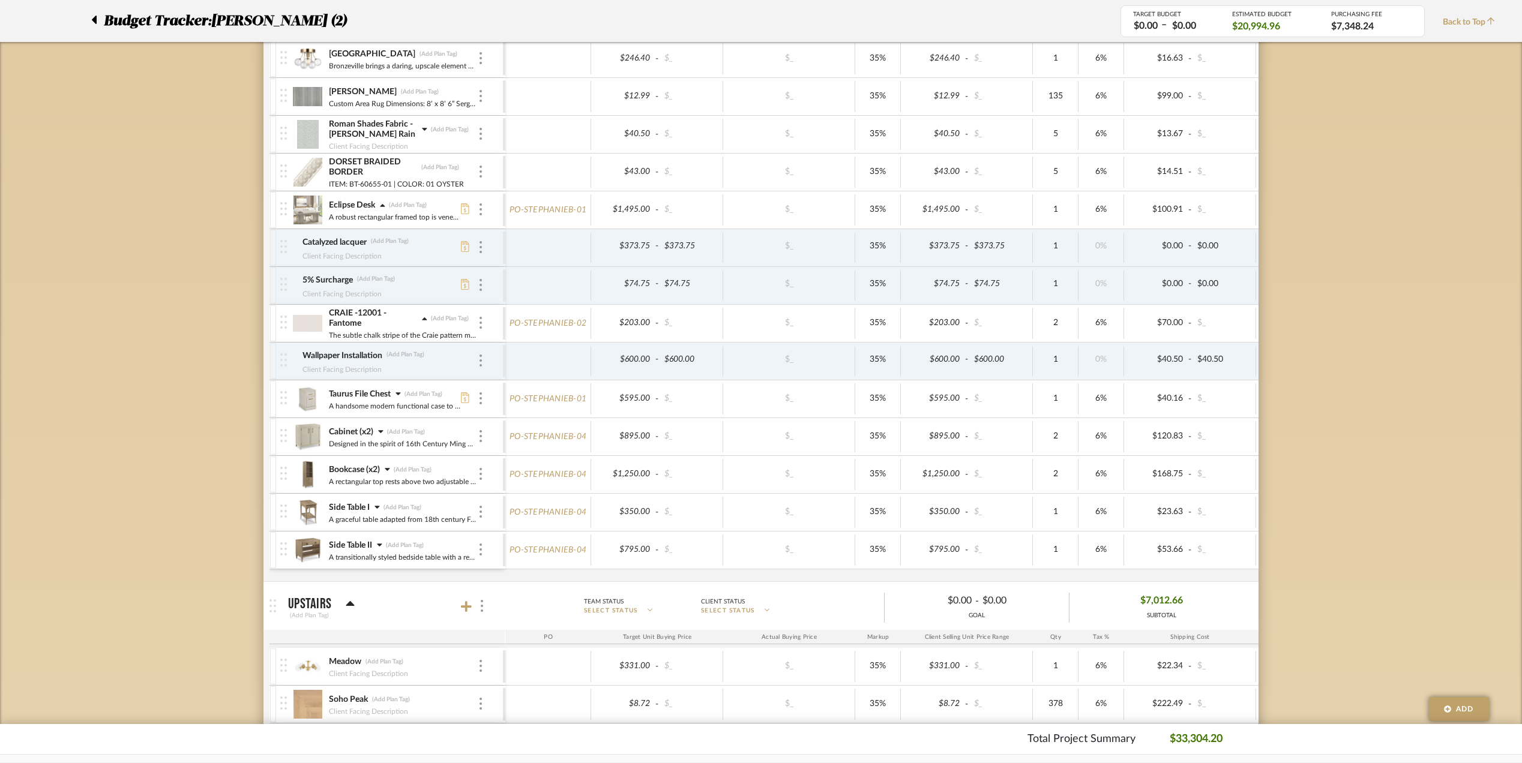
scroll to position [480, 0]
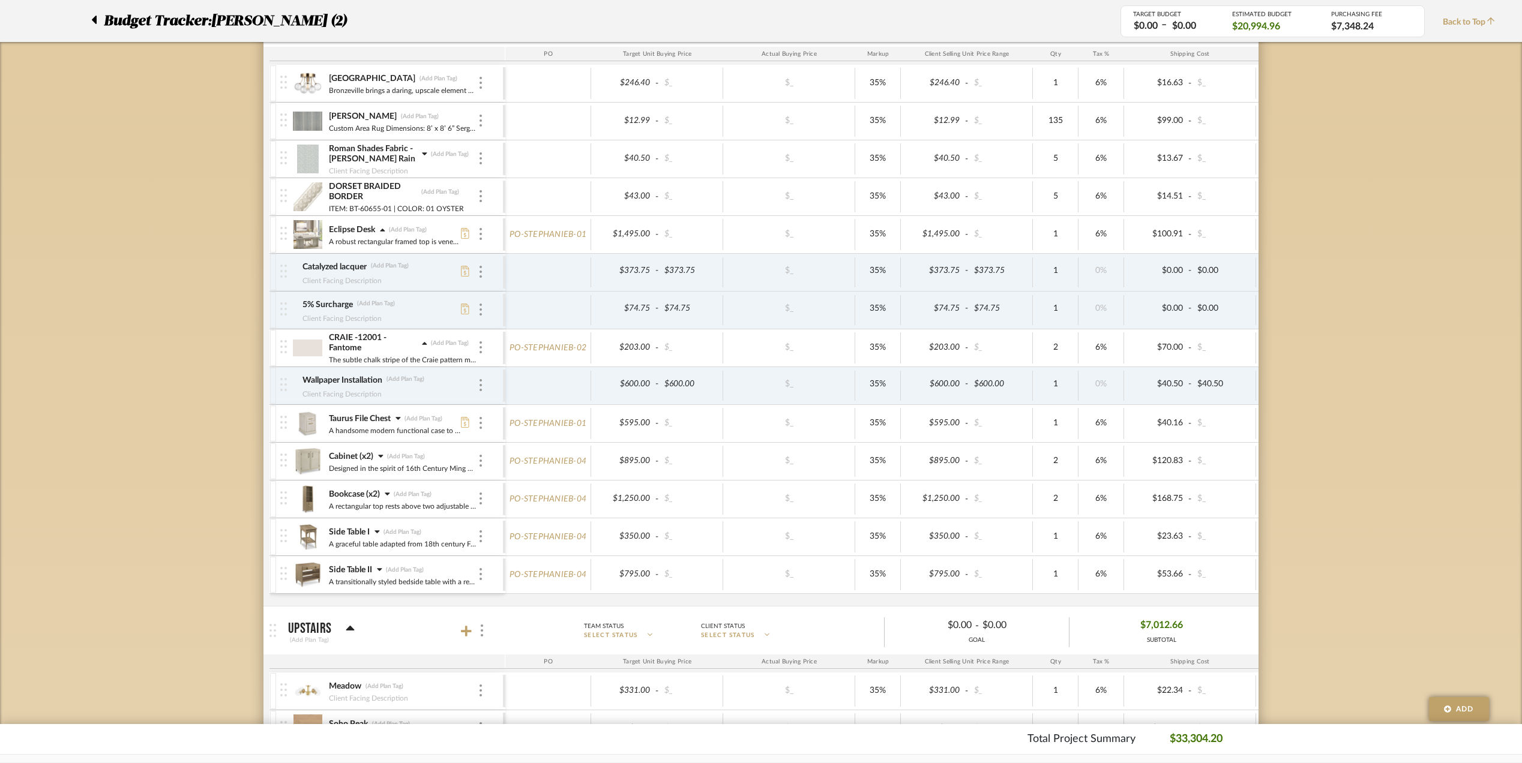
click at [384, 571] on div "Side Table II (Add Plan Tag)" at bounding box center [402, 570] width 149 height 12
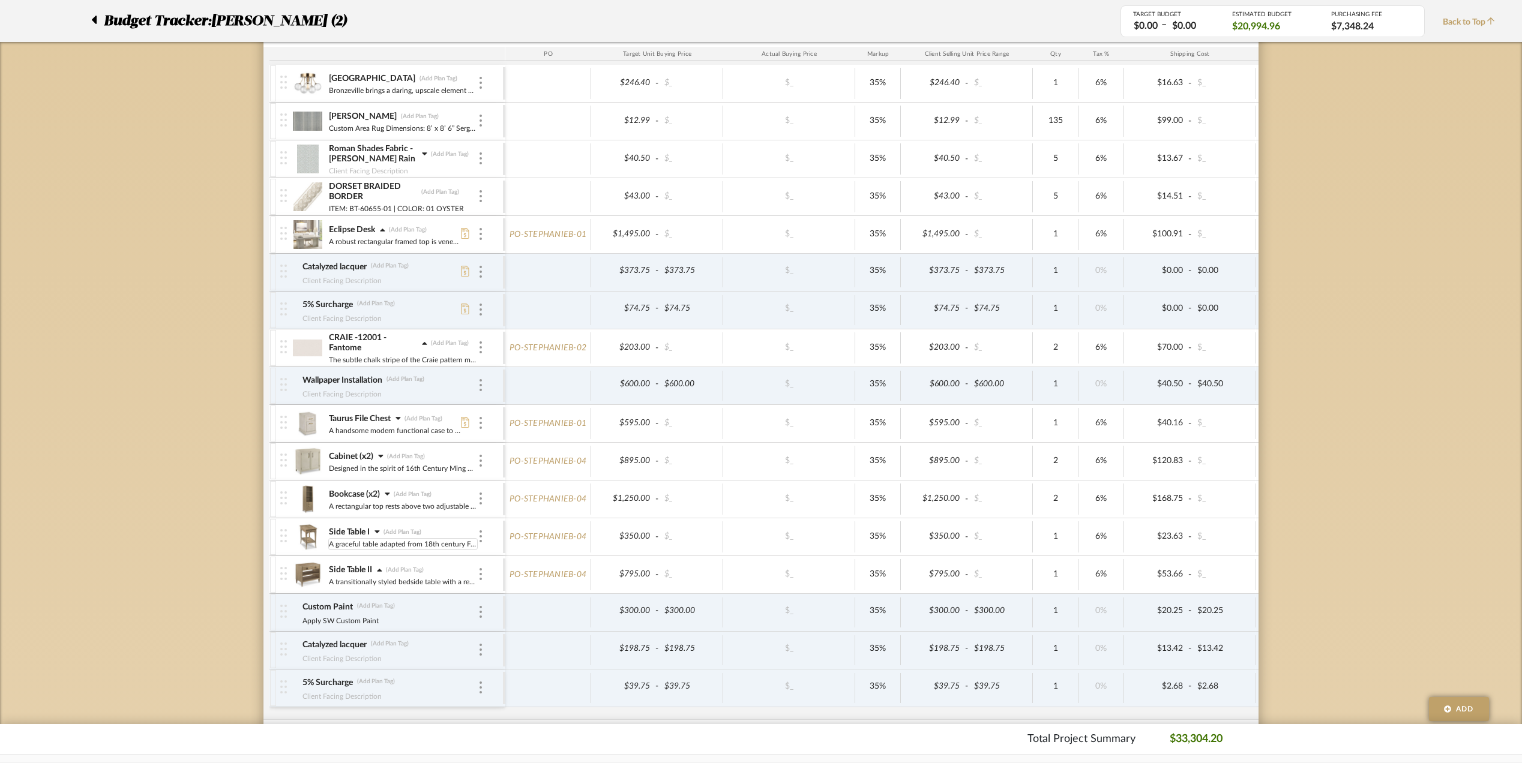
scroll to position [640, 0]
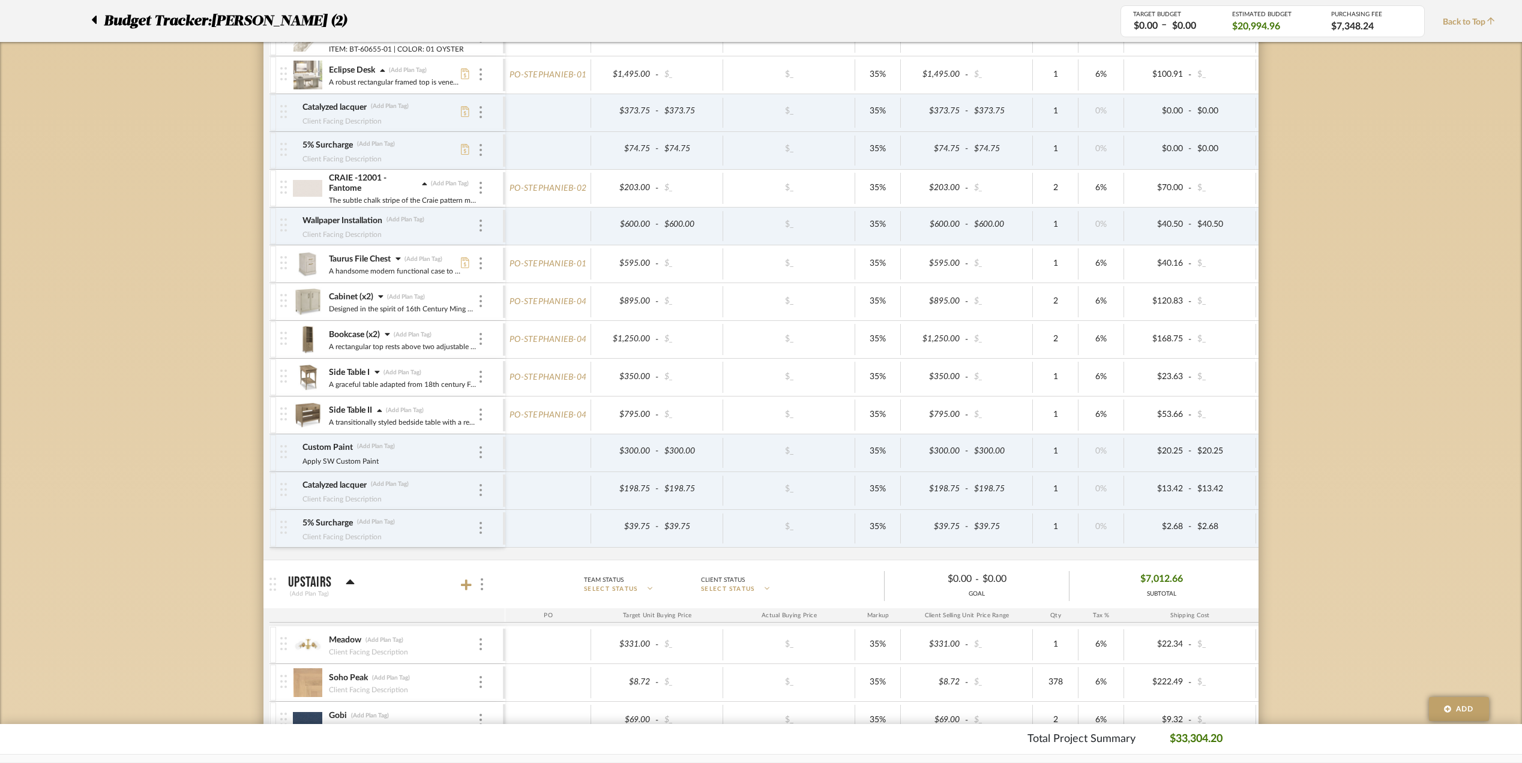
click at [377, 376] on icon at bounding box center [376, 372] width 5 height 8
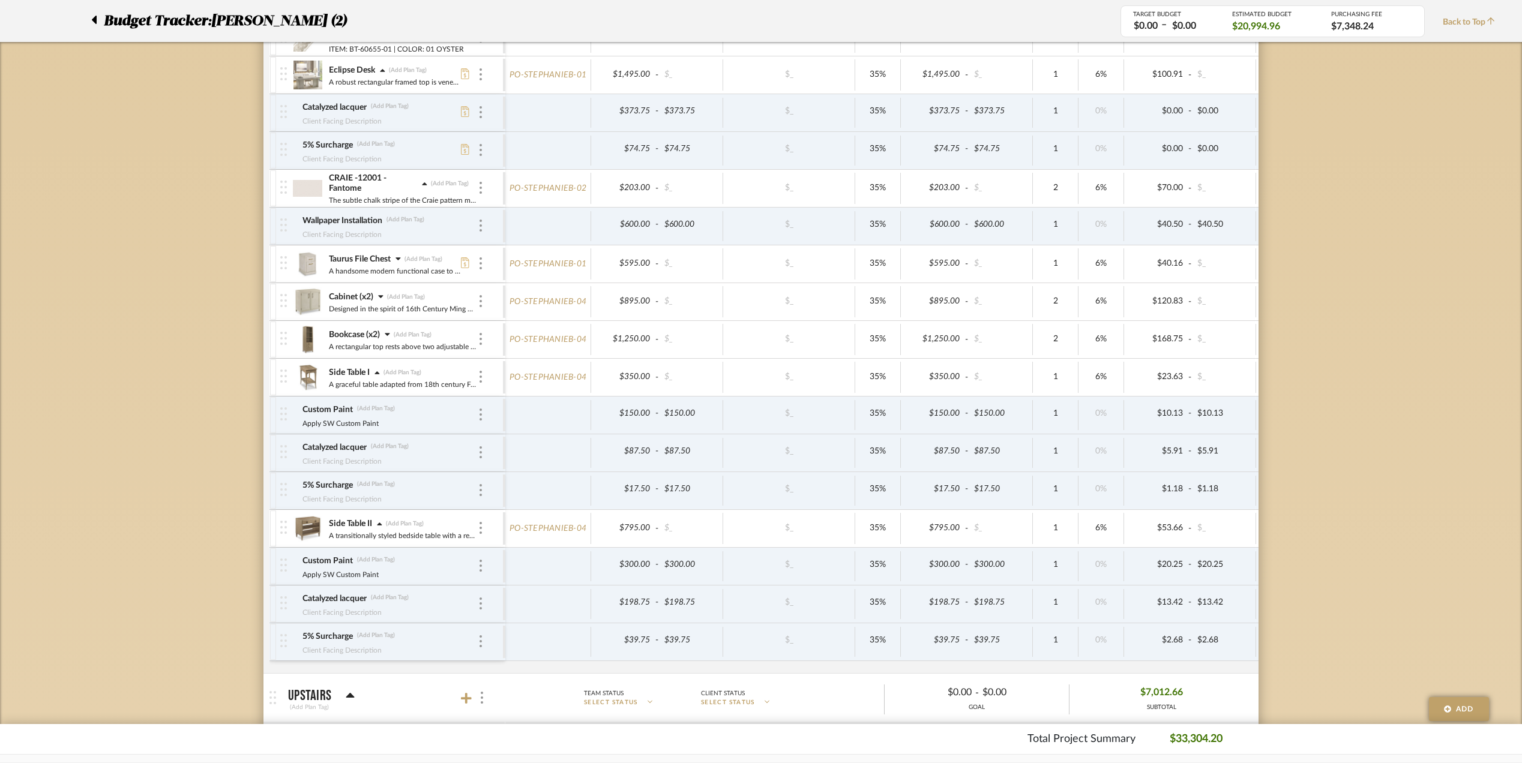
click at [386, 334] on icon at bounding box center [387, 334] width 5 height 8
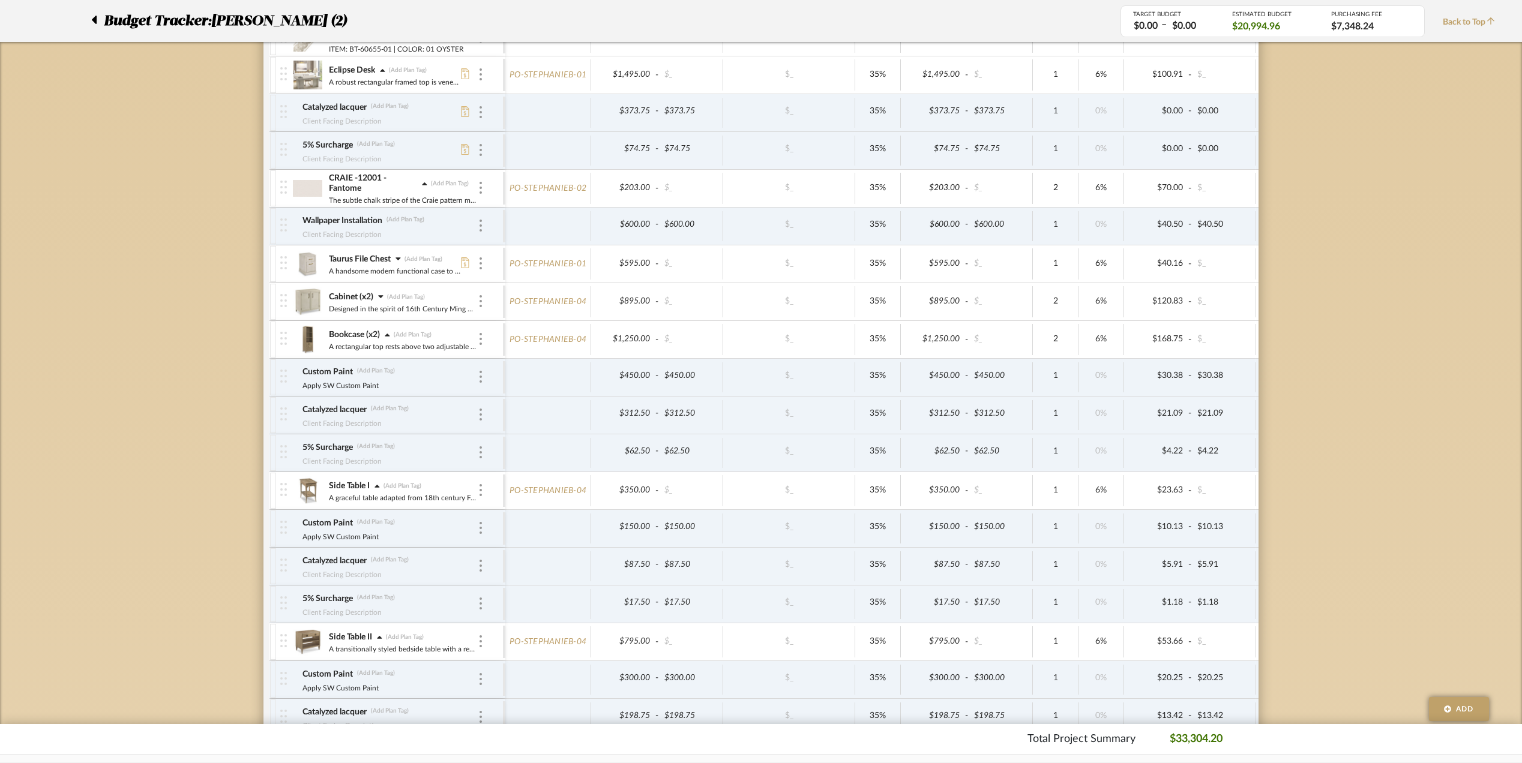
click at [382, 298] on icon at bounding box center [380, 296] width 5 height 3
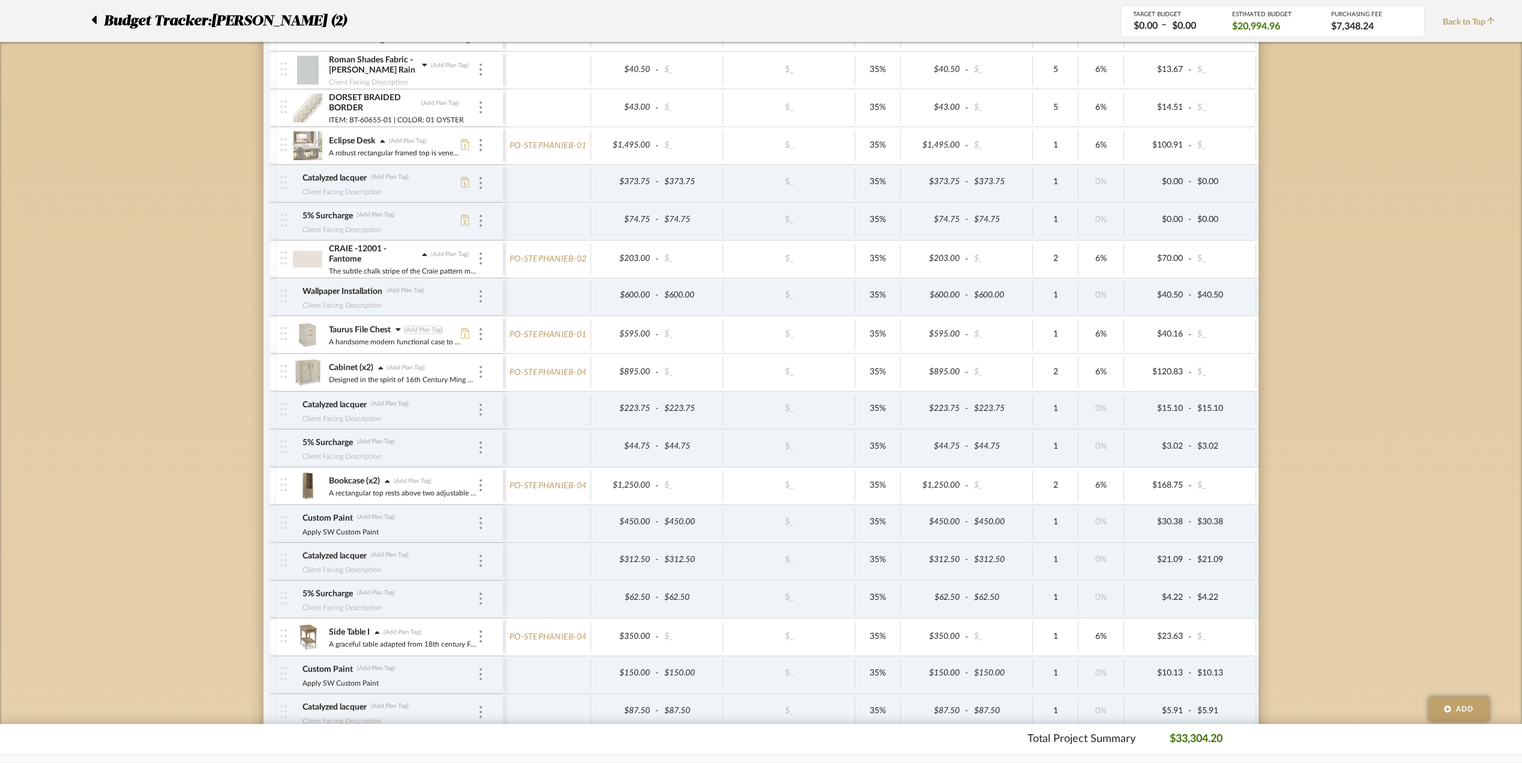
scroll to position [400, 0]
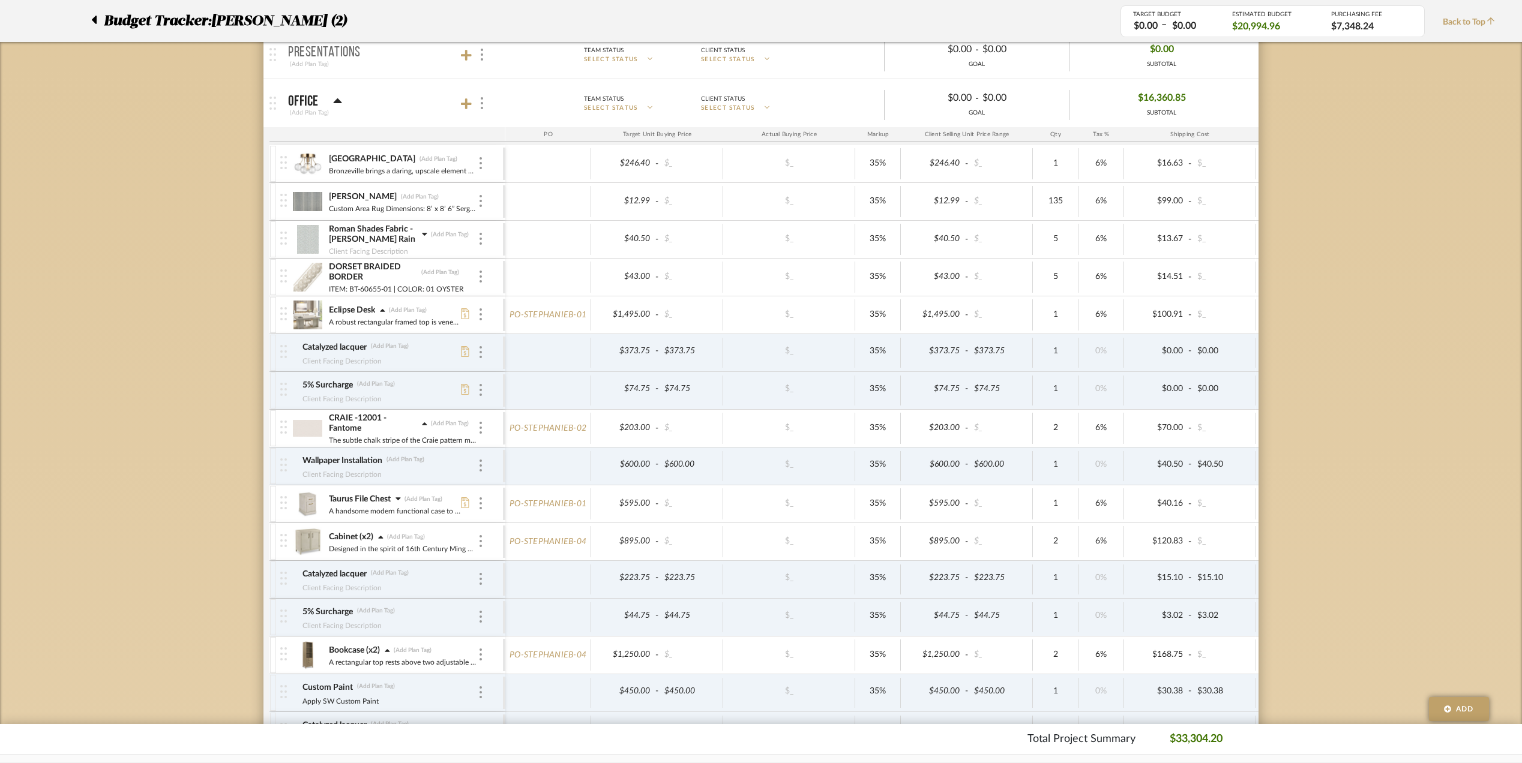
click at [400, 499] on icon at bounding box center [397, 498] width 5 height 8
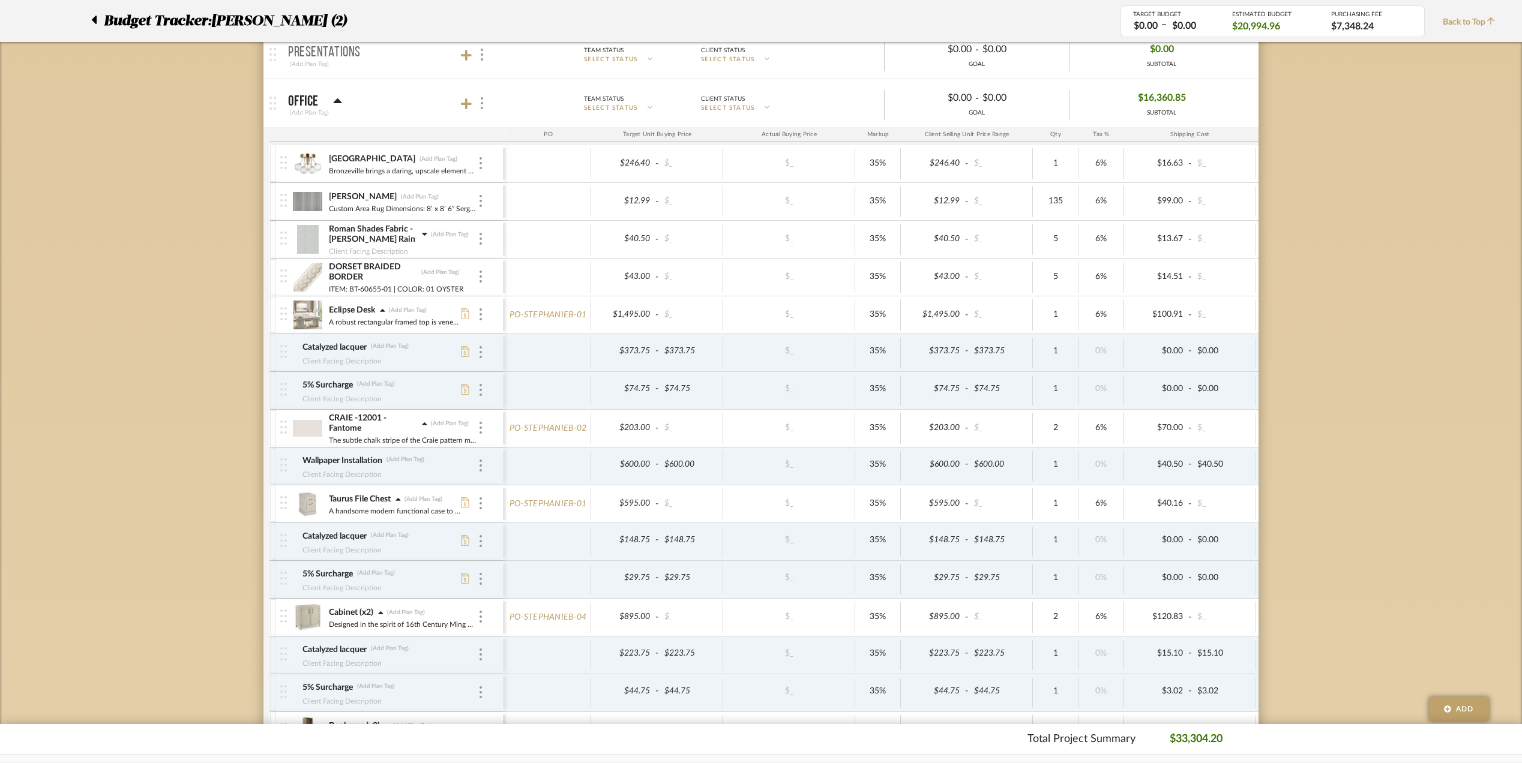
click at [425, 230] on fa-icon at bounding box center [424, 235] width 5 height 12
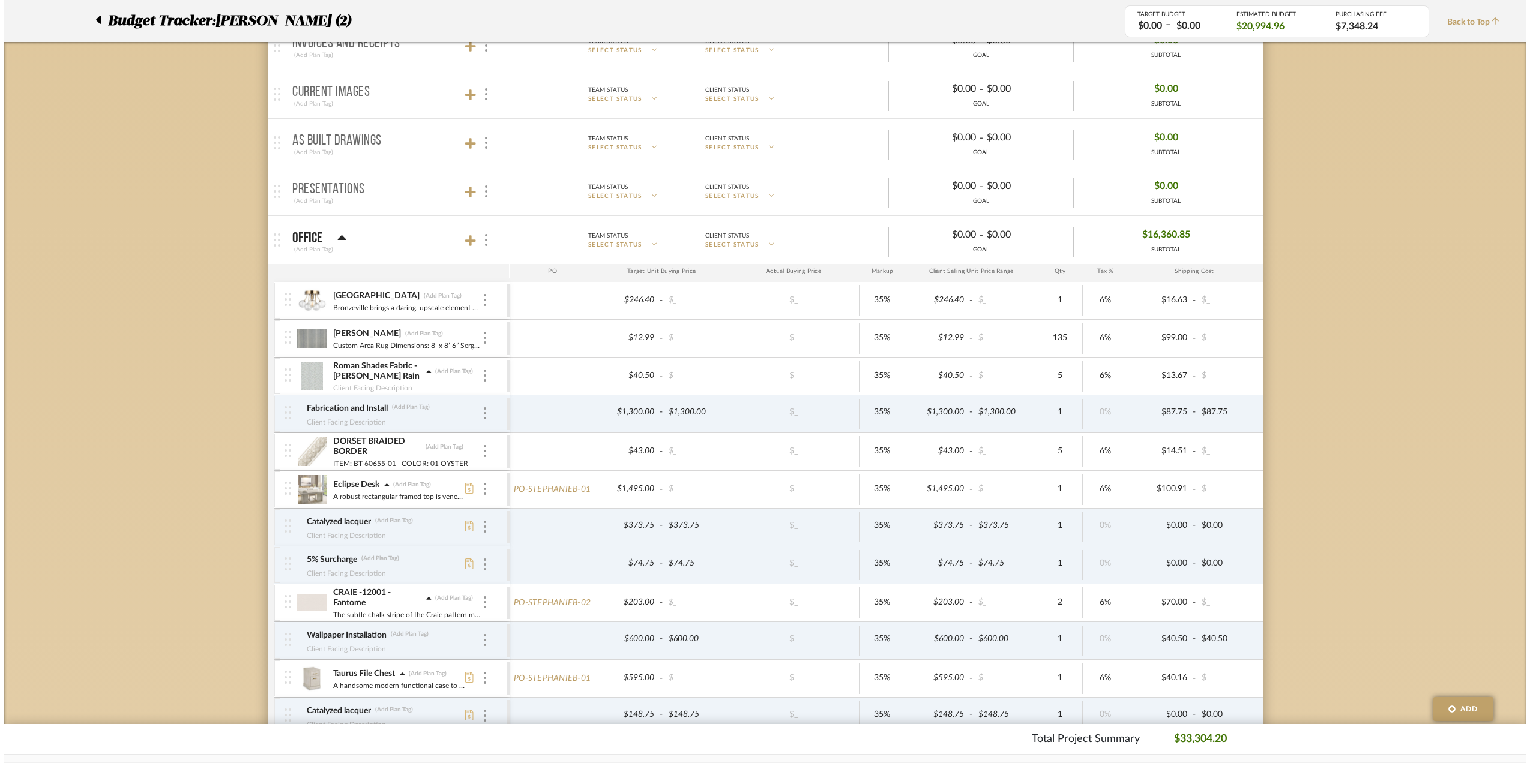
scroll to position [0, 0]
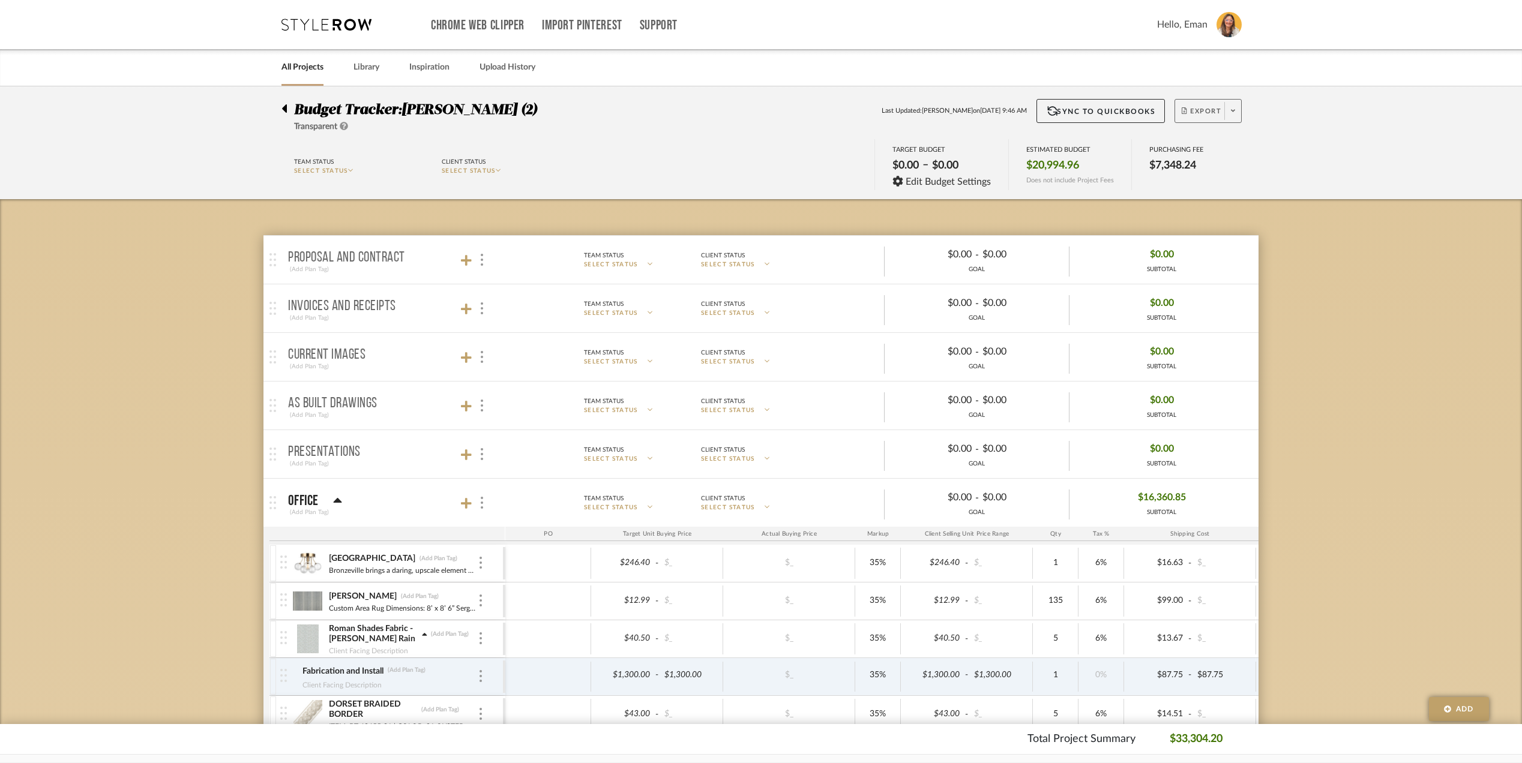
click at [1229, 114] on span at bounding box center [1232, 111] width 17 height 18
click at [1225, 144] on span "Export PDF" at bounding box center [1228, 145] width 90 height 10
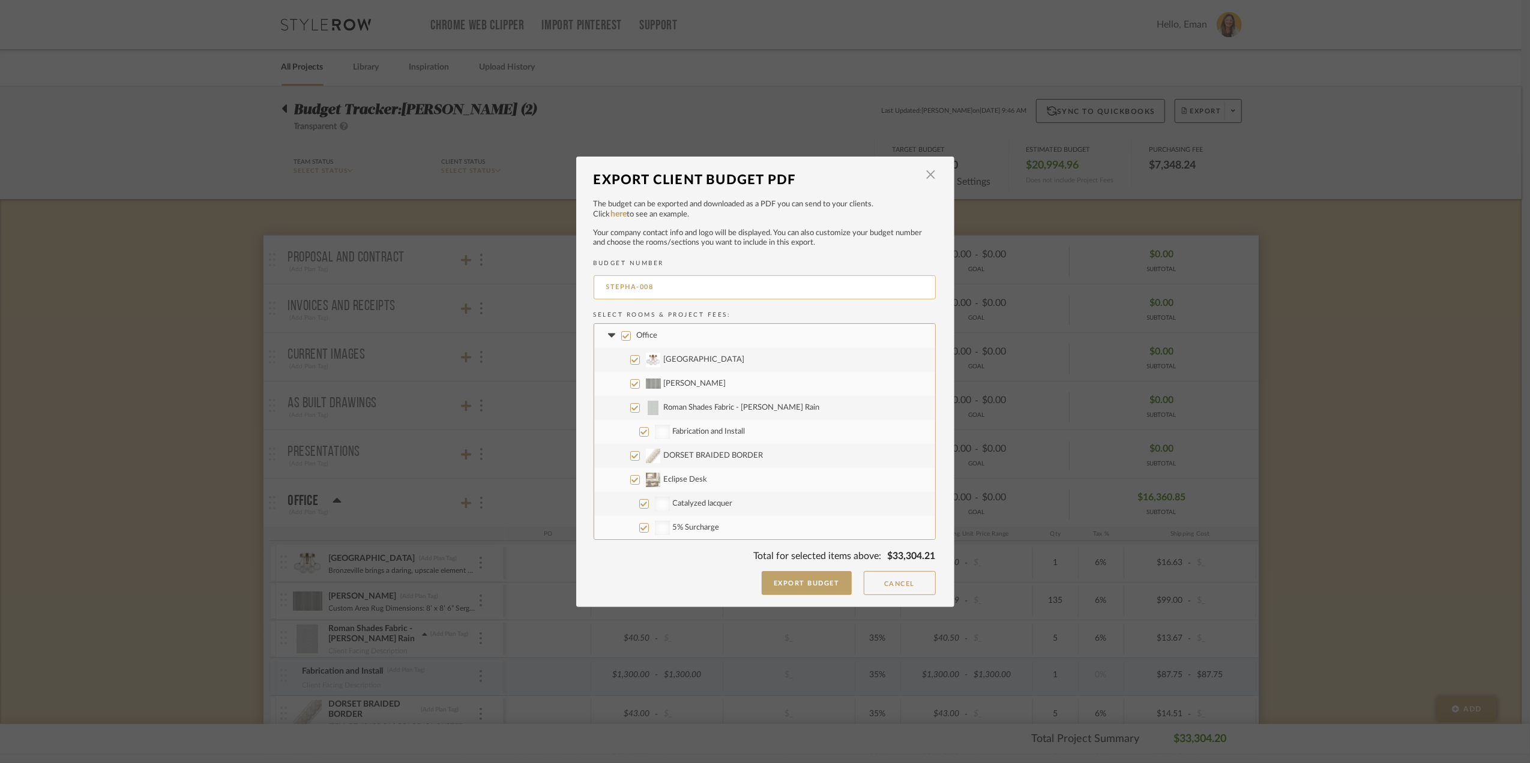
click at [673, 281] on input "STEPHA-008" at bounding box center [764, 287] width 342 height 24
type input "STEPHA-002"
click at [630, 481] on input "Eclipse Desk" at bounding box center [635, 480] width 10 height 10
checkbox input "false"
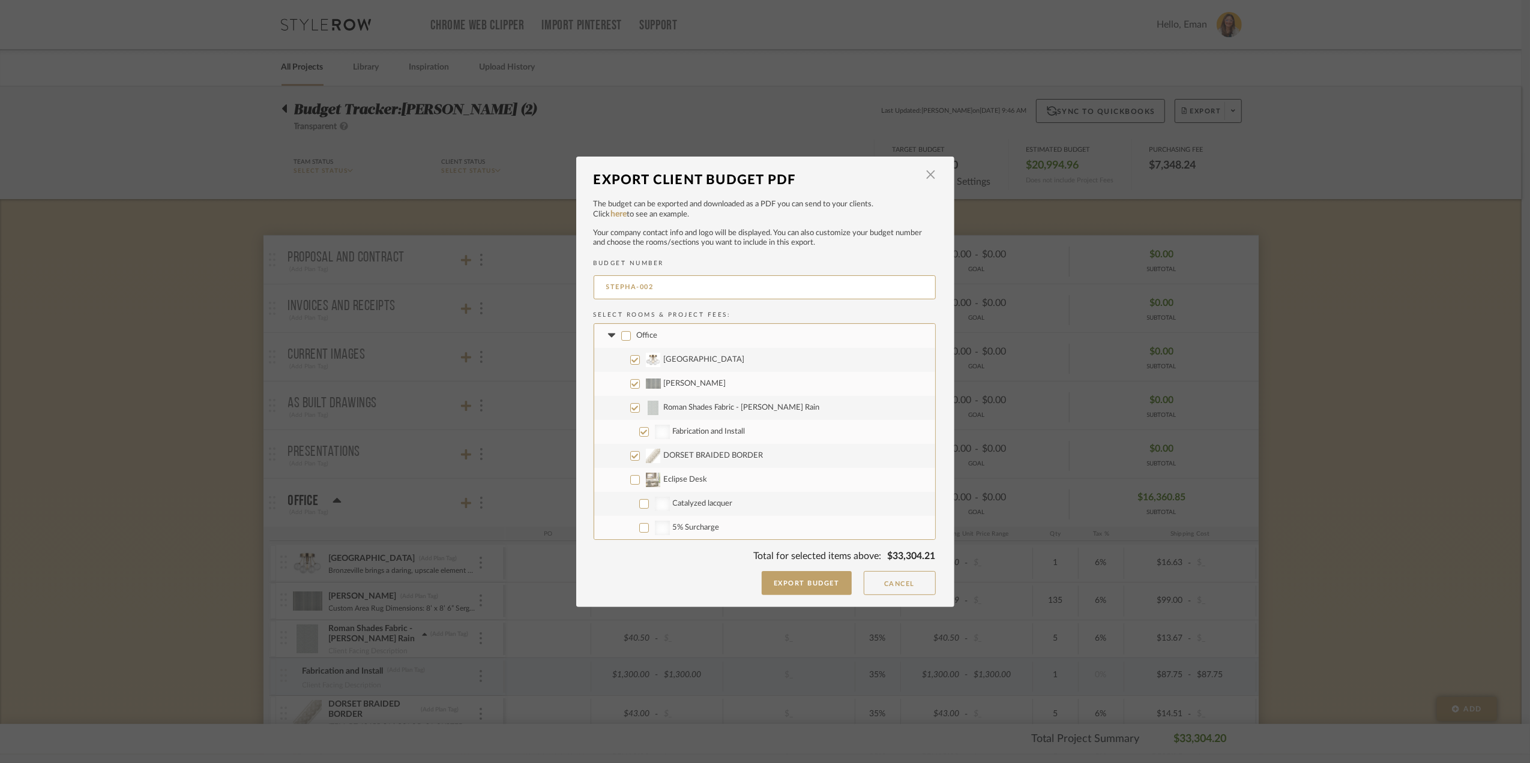
checkbox input "false"
click at [630, 358] on input "Taurus File Chest" at bounding box center [635, 360] width 10 height 10
checkbox input "false"
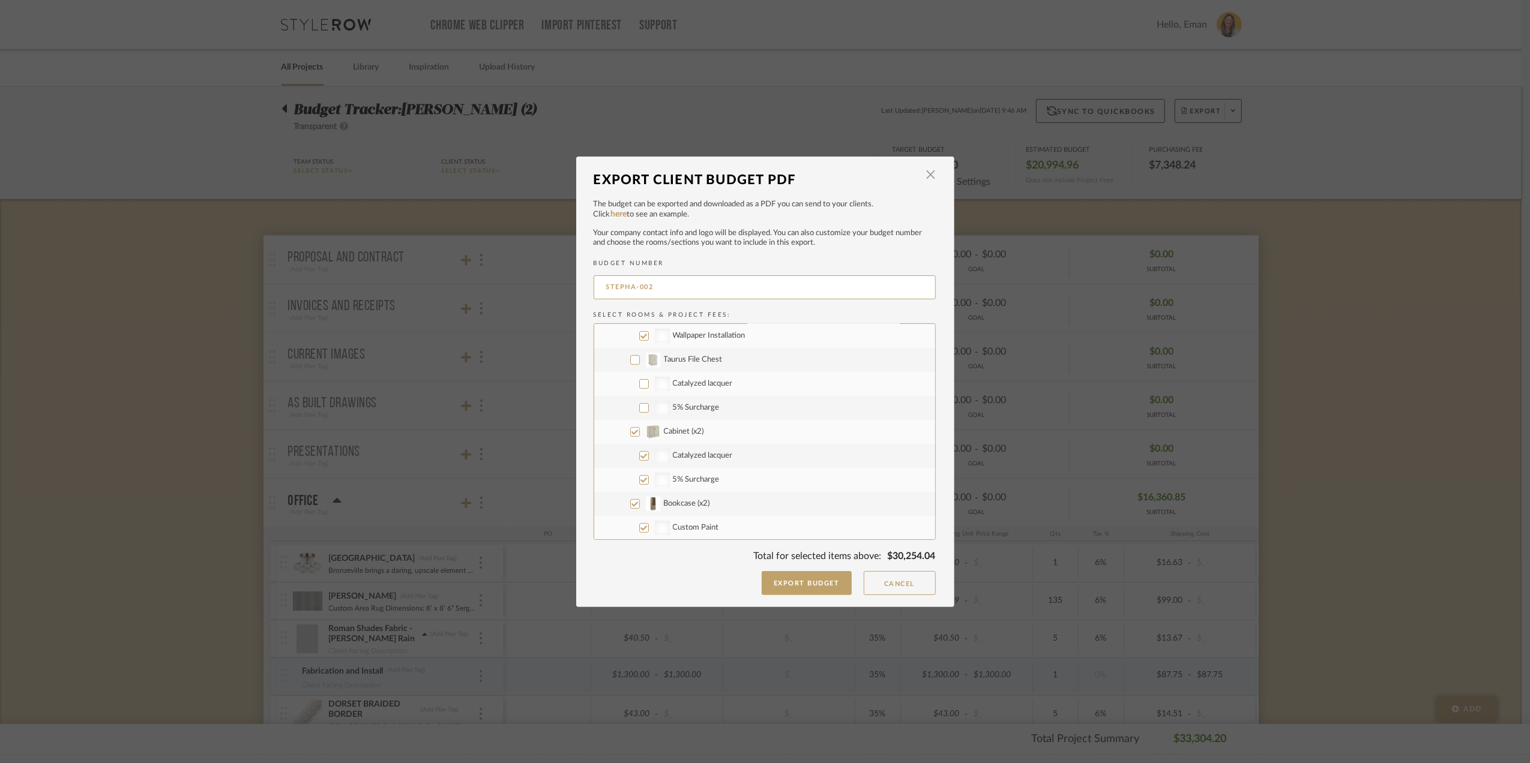
checkbox input "false"
click at [622, 472] on input "Upstairs" at bounding box center [626, 472] width 10 height 10
checkbox input "false"
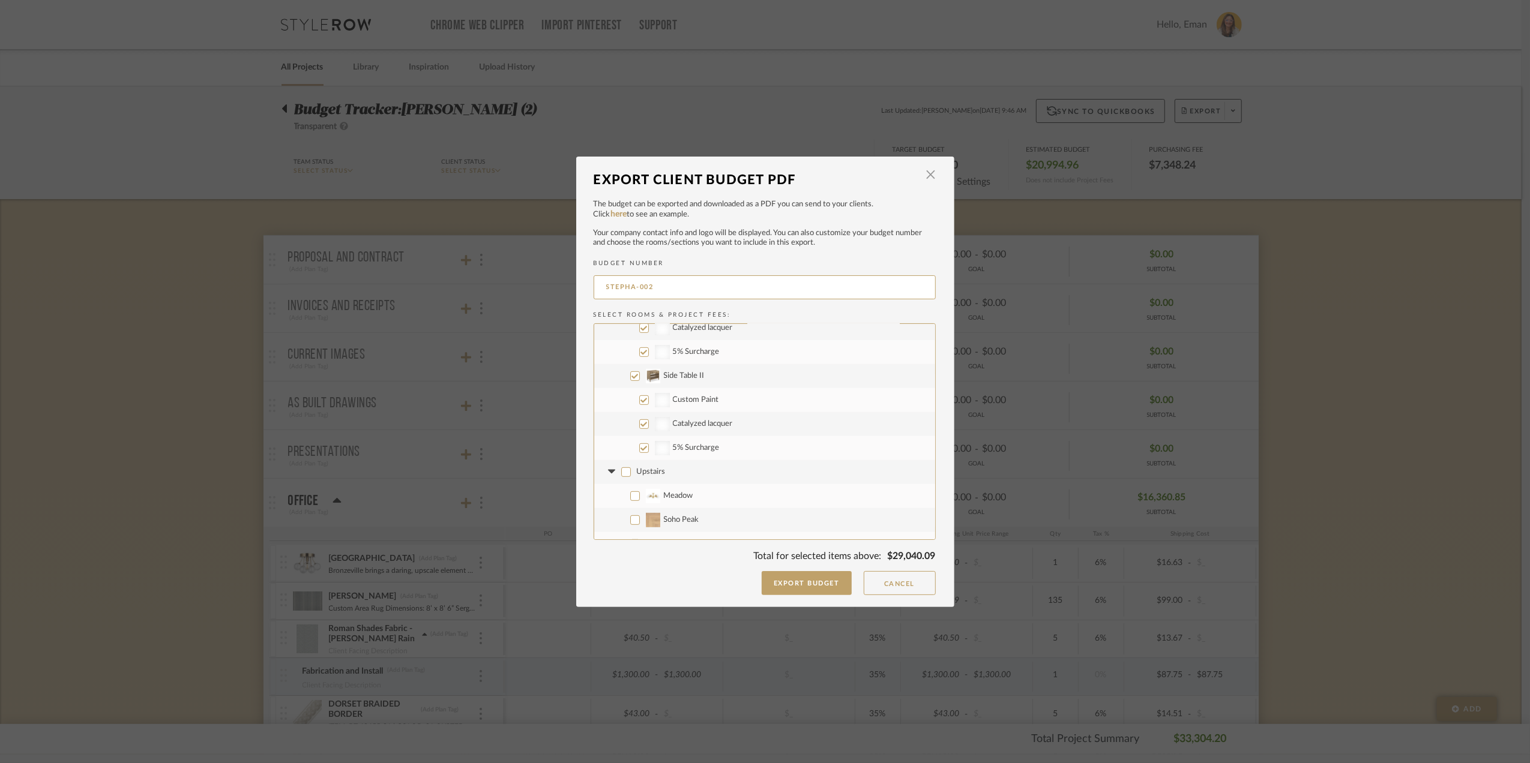
checkbox input "false"
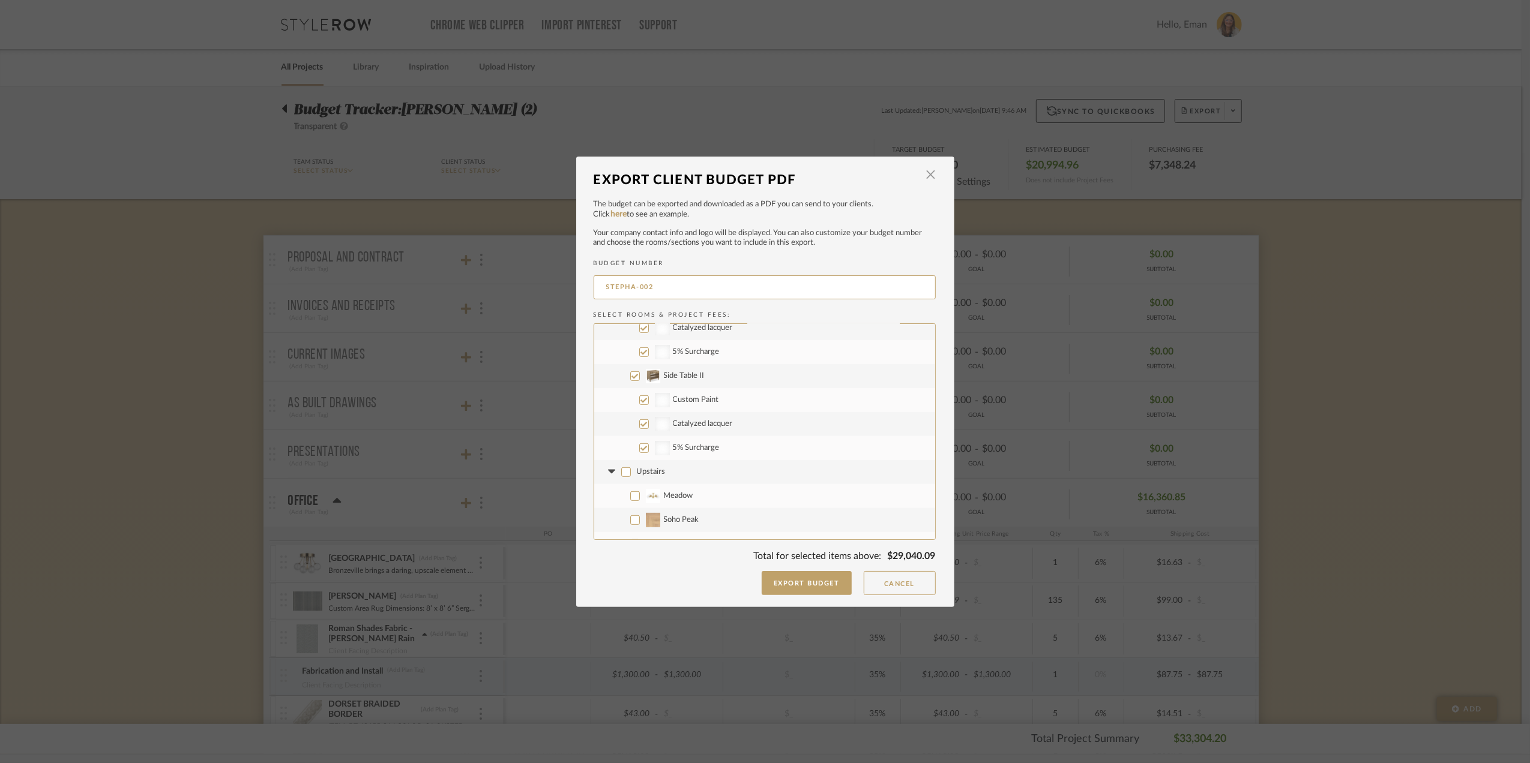
checkbox input "false"
click at [622, 361] on input "Project Wide" at bounding box center [626, 360] width 10 height 10
checkbox input "false"
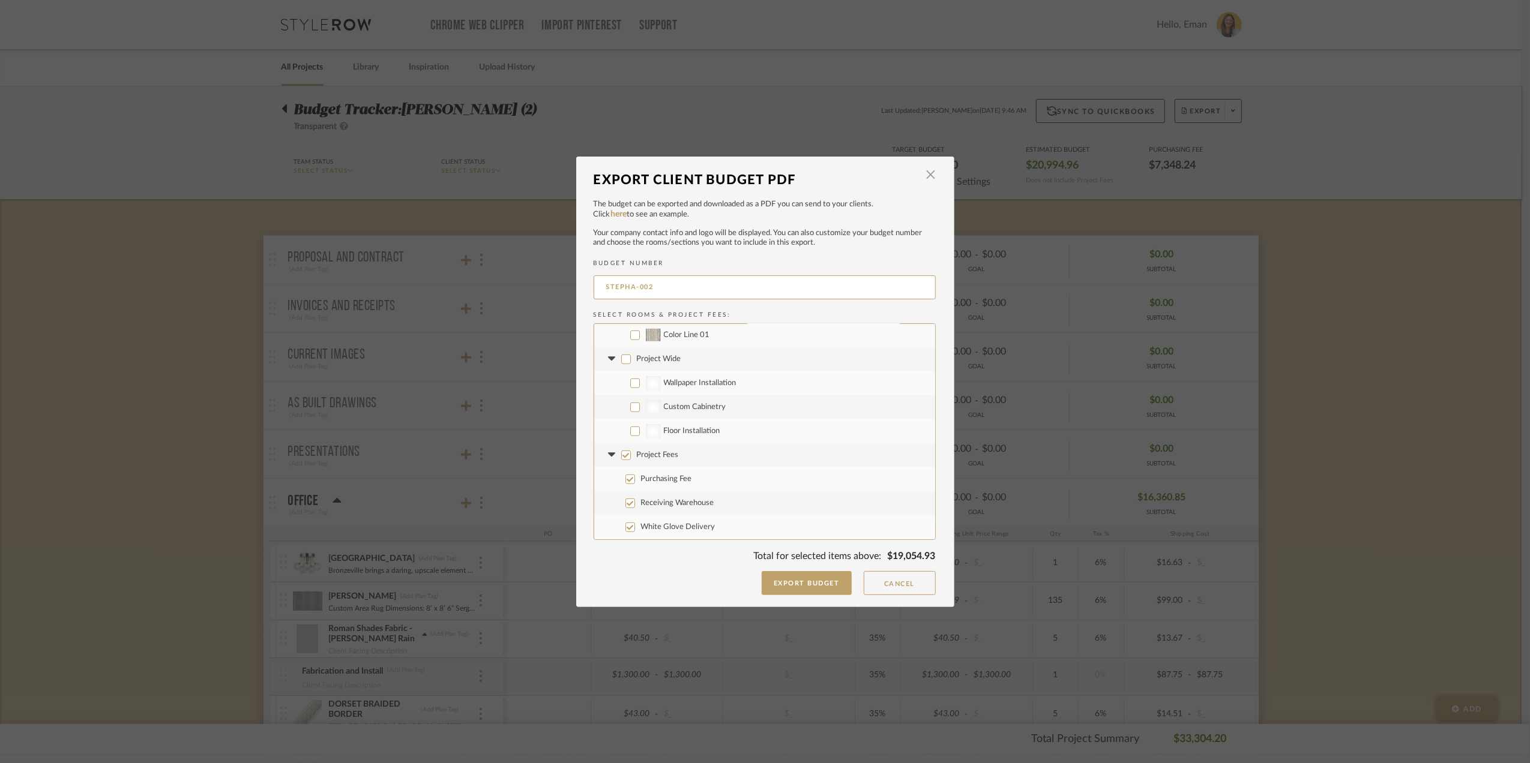
checkbox input "false"
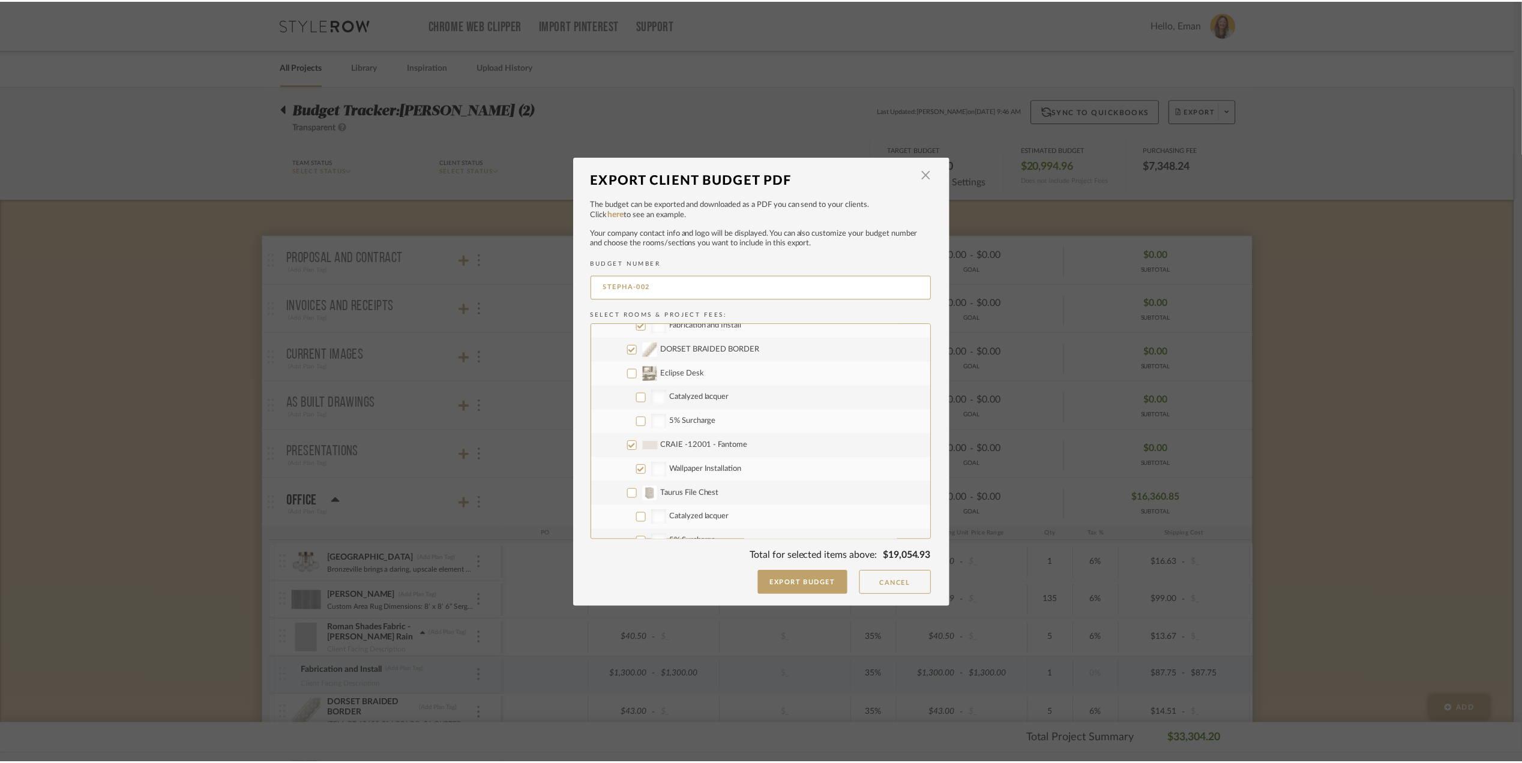
scroll to position [0, 0]
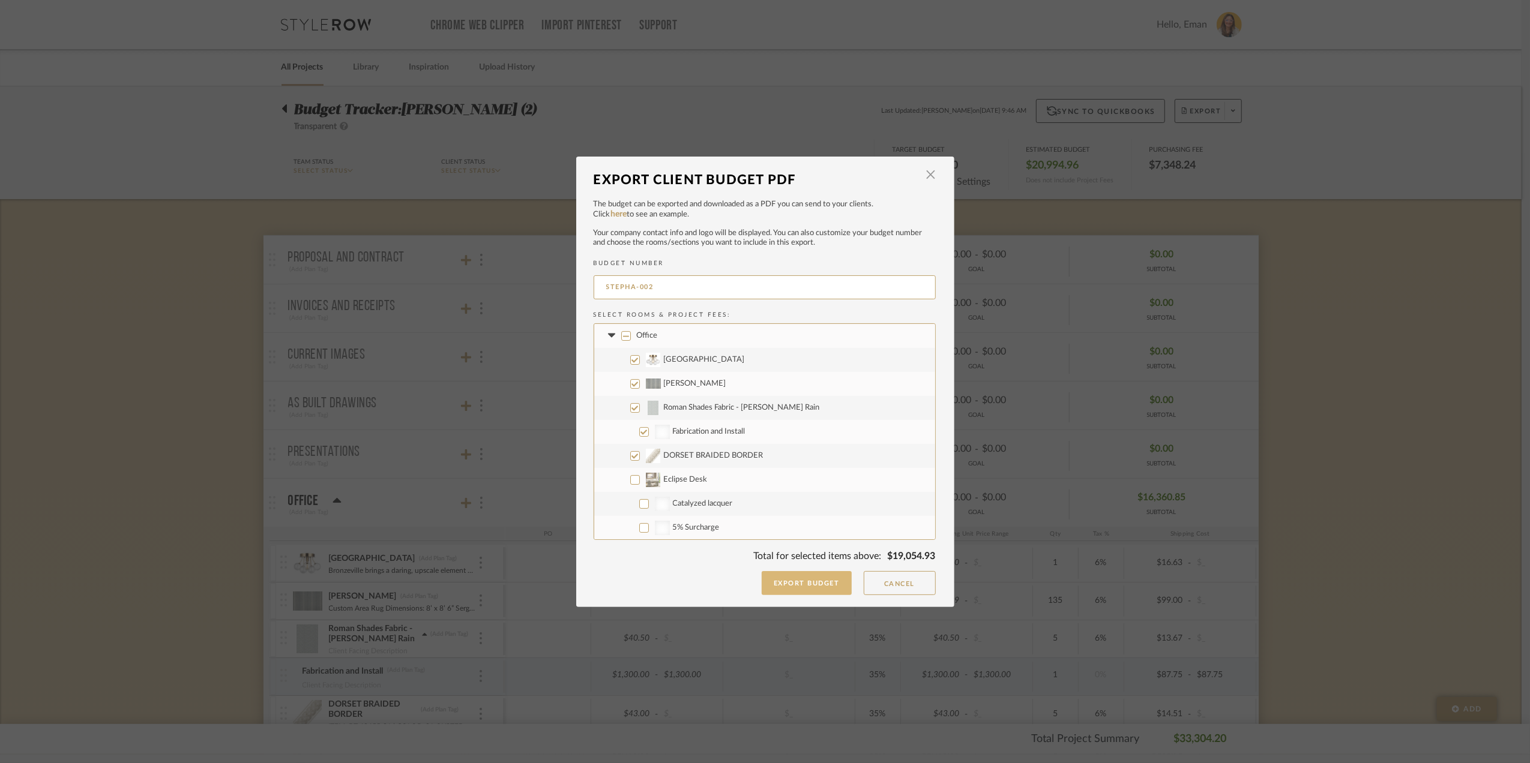
click at [805, 582] on button "Export Budget" at bounding box center [807, 583] width 90 height 24
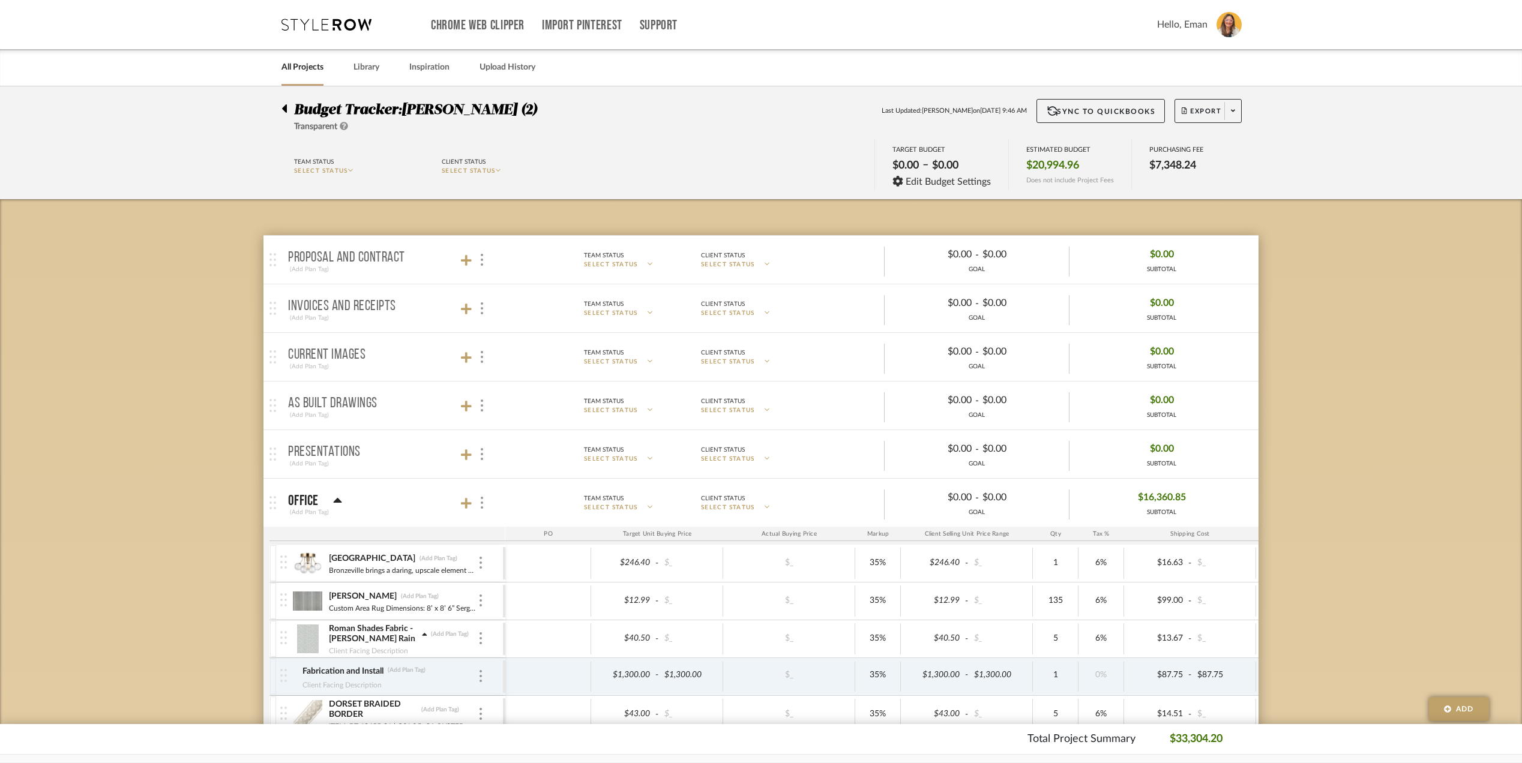
click at [284, 106] on icon at bounding box center [283, 108] width 5 height 14
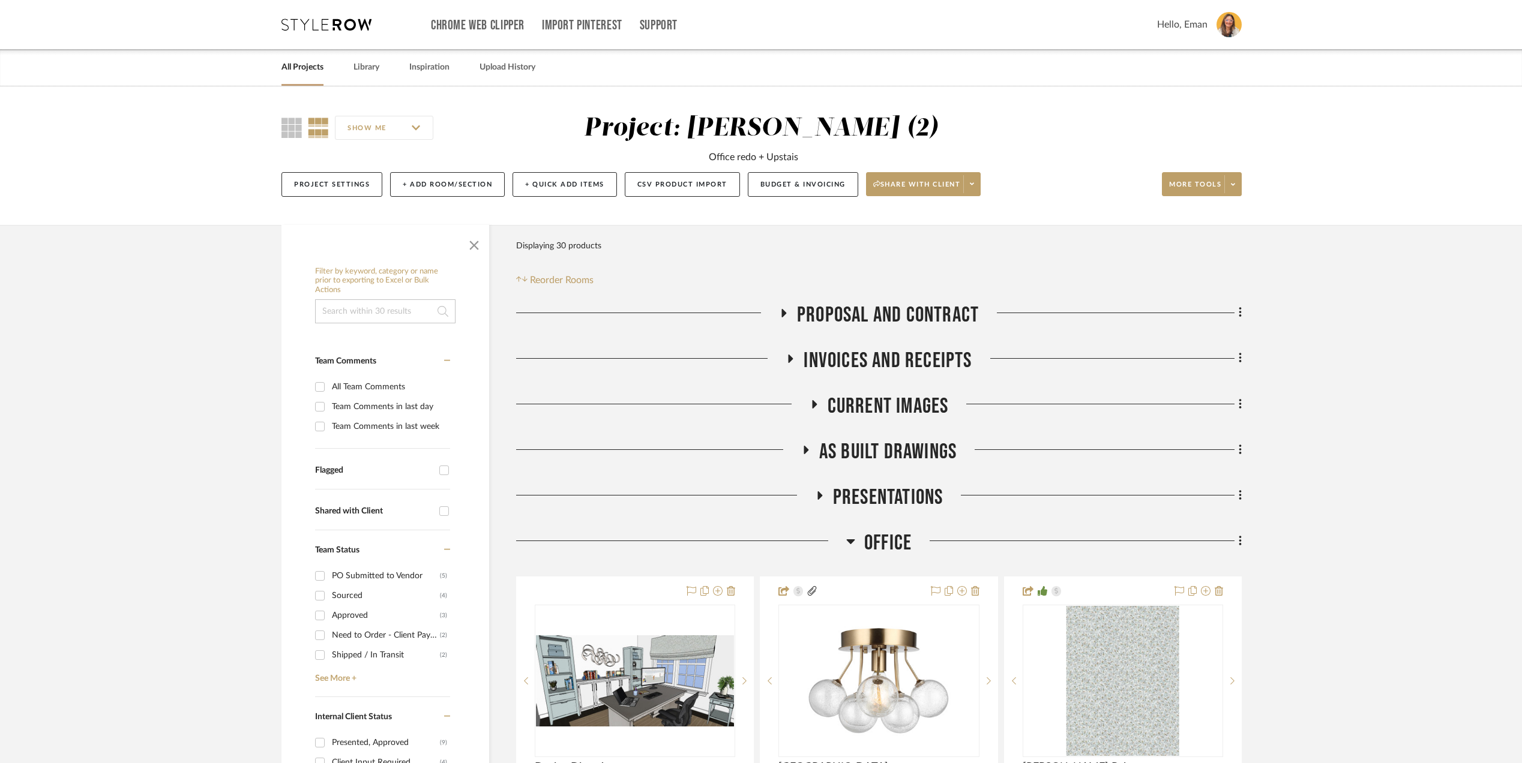
click at [807, 184] on button "Budget & Invoicing" at bounding box center [803, 184] width 110 height 25
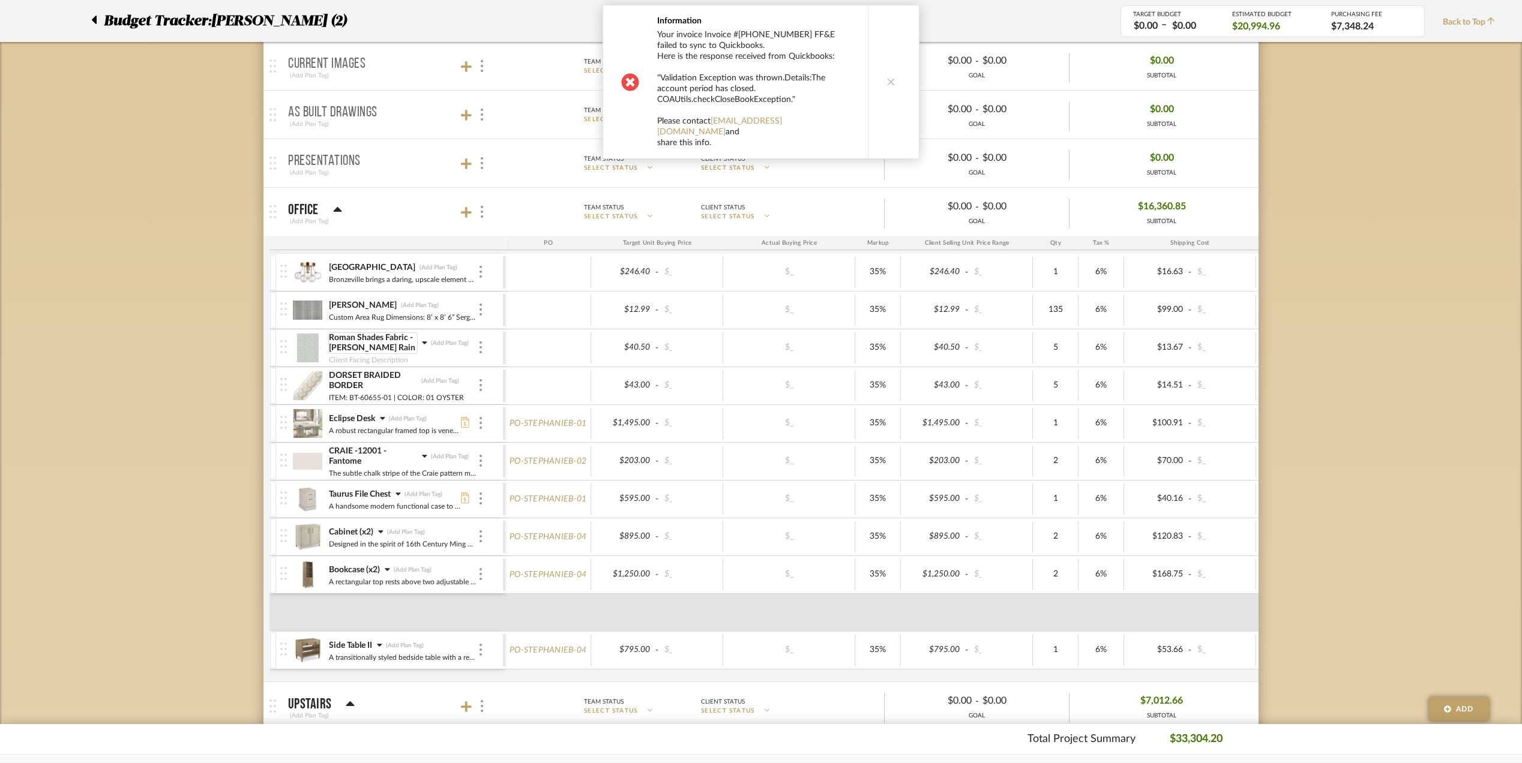
scroll to position [320, 0]
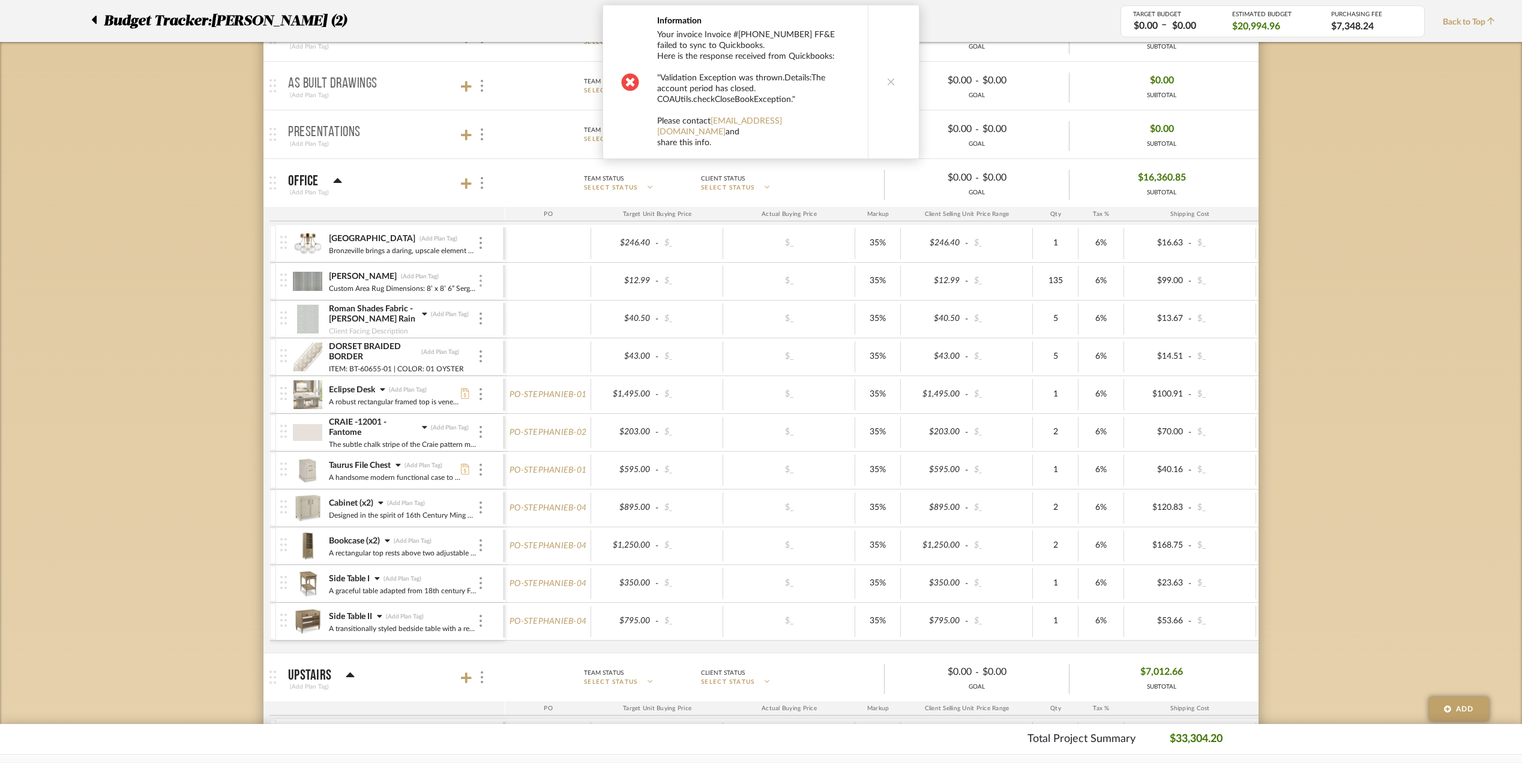
click at [479, 281] on img at bounding box center [480, 281] width 2 height 12
click at [528, 334] on span "Add Associated Product or Labor" at bounding box center [539, 341] width 73 height 20
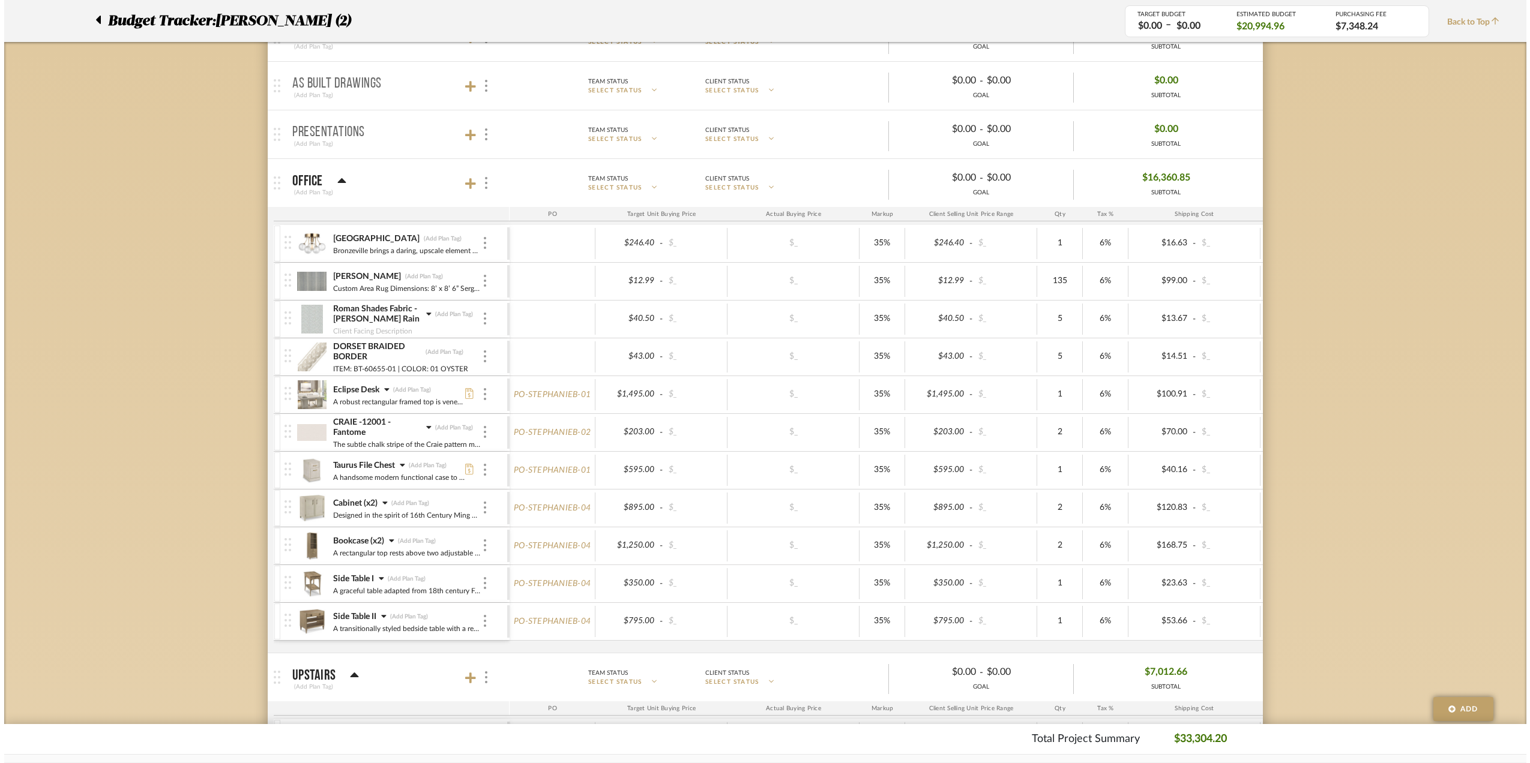
scroll to position [0, 0]
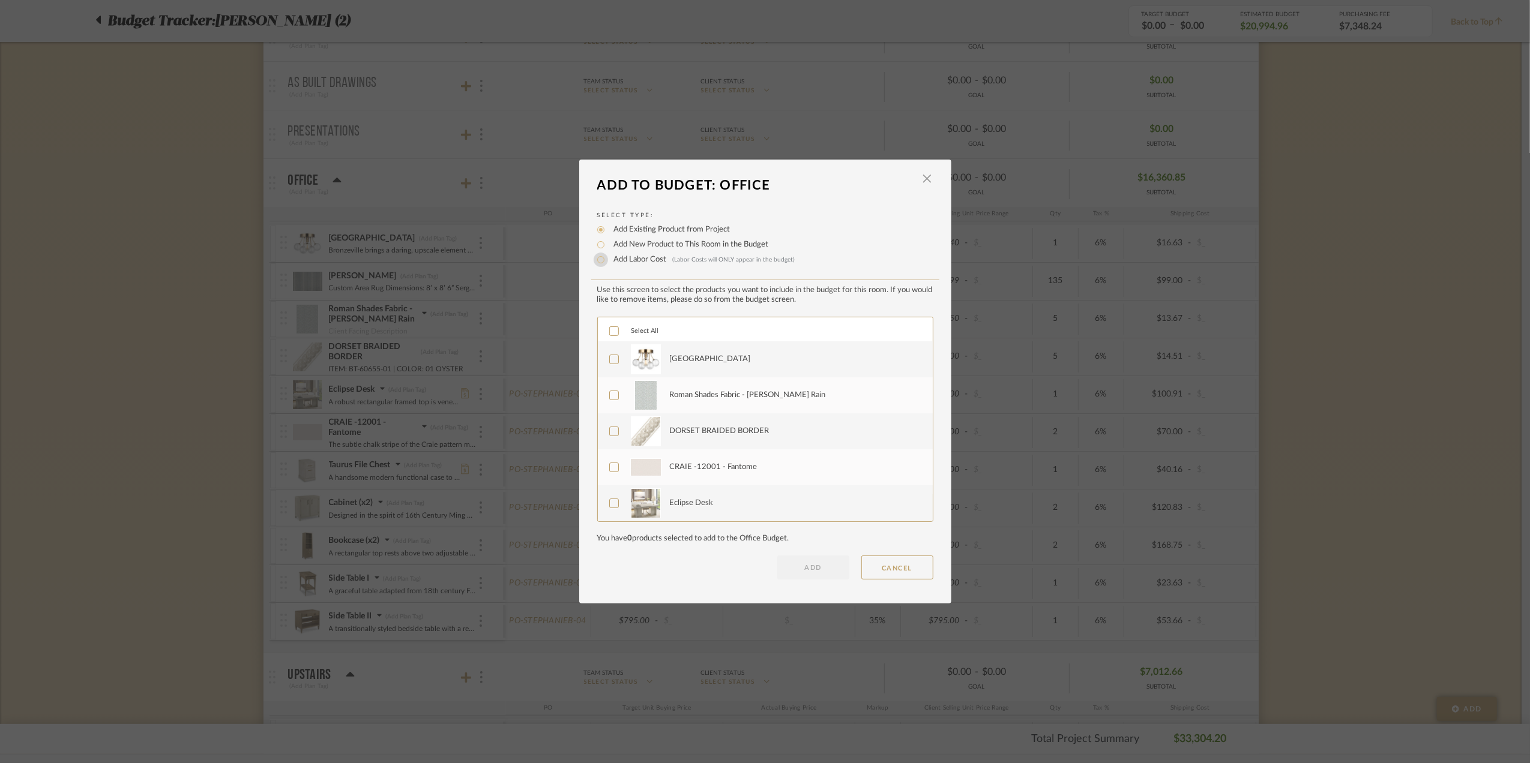
click at [596, 258] on input "Add Labor Cost (Labor Costs will ONLY appear in the budget)" at bounding box center [600, 260] width 14 height 14
radio input "true"
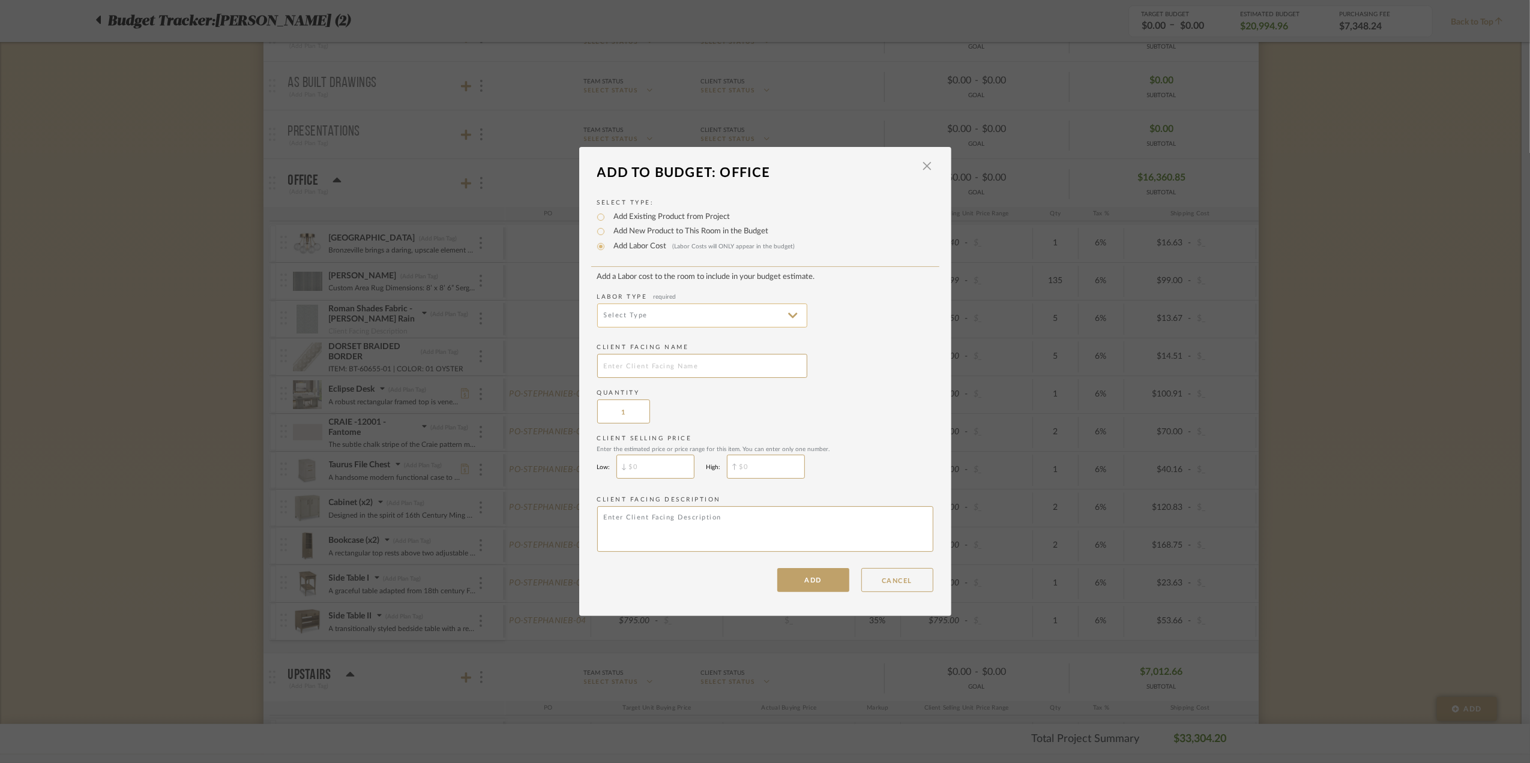
click at [656, 311] on input at bounding box center [702, 316] width 210 height 24
click at [658, 408] on span "Fabrication" at bounding box center [697, 415] width 209 height 29
type input "Fabrication"
click at [643, 364] on input "text" at bounding box center [702, 366] width 210 height 24
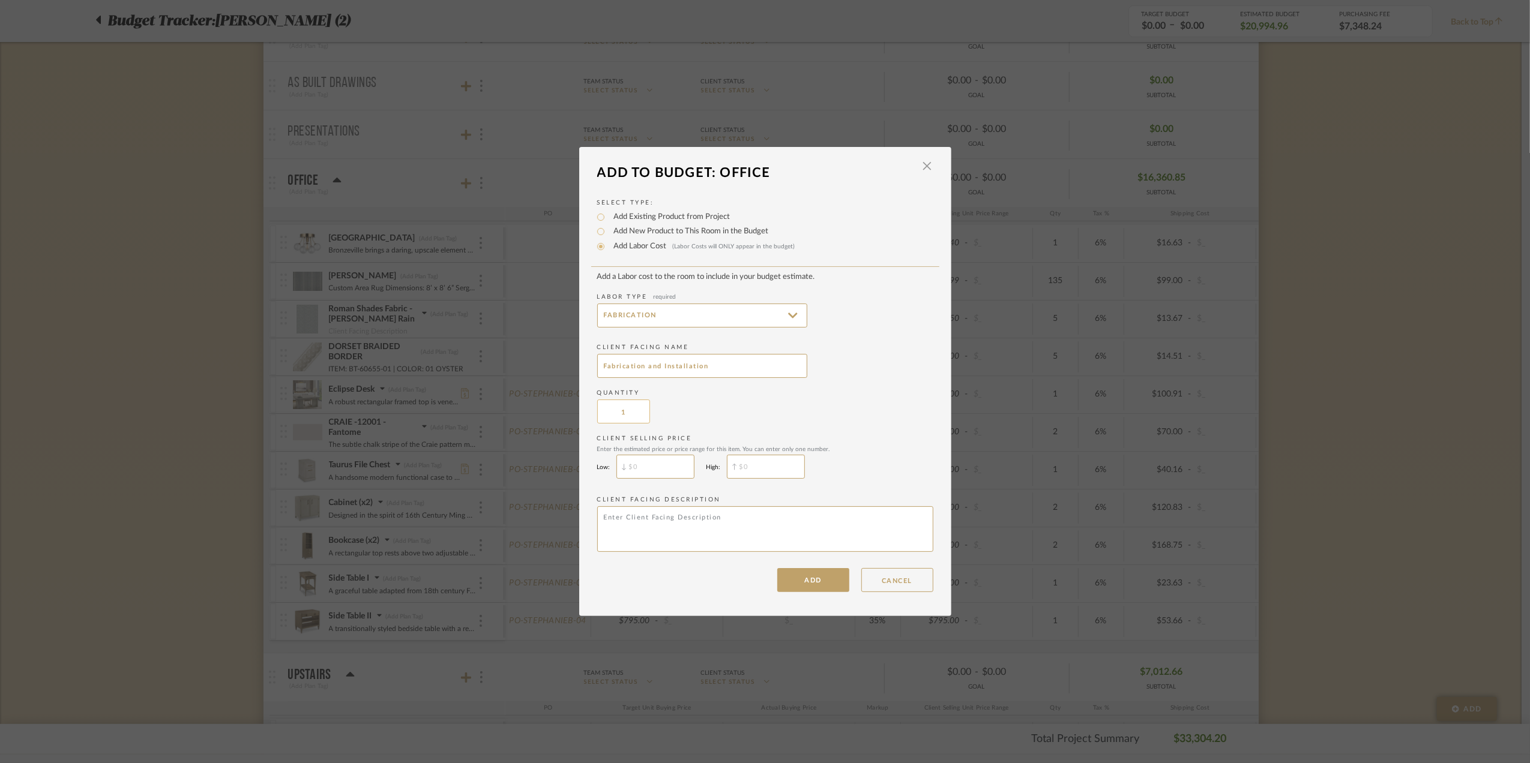
type input "Fabrication and Installation"
click at [622, 416] on input "1" at bounding box center [623, 412] width 53 height 24
click at [745, 406] on div "Quantity 703" at bounding box center [765, 406] width 336 height 35
type input "1"
click at [641, 458] on input "$" at bounding box center [655, 467] width 78 height 24
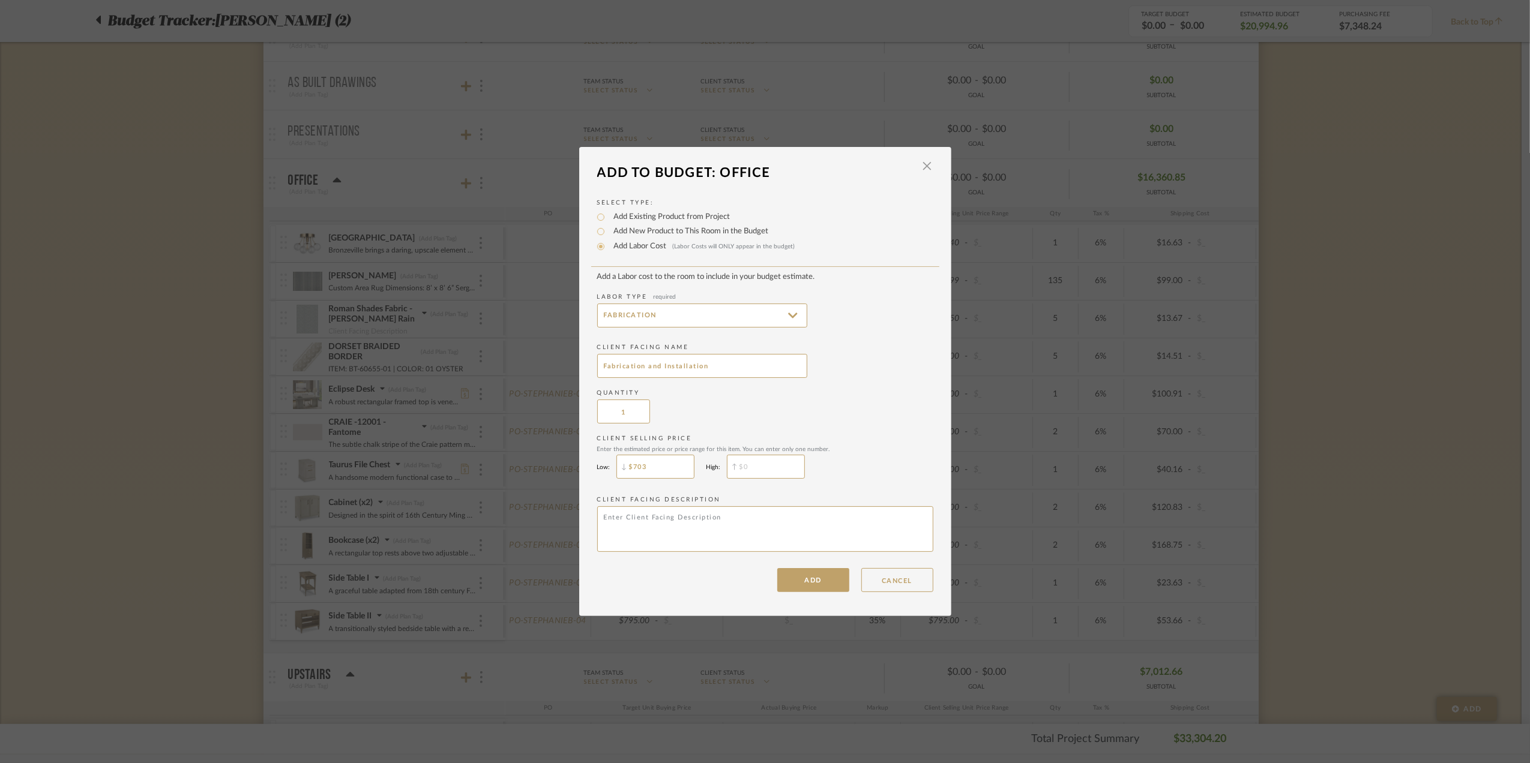
type input "$703"
click at [761, 464] on input "$" at bounding box center [766, 467] width 78 height 24
type input "$703"
click at [905, 398] on div "Quantity 1" at bounding box center [765, 406] width 336 height 35
click at [819, 583] on button "ADD" at bounding box center [813, 580] width 72 height 24
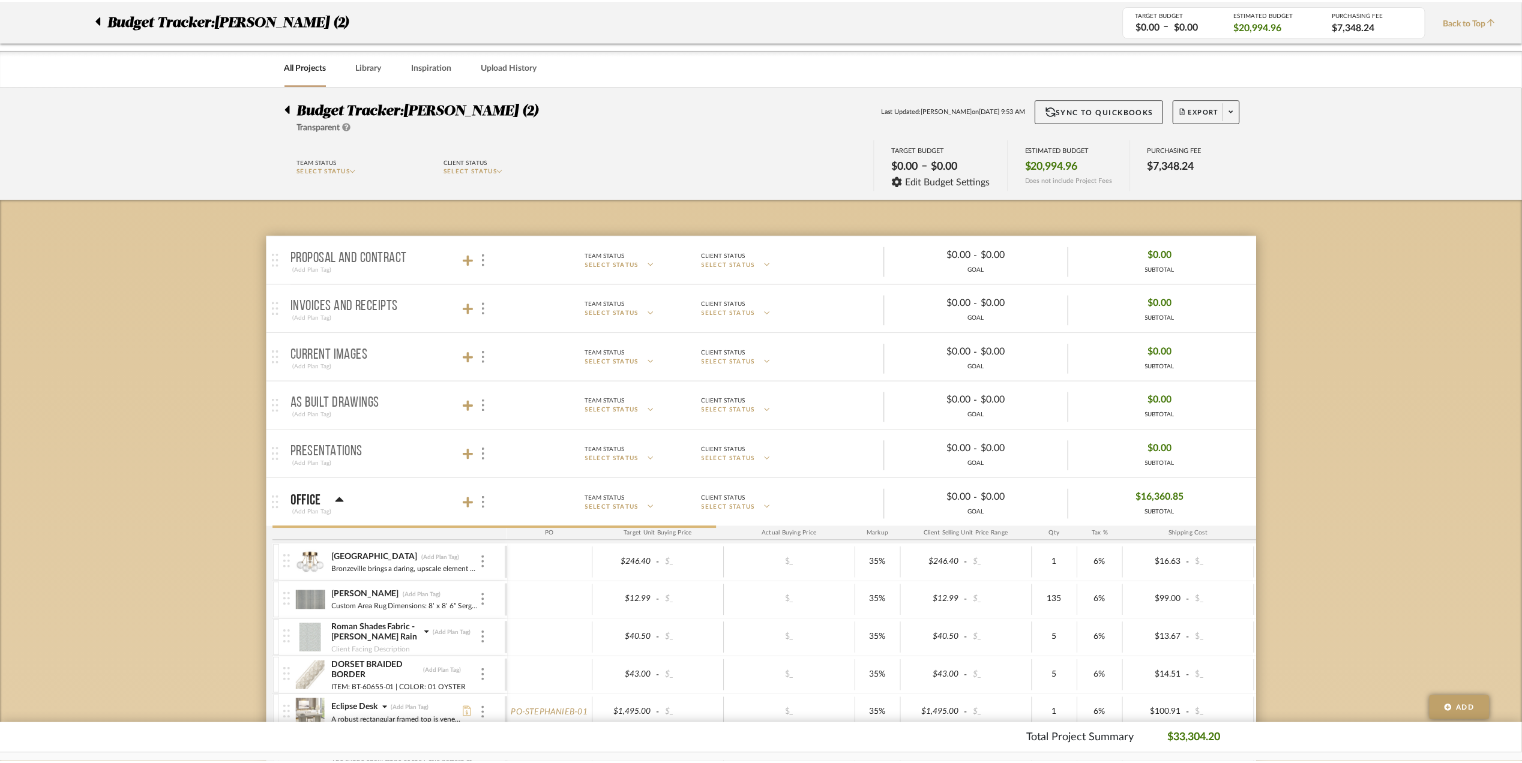
scroll to position [320, 0]
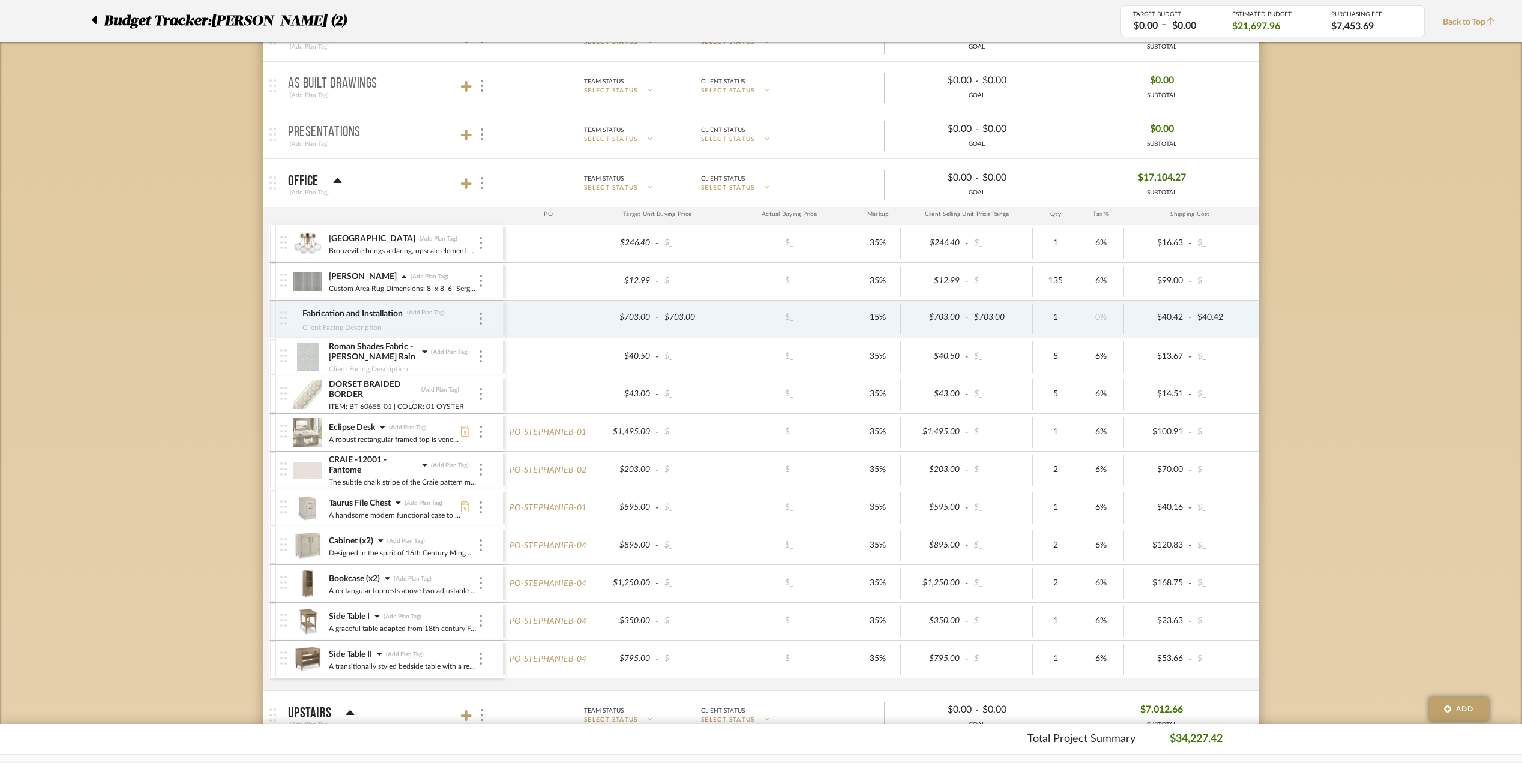
click at [424, 353] on icon at bounding box center [424, 351] width 5 height 3
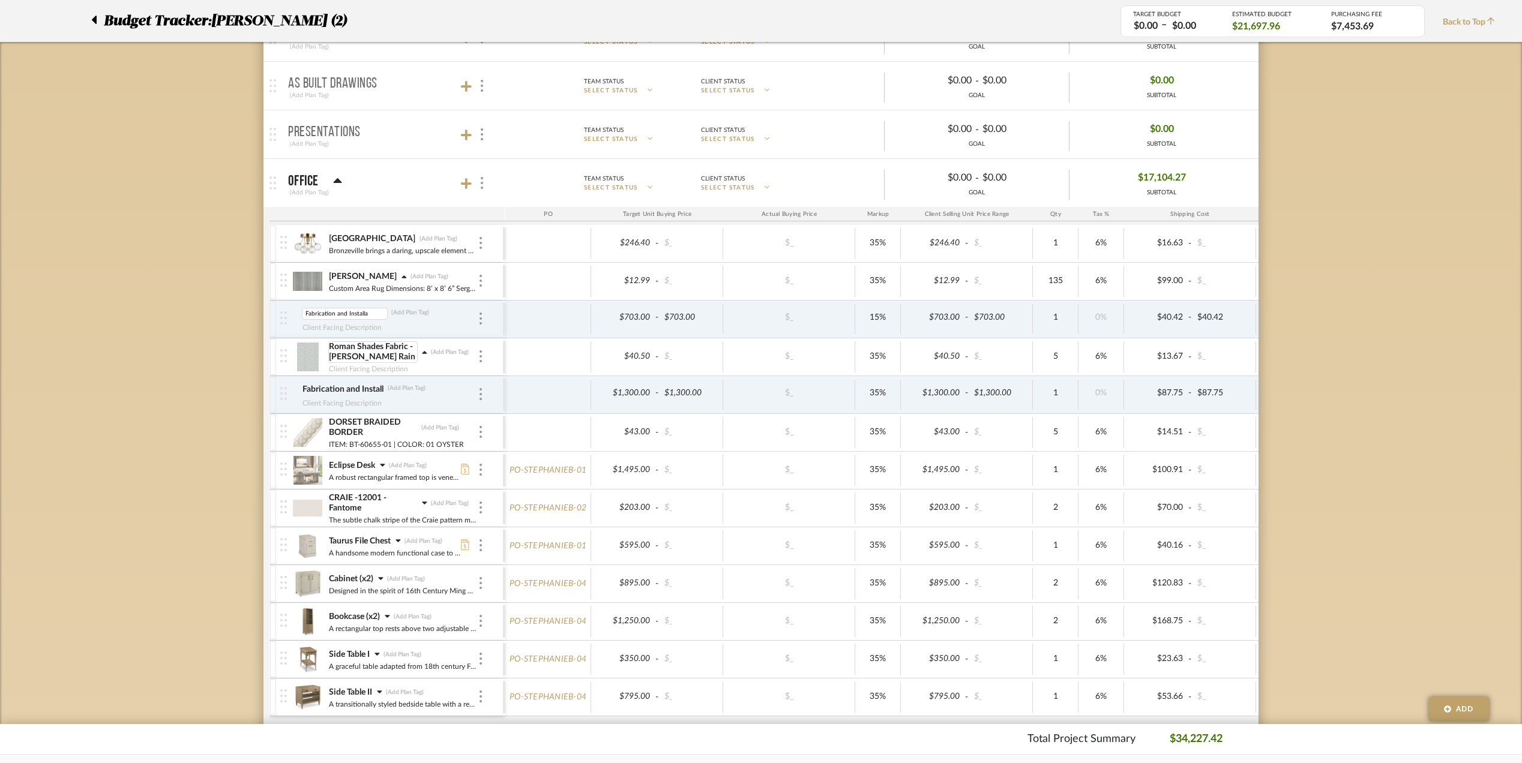
type input "Fabrication and Install"
click at [200, 366] on div "Budget Tracker: [PERSON_NAME] (2) Transparent Last Updated: [PERSON_NAME] on [D…" at bounding box center [761, 708] width 1522 height 1882
type input "35"
click at [1395, 385] on div "Budget Tracker: [PERSON_NAME] (2) Transparent Last Updated: [PERSON_NAME] on [D…" at bounding box center [761, 708] width 1522 height 1882
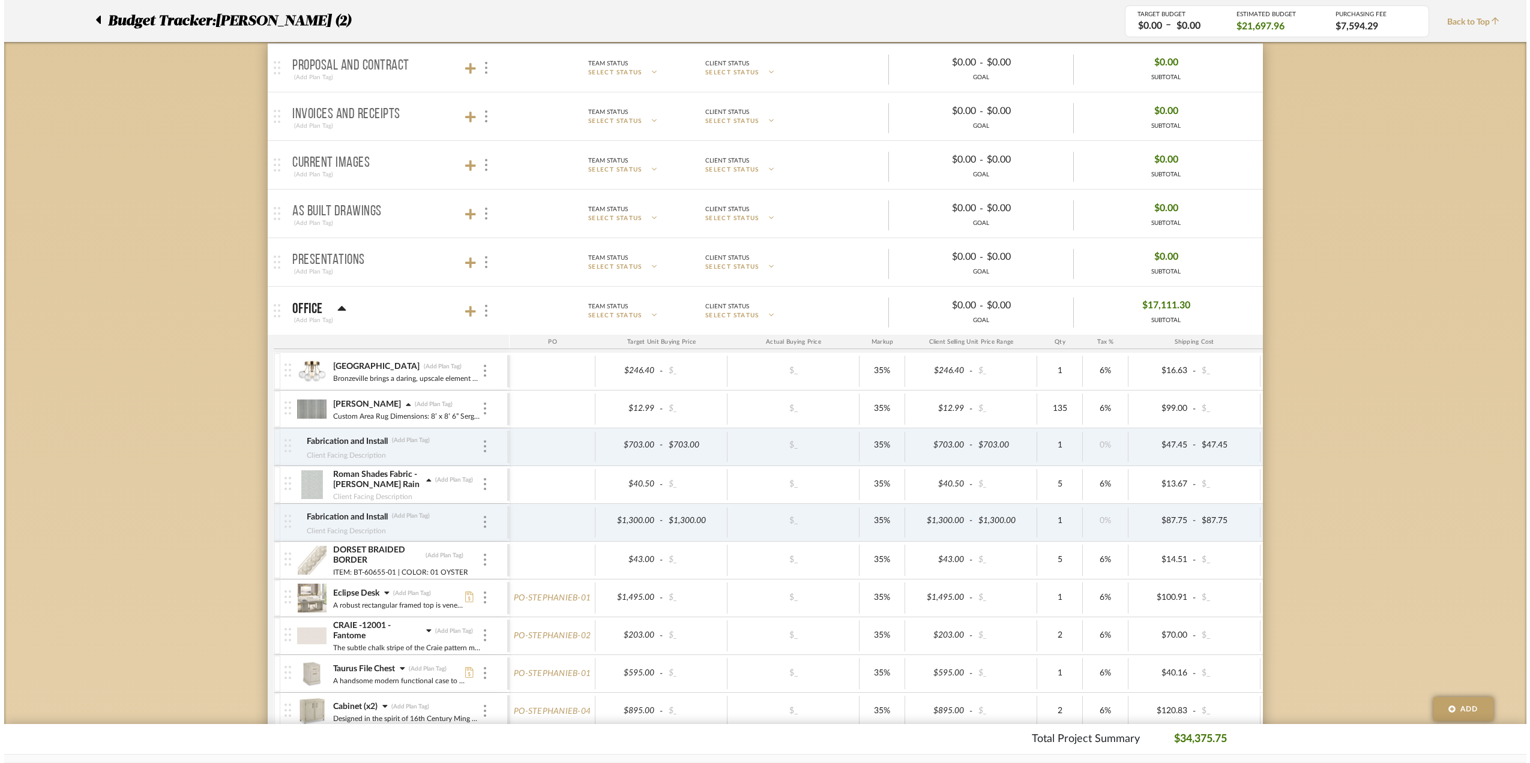
scroll to position [0, 0]
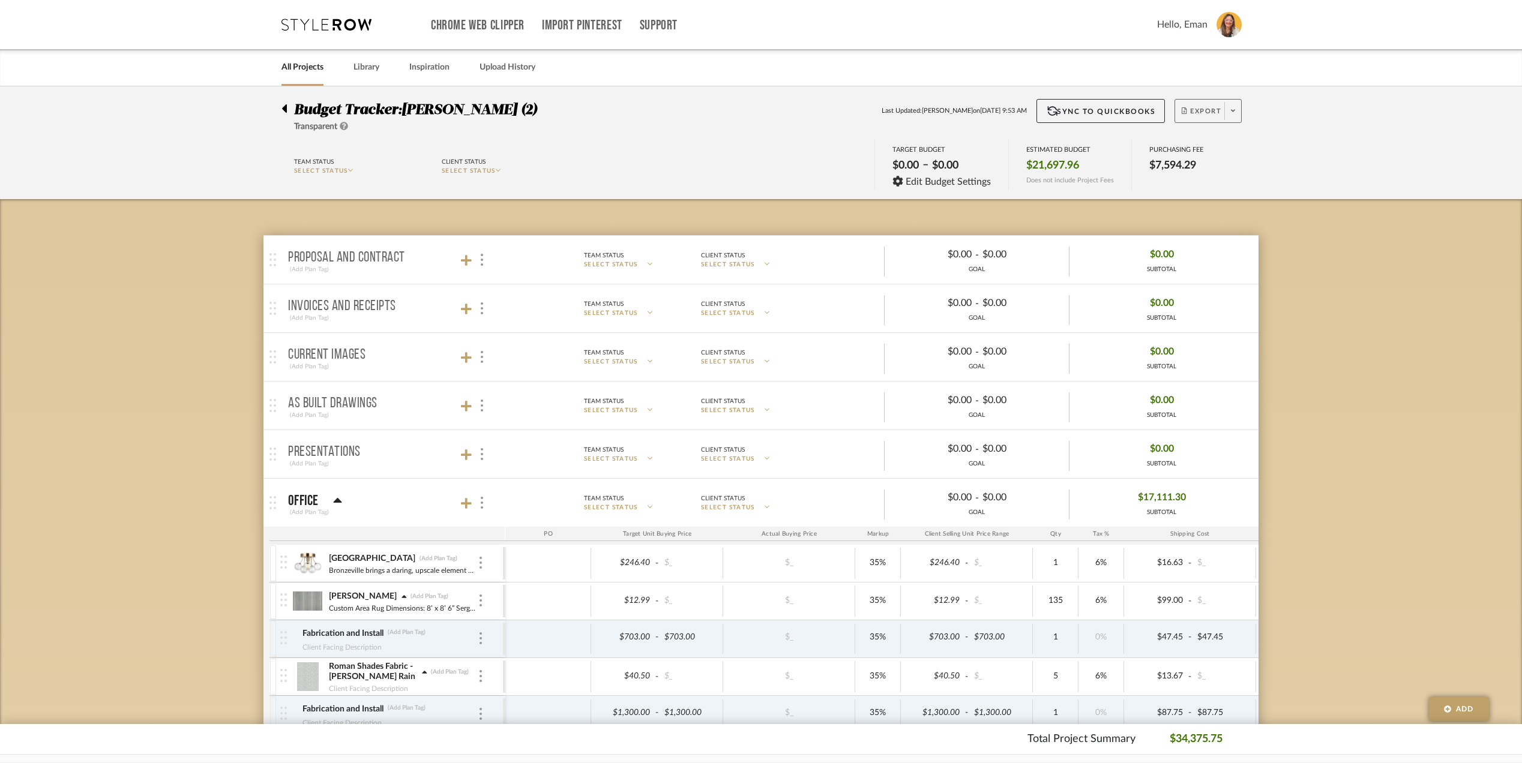
click at [1236, 103] on span at bounding box center [1232, 111] width 17 height 18
click at [1208, 140] on span "Export PDF" at bounding box center [1228, 145] width 90 height 10
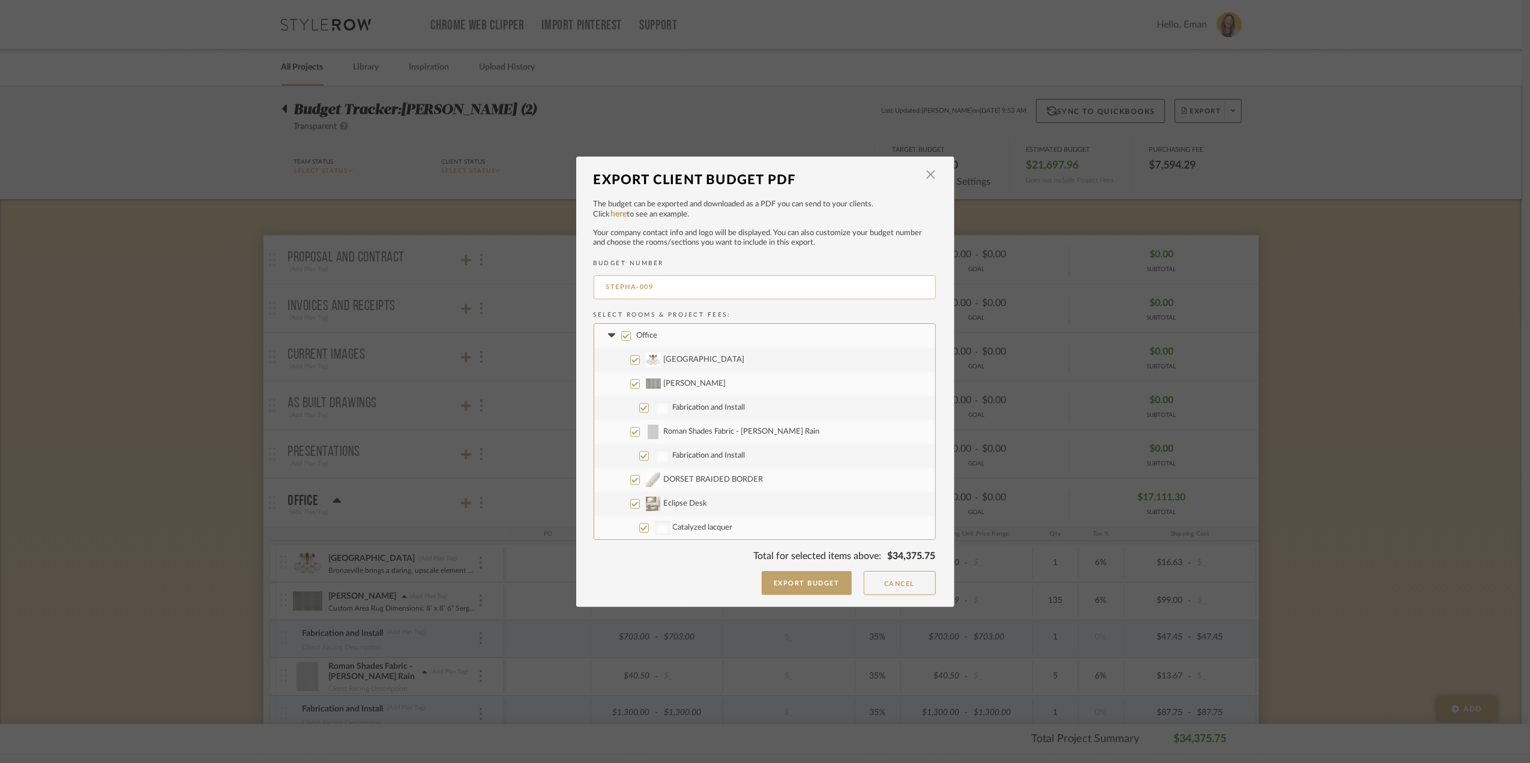
click at [680, 286] on input "STEPHA-009" at bounding box center [764, 287] width 342 height 24
type input "STEPHA-002"
click at [630, 420] on input "Eclipse Desk" at bounding box center [635, 424] width 10 height 10
checkbox input "false"
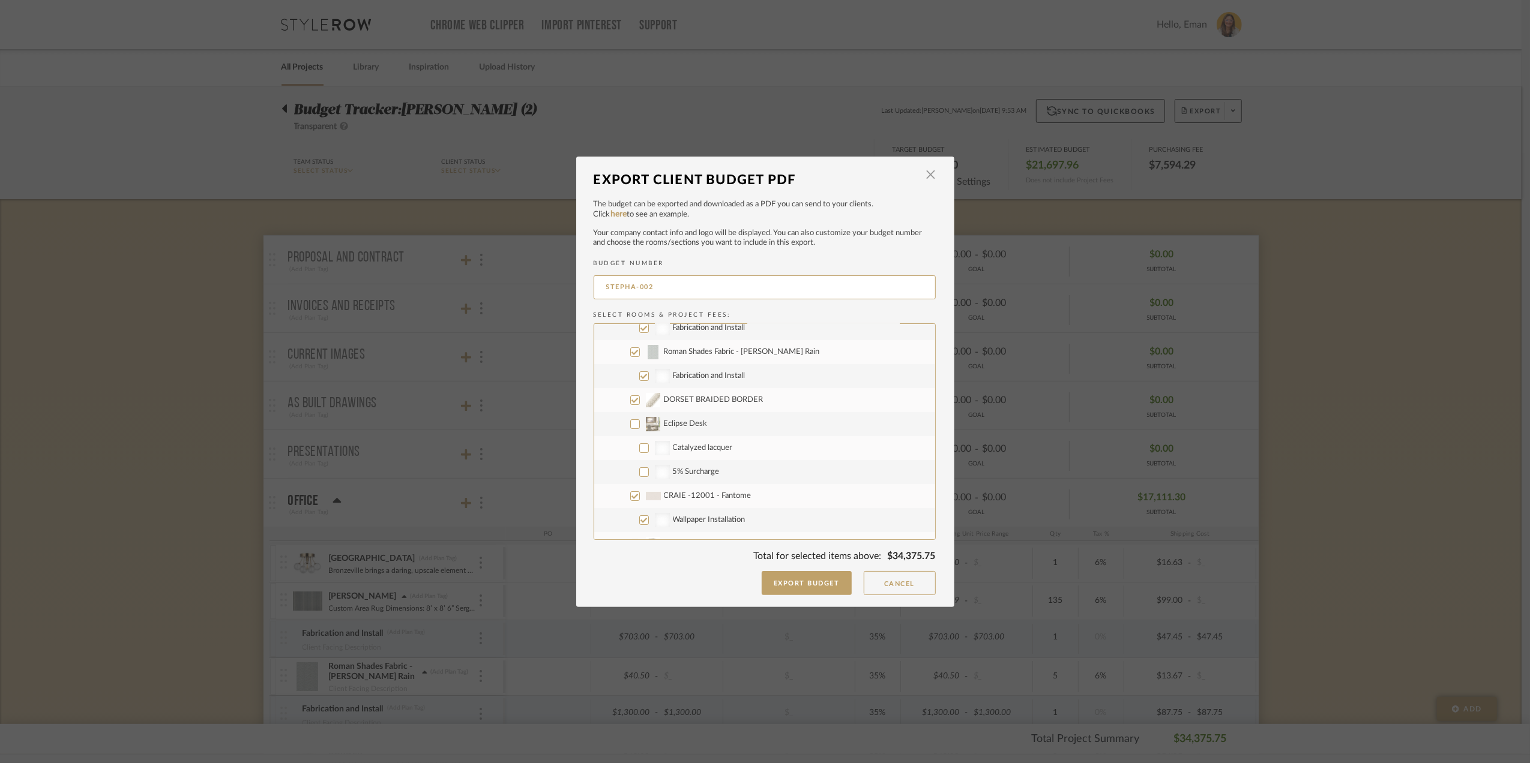
checkbox input "false"
click at [632, 461] on input "Taurus File Chest" at bounding box center [635, 465] width 10 height 10
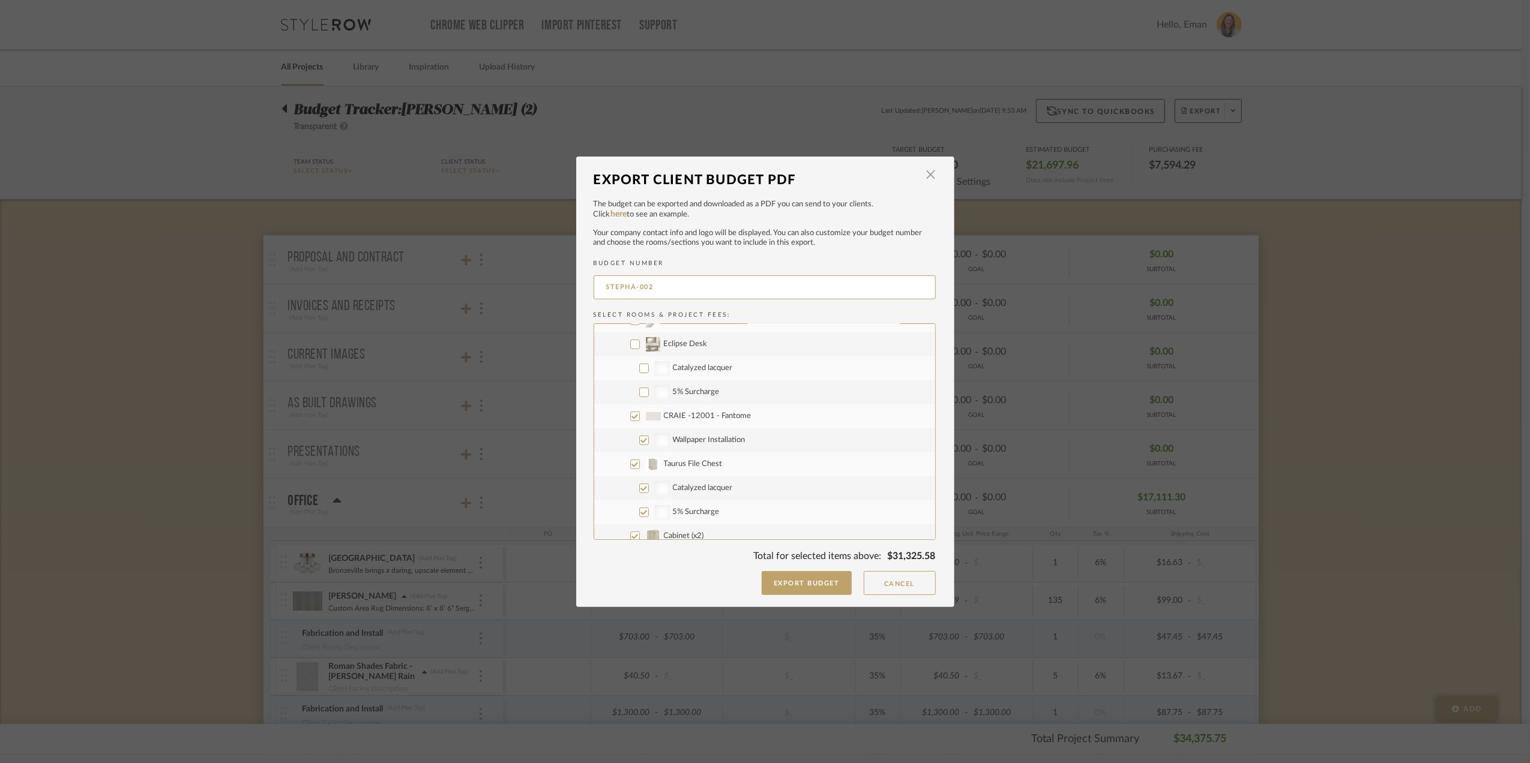
checkbox input "false"
click at [621, 418] on input "Upstairs" at bounding box center [626, 417] width 10 height 10
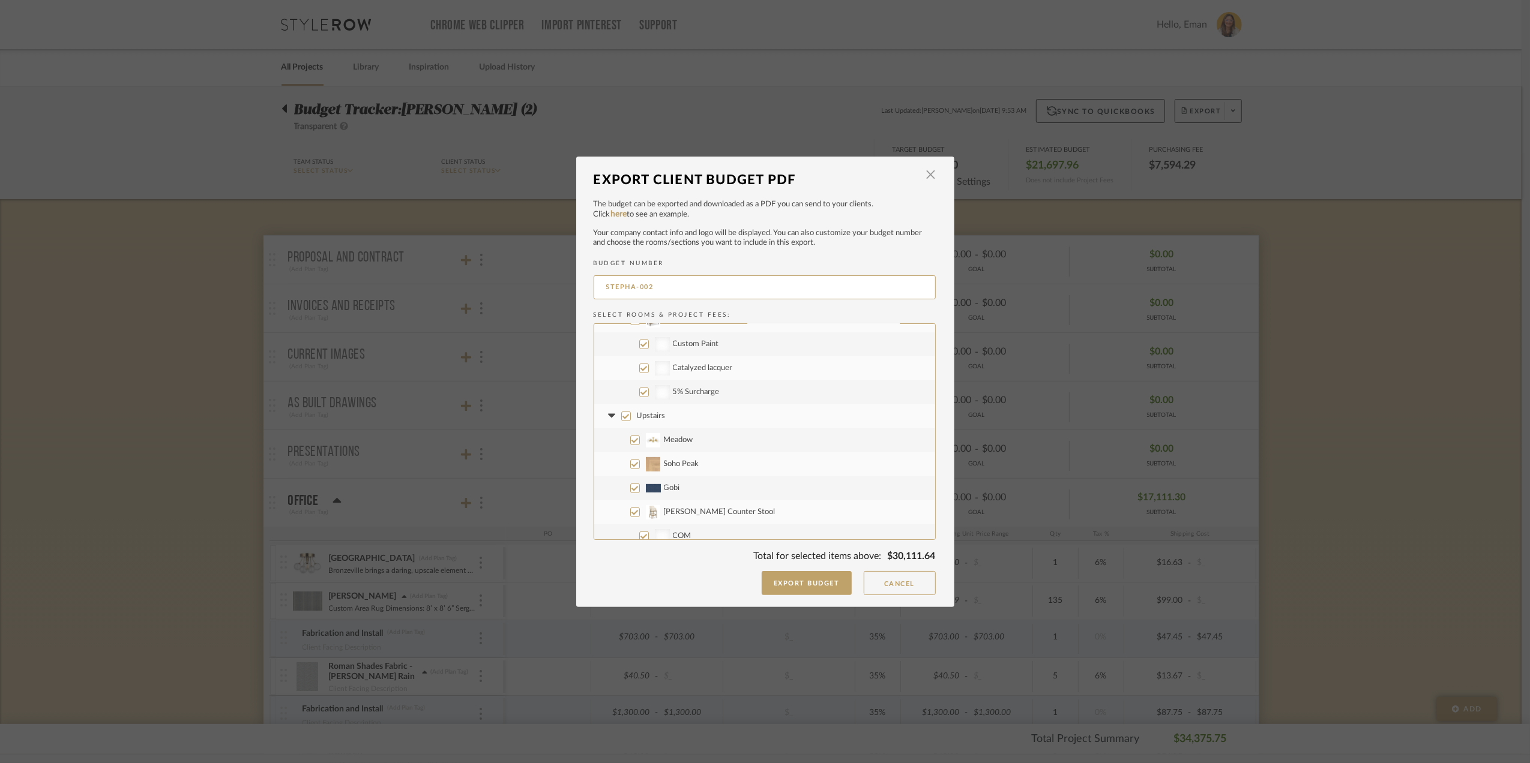
checkbox input "false"
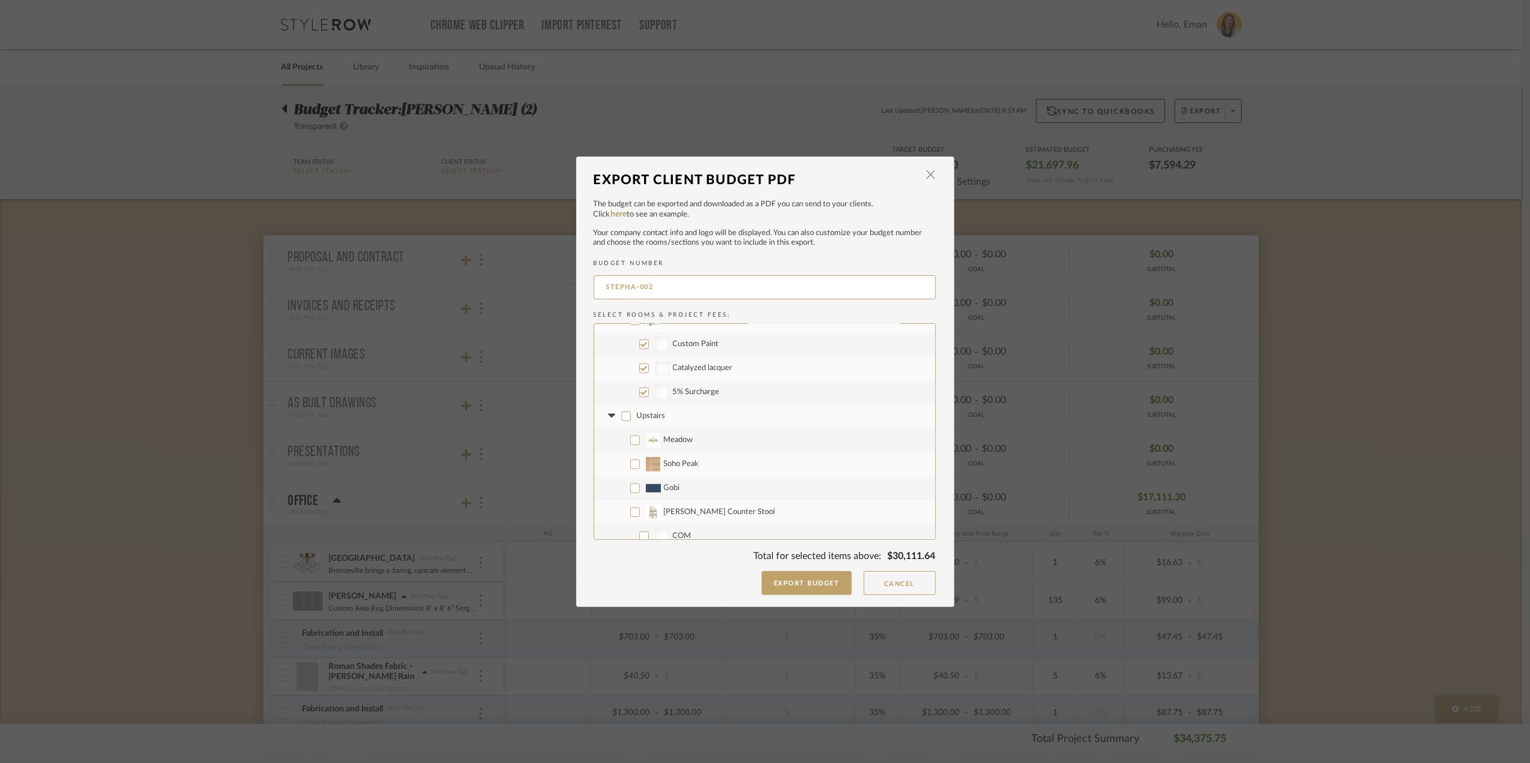
checkbox input "false"
click at [621, 365] on input "Project Wide" at bounding box center [626, 369] width 10 height 10
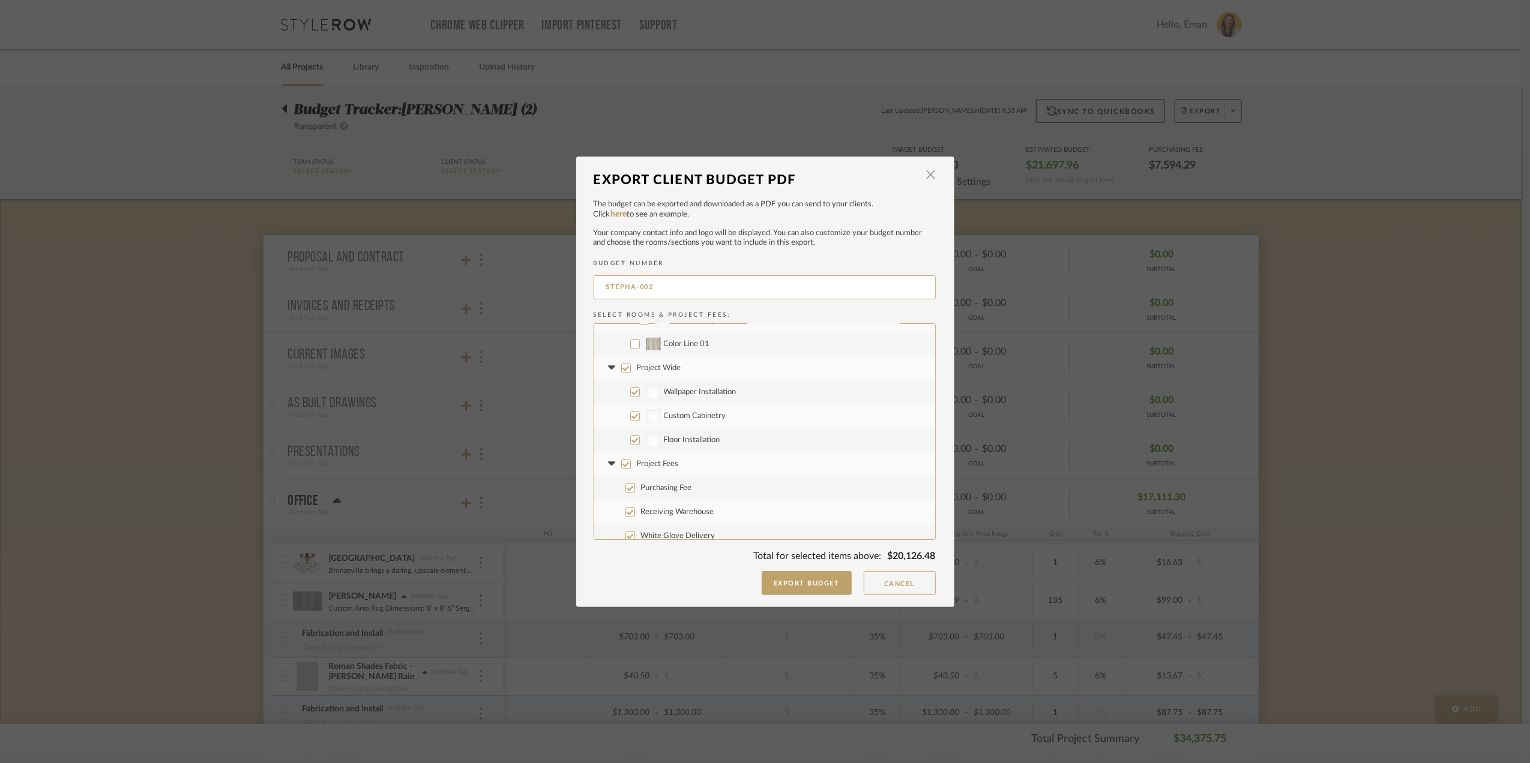
checkbox input "false"
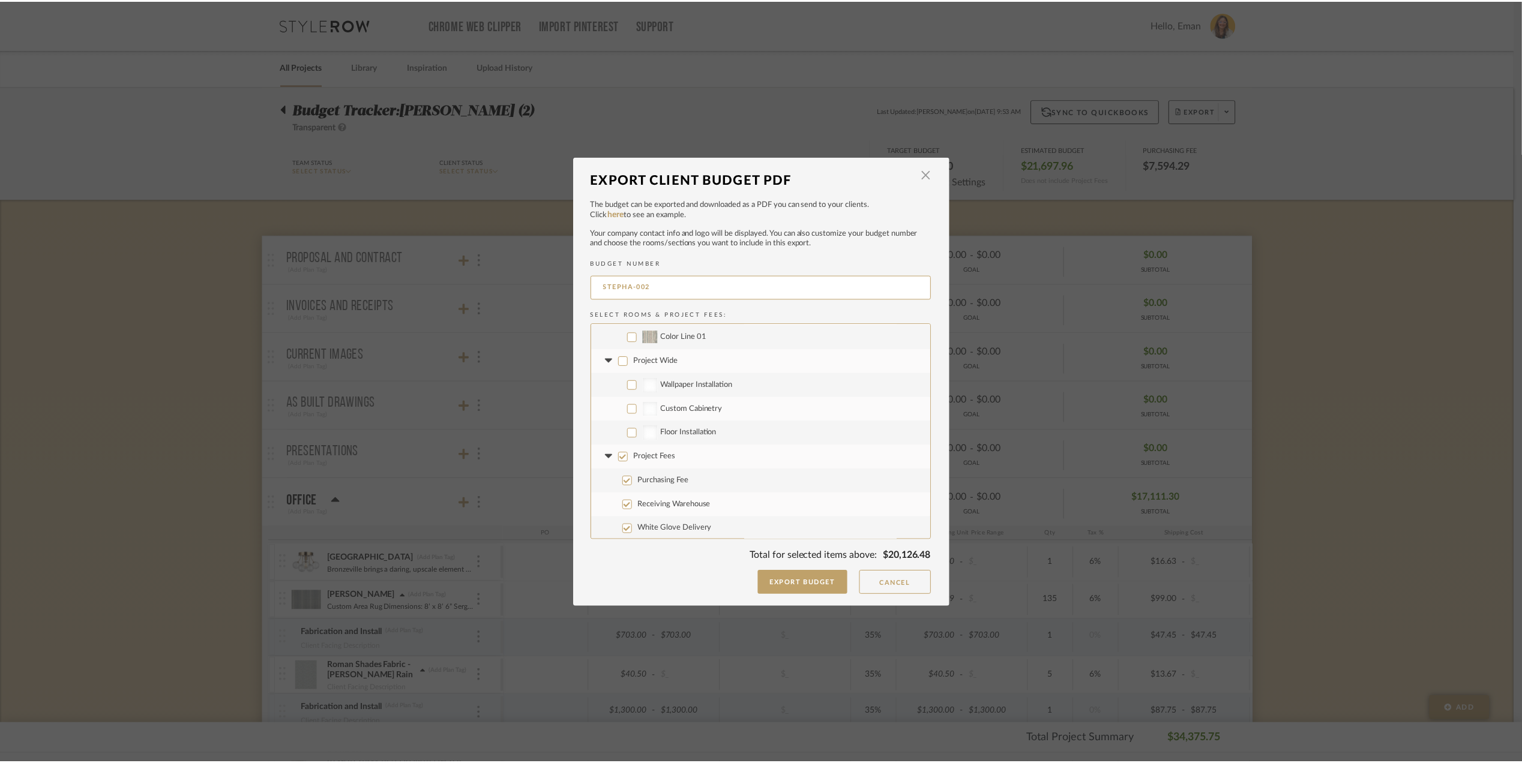
scroll to position [889, 0]
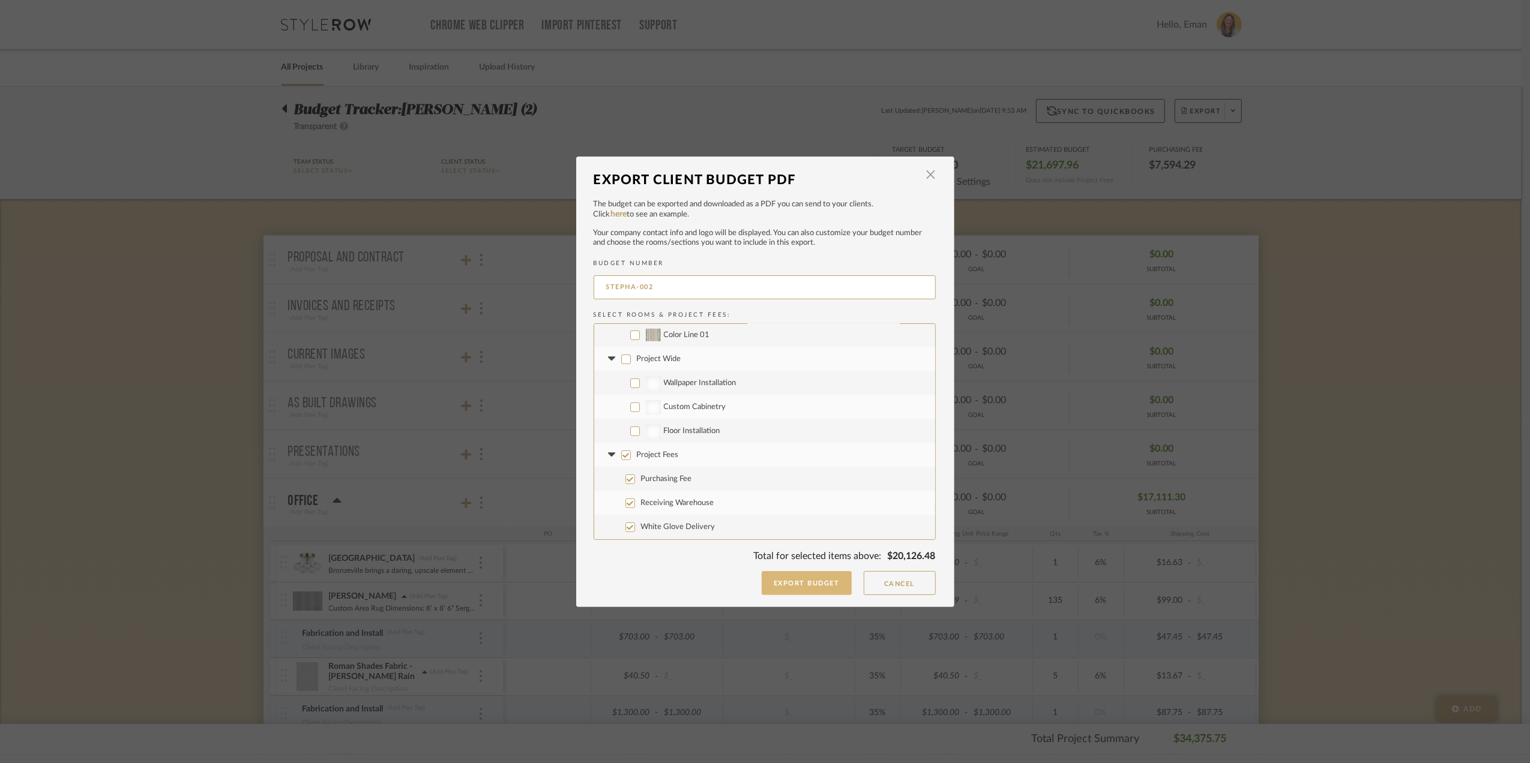
click at [809, 581] on button "Export Budget" at bounding box center [807, 583] width 90 height 24
